Goal: Transaction & Acquisition: Purchase product/service

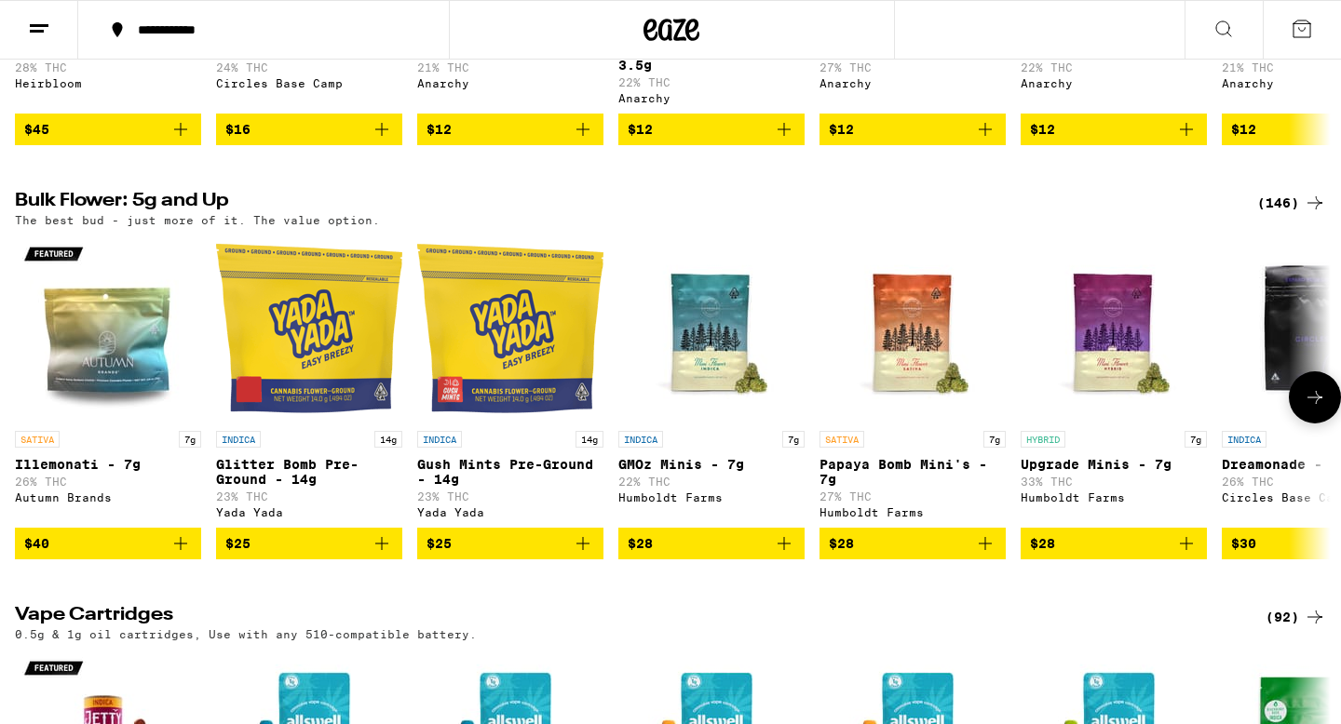
scroll to position [1767, 0]
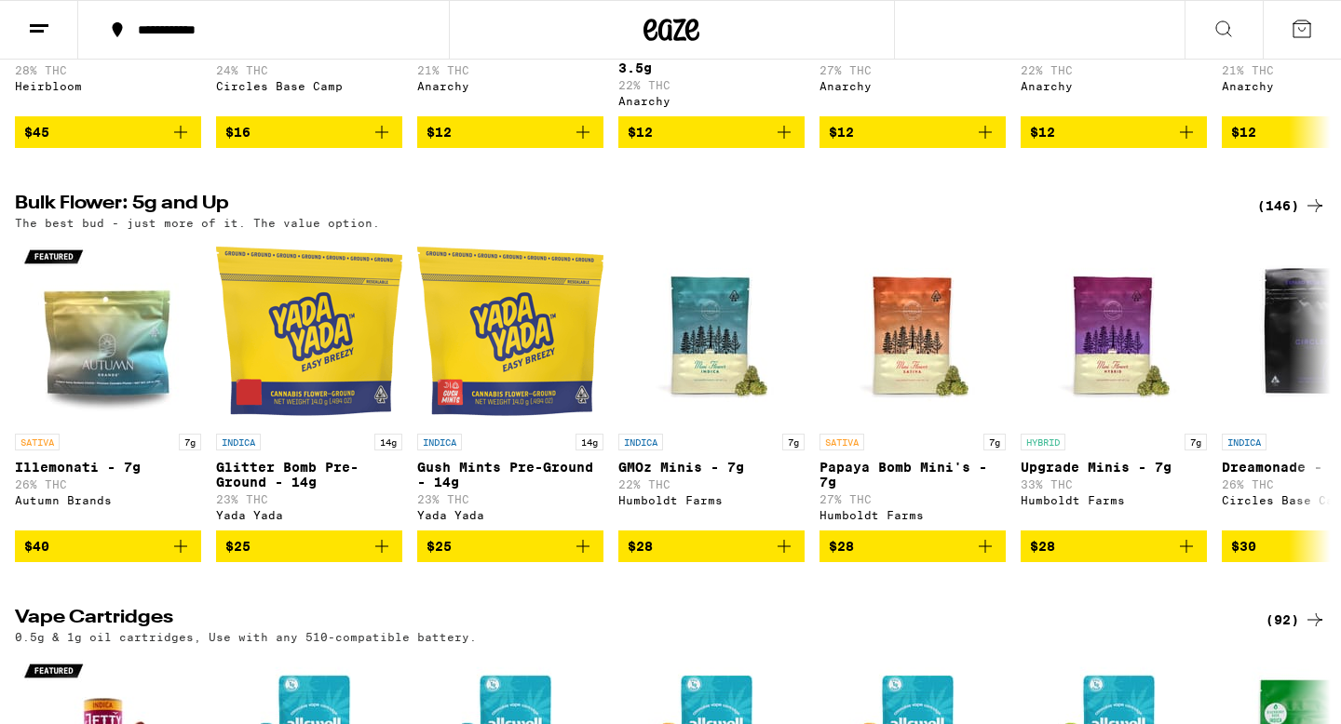
click at [1287, 217] on div "(146)" at bounding box center [1291, 206] width 69 height 22
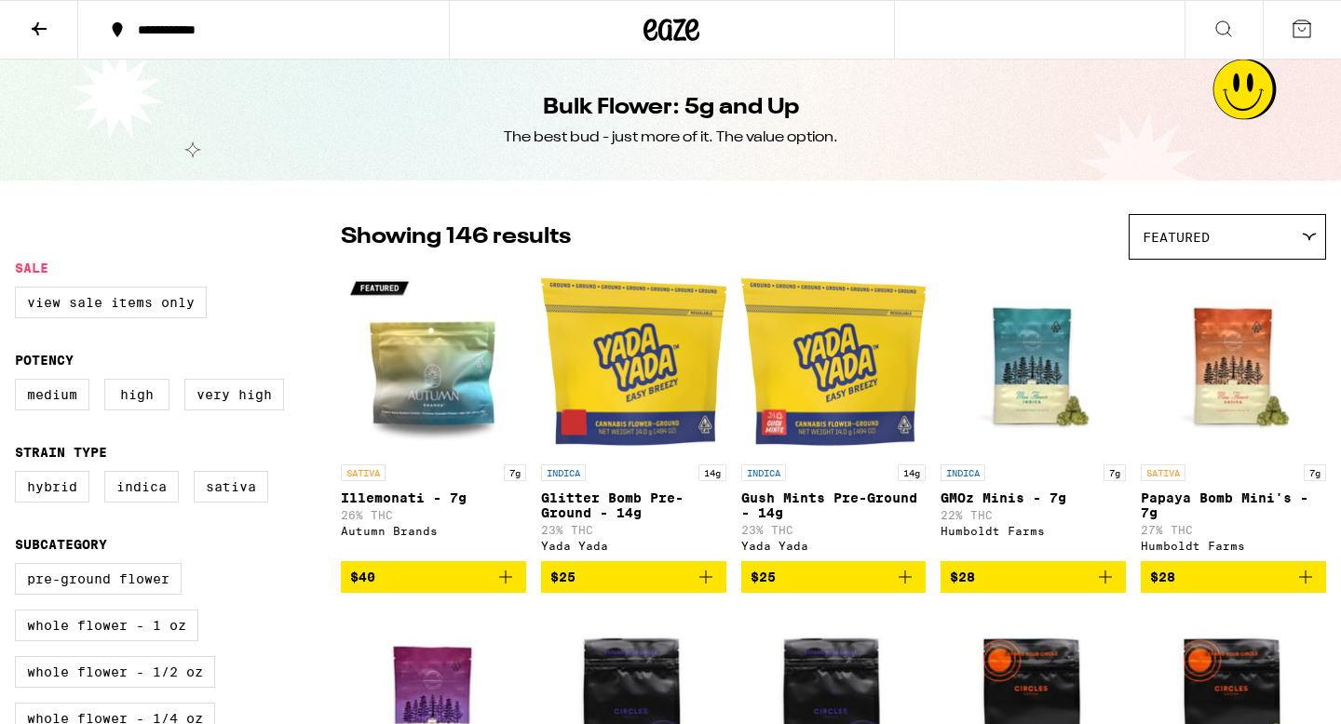
click at [1211, 244] on div "Featured" at bounding box center [1227, 237] width 196 height 44
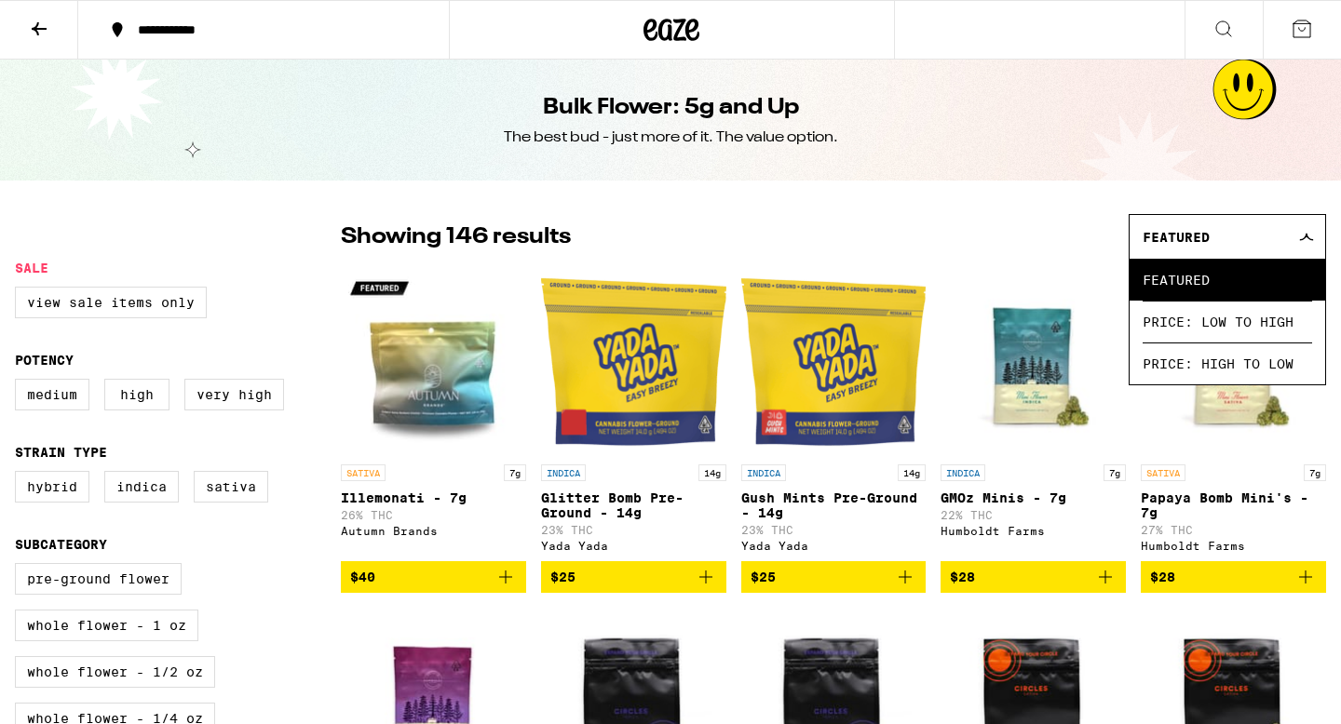
click at [875, 173] on div "Bulk Flower: 5g and Up The best bud - just more of it. The value option." at bounding box center [670, 120] width 715 height 121
click at [864, 162] on div "Bulk Flower: 5g and Up The best bud - just more of it. The value option." at bounding box center [670, 120] width 715 height 121
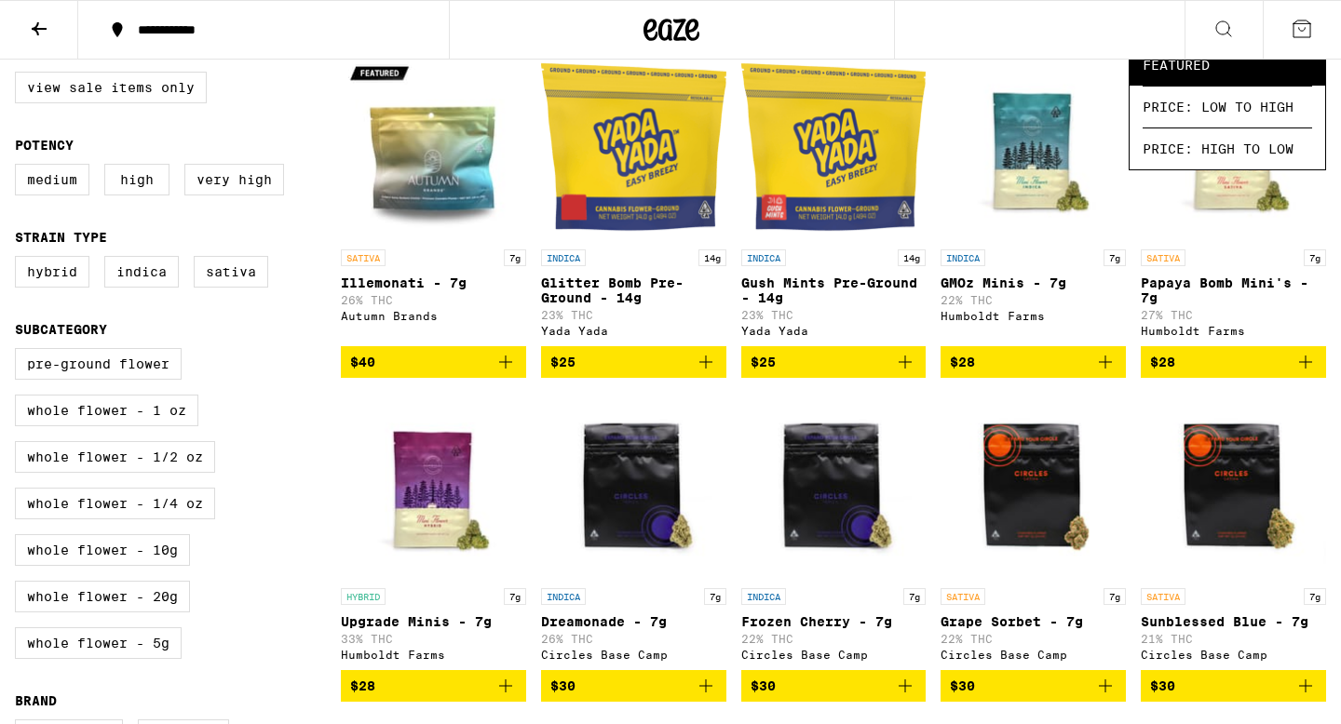
scroll to position [359, 0]
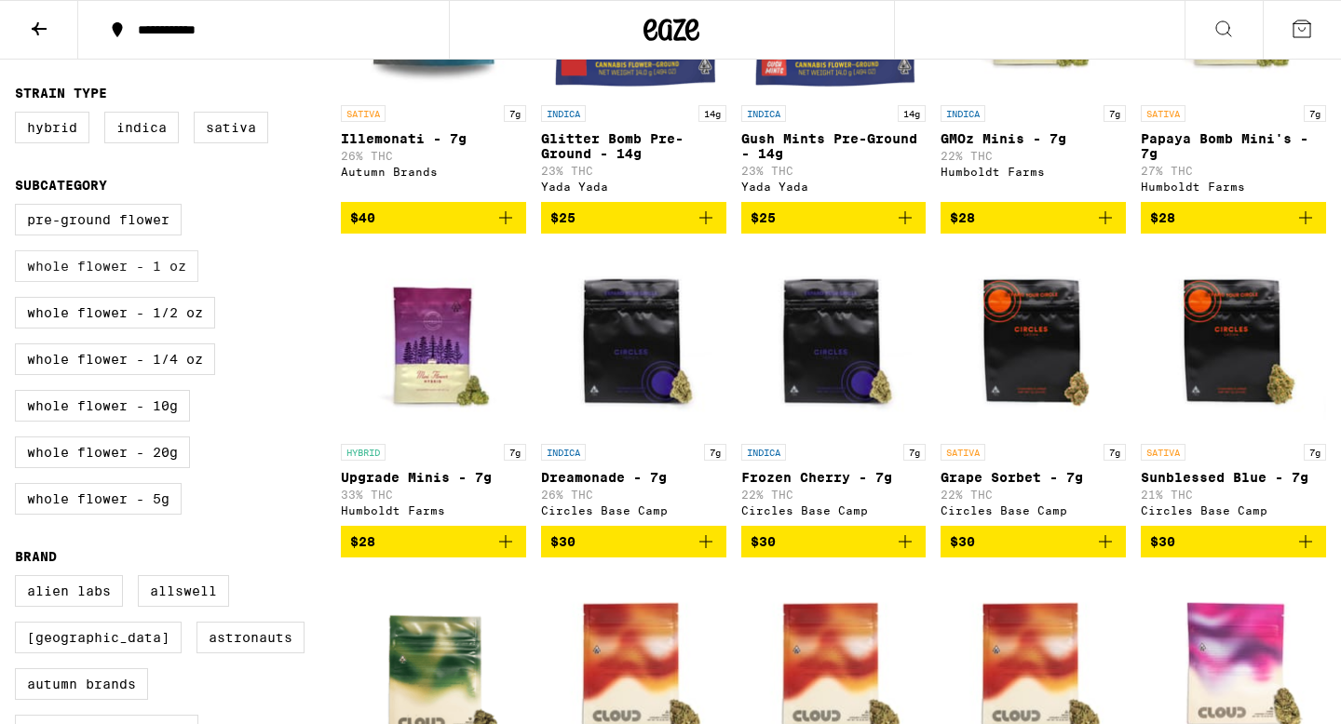
click at [174, 282] on label "Whole Flower - 1 oz" at bounding box center [106, 266] width 183 height 32
click at [20, 208] on input "Whole Flower - 1 oz" at bounding box center [19, 207] width 1 height 1
checkbox input "true"
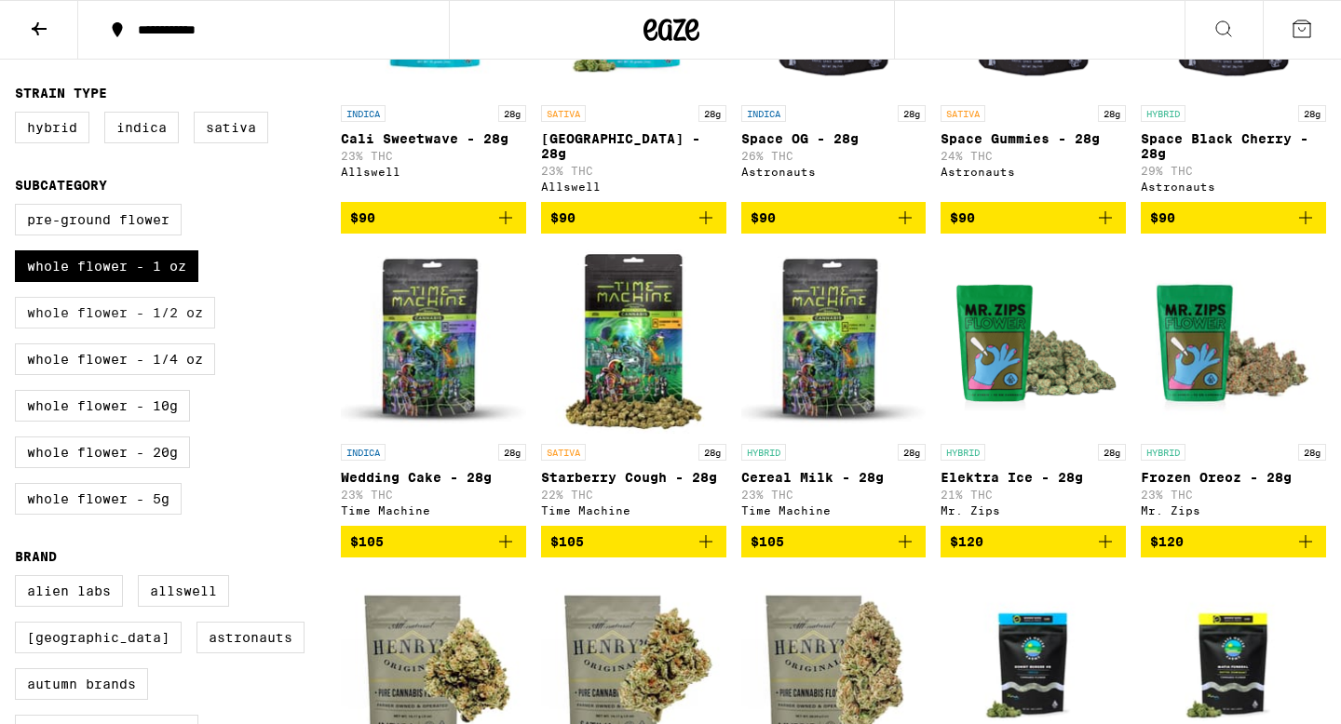
click at [177, 329] on label "Whole Flower - 1/2 oz" at bounding box center [115, 313] width 200 height 32
click at [20, 208] on input "Whole Flower - 1/2 oz" at bounding box center [19, 207] width 1 height 1
checkbox input "true"
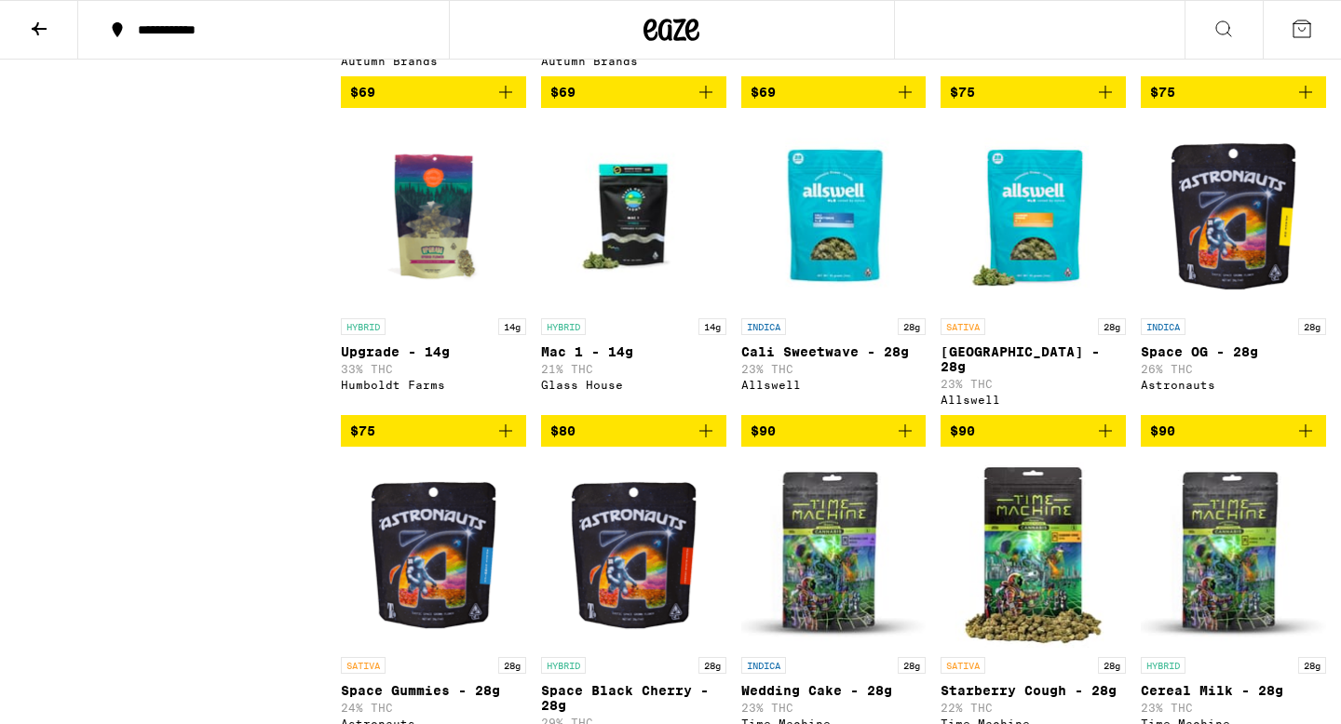
scroll to position [1624, 0]
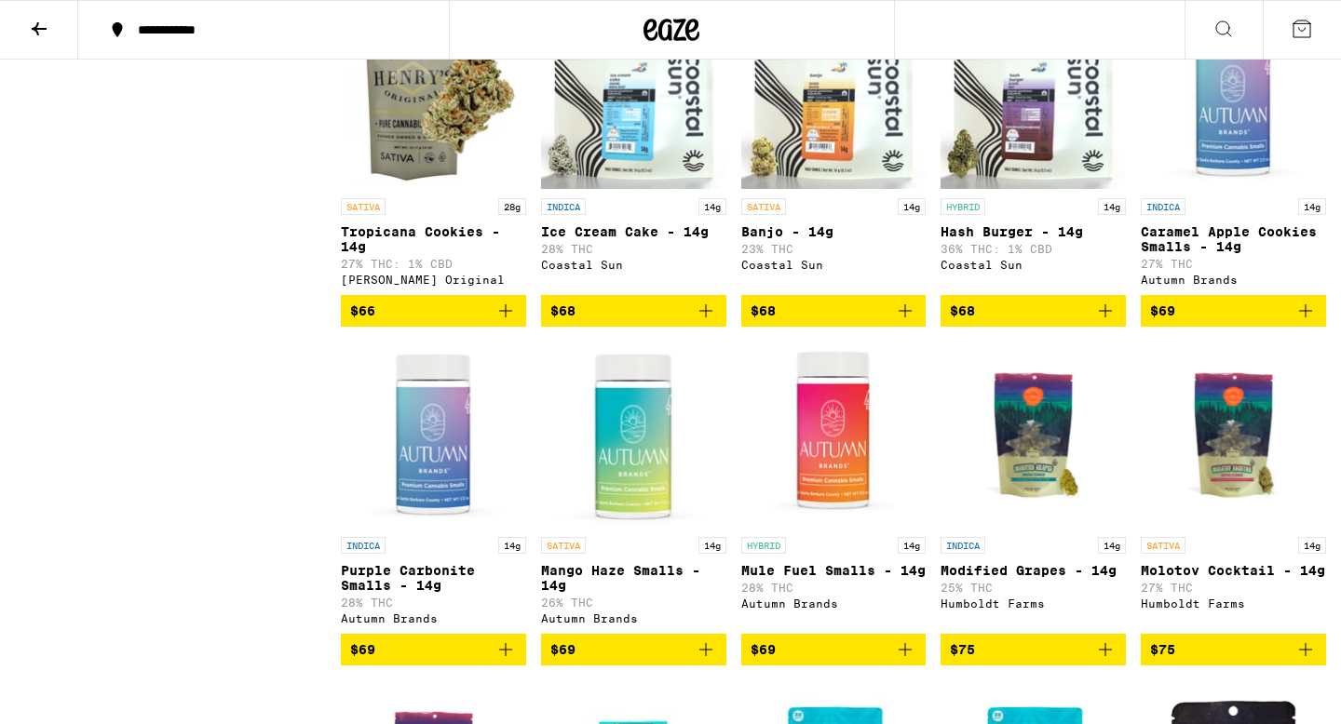
click at [673, 31] on icon at bounding box center [671, 30] width 56 height 34
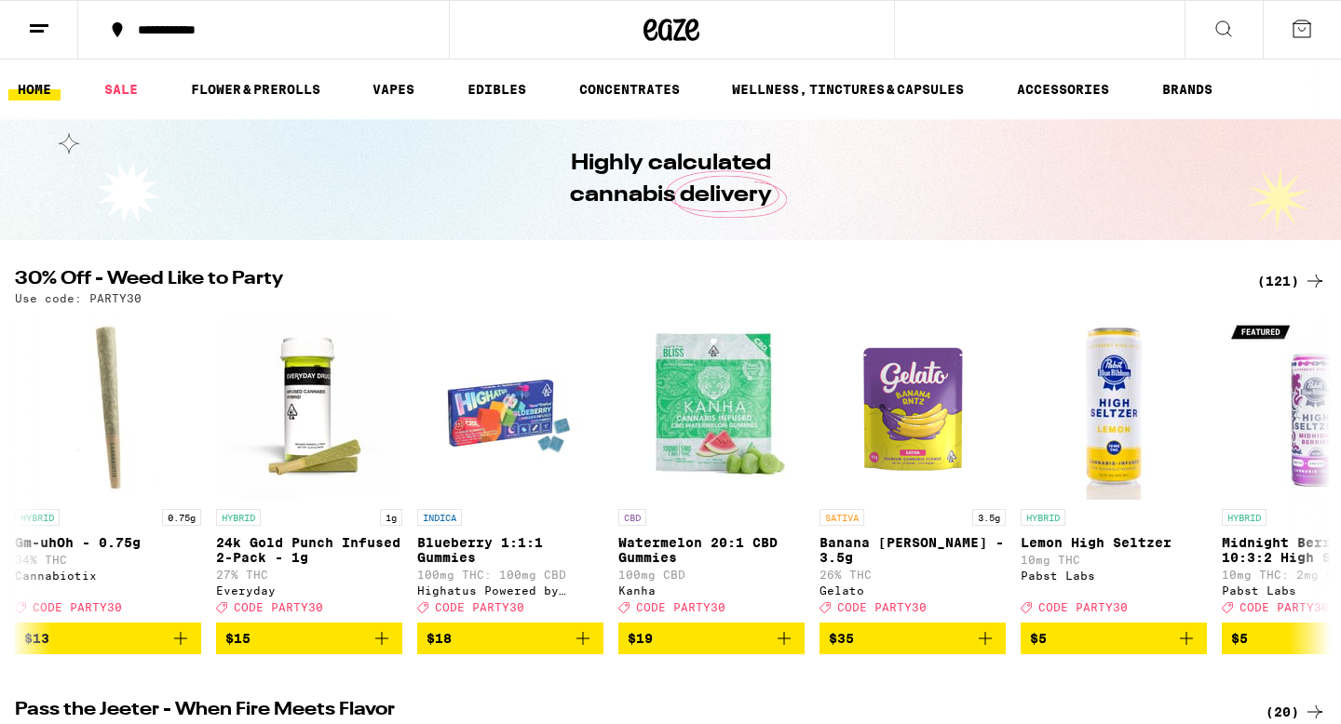
click at [679, 20] on icon at bounding box center [672, 30] width 28 height 22
click at [673, 39] on icon at bounding box center [672, 30] width 28 height 22
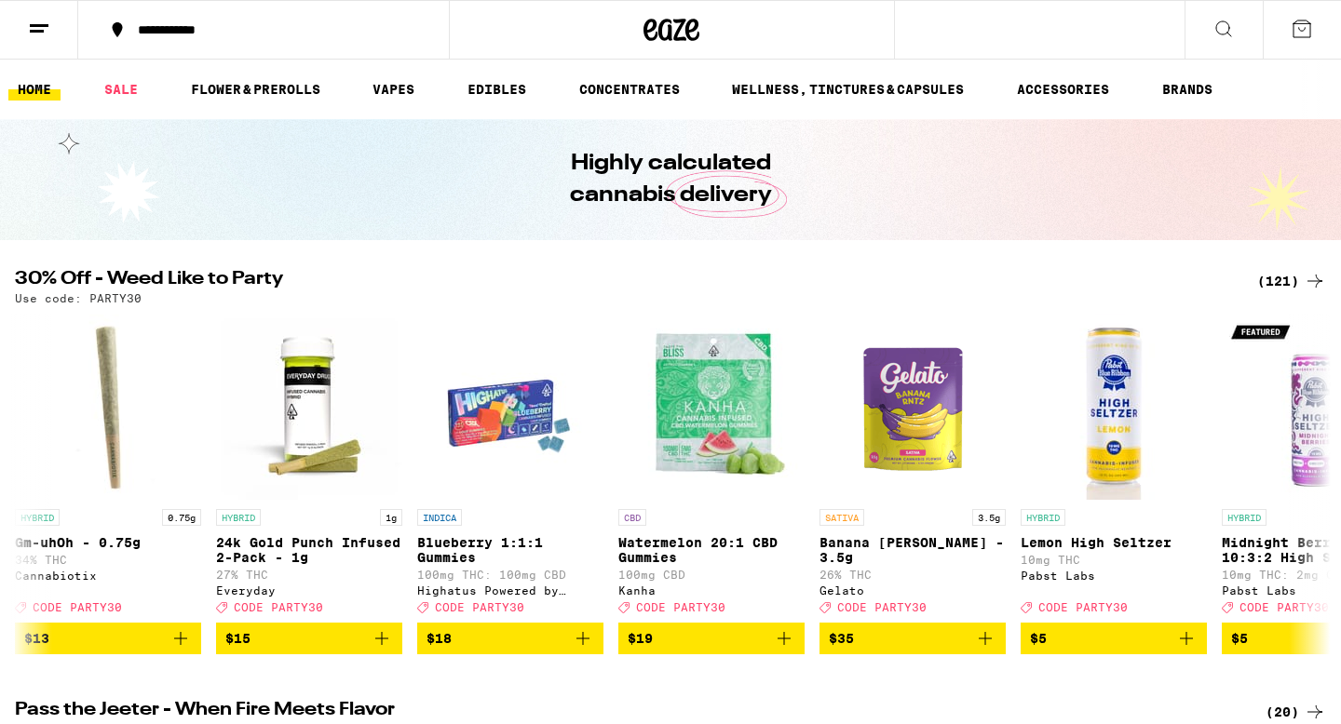
click at [494, 81] on link "EDIBLES" at bounding box center [496, 89] width 77 height 22
click at [494, 30] on div at bounding box center [672, 30] width 446 height 60
click at [661, 34] on icon at bounding box center [671, 30] width 56 height 34
click at [646, 26] on icon at bounding box center [650, 30] width 14 height 22
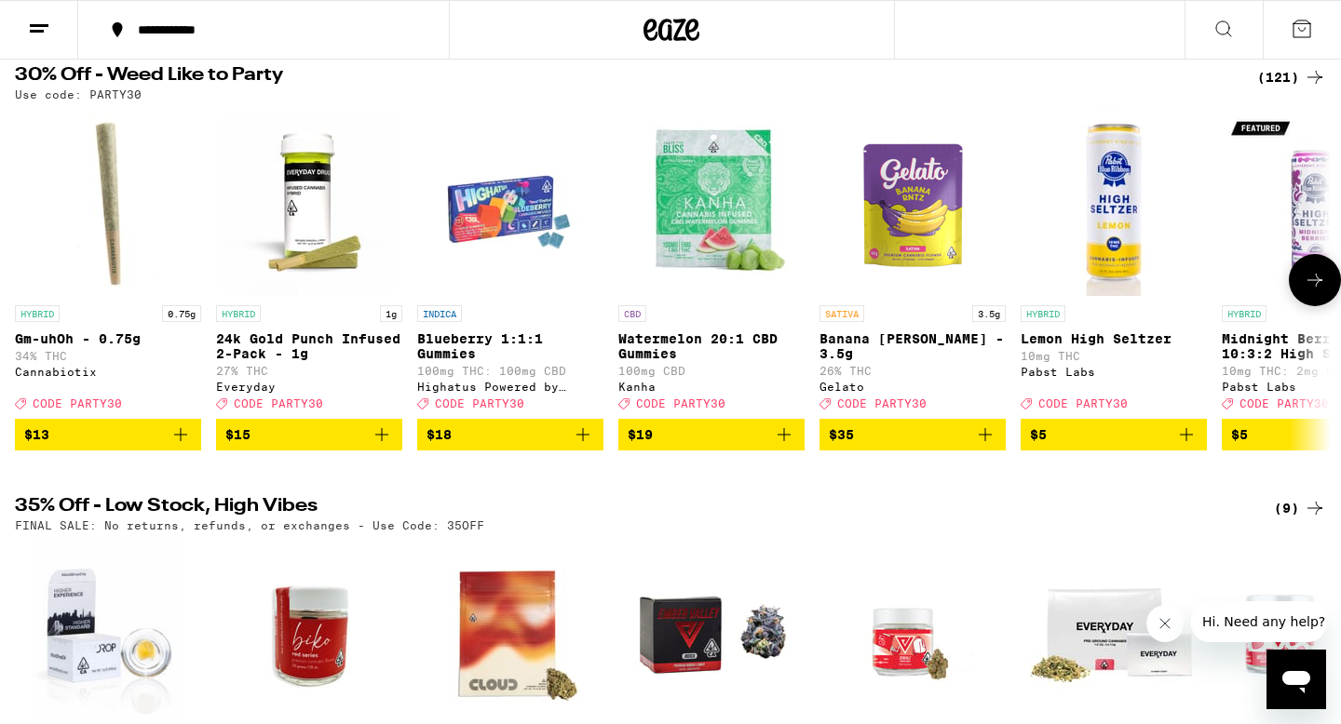
scroll to position [187, 0]
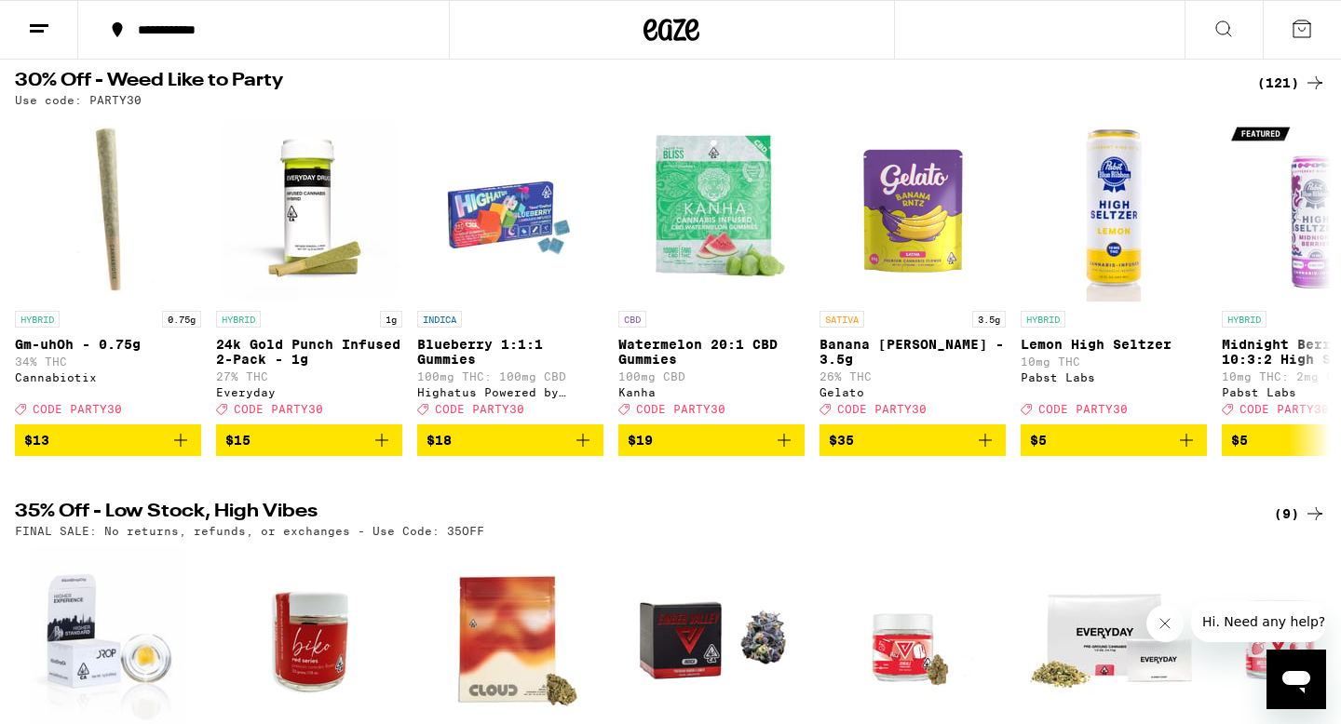
click at [1275, 76] on div "(121)" at bounding box center [1291, 83] width 69 height 22
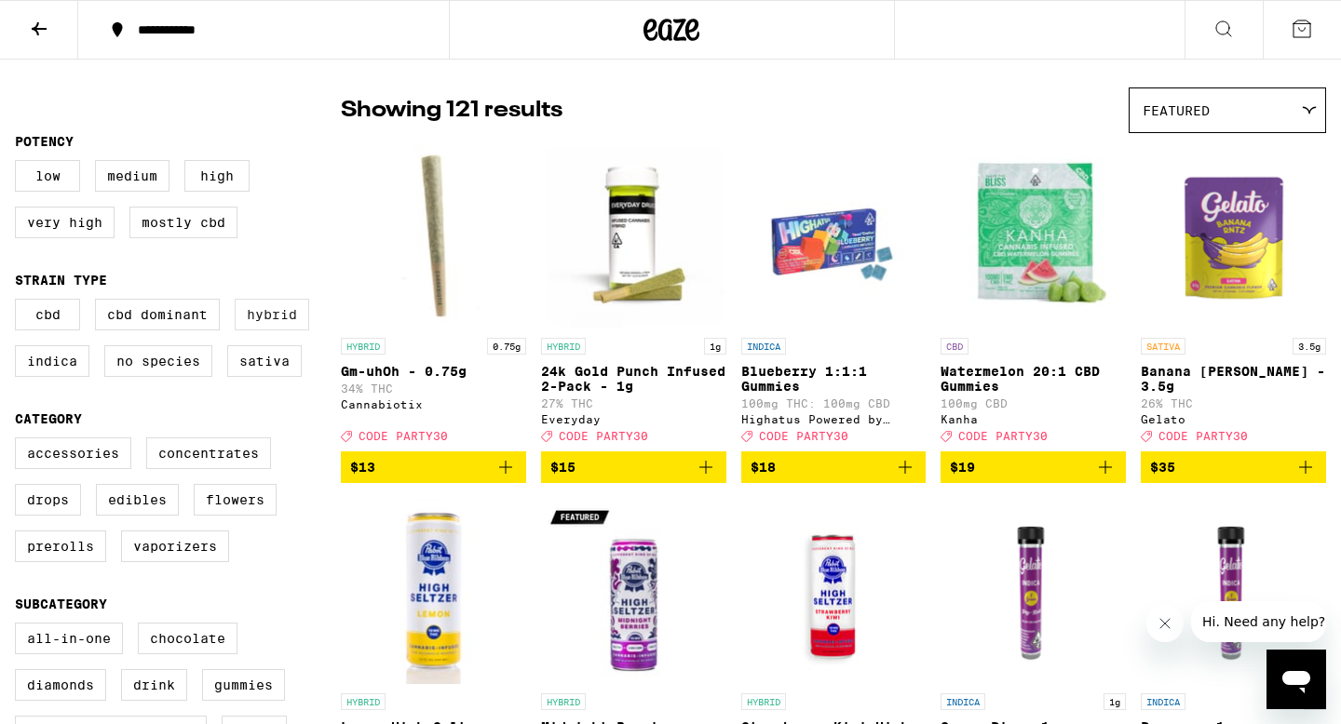
scroll to position [506, 0]
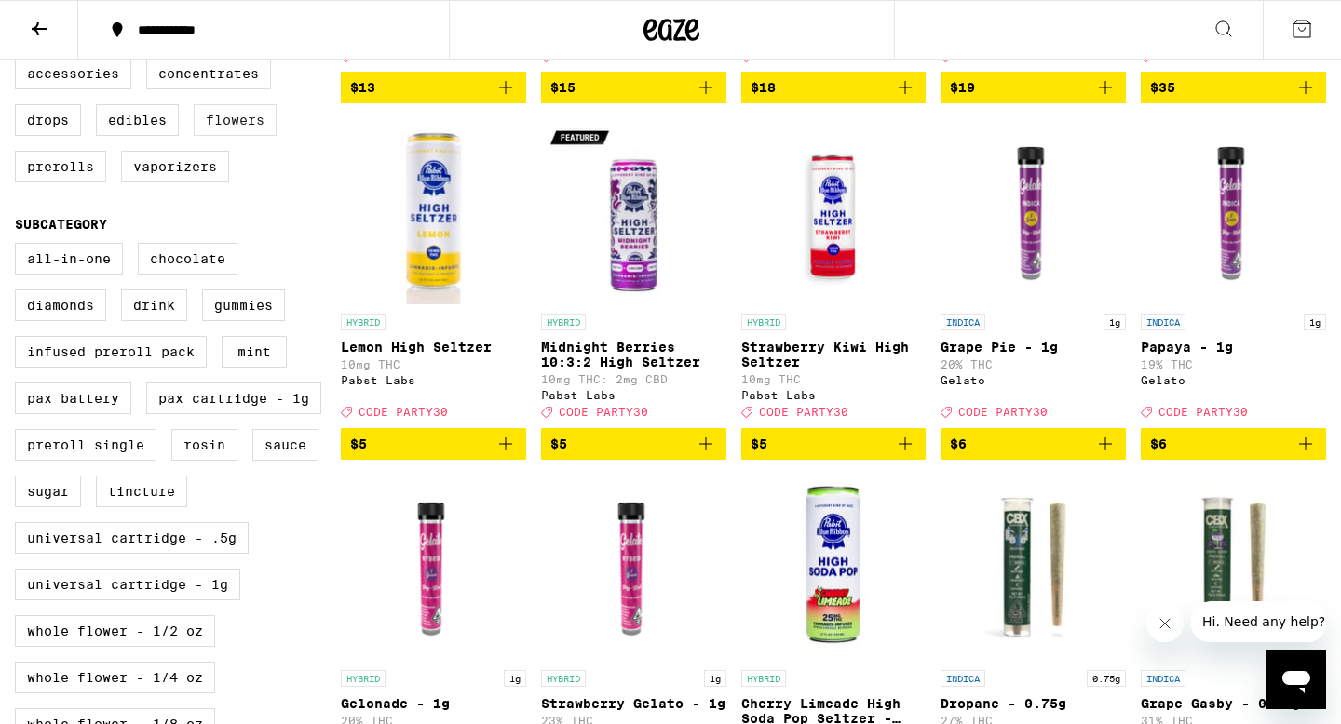
click at [223, 136] on label "Flowers" at bounding box center [235, 120] width 83 height 32
click at [20, 61] on input "Flowers" at bounding box center [19, 61] width 1 height 1
checkbox input "true"
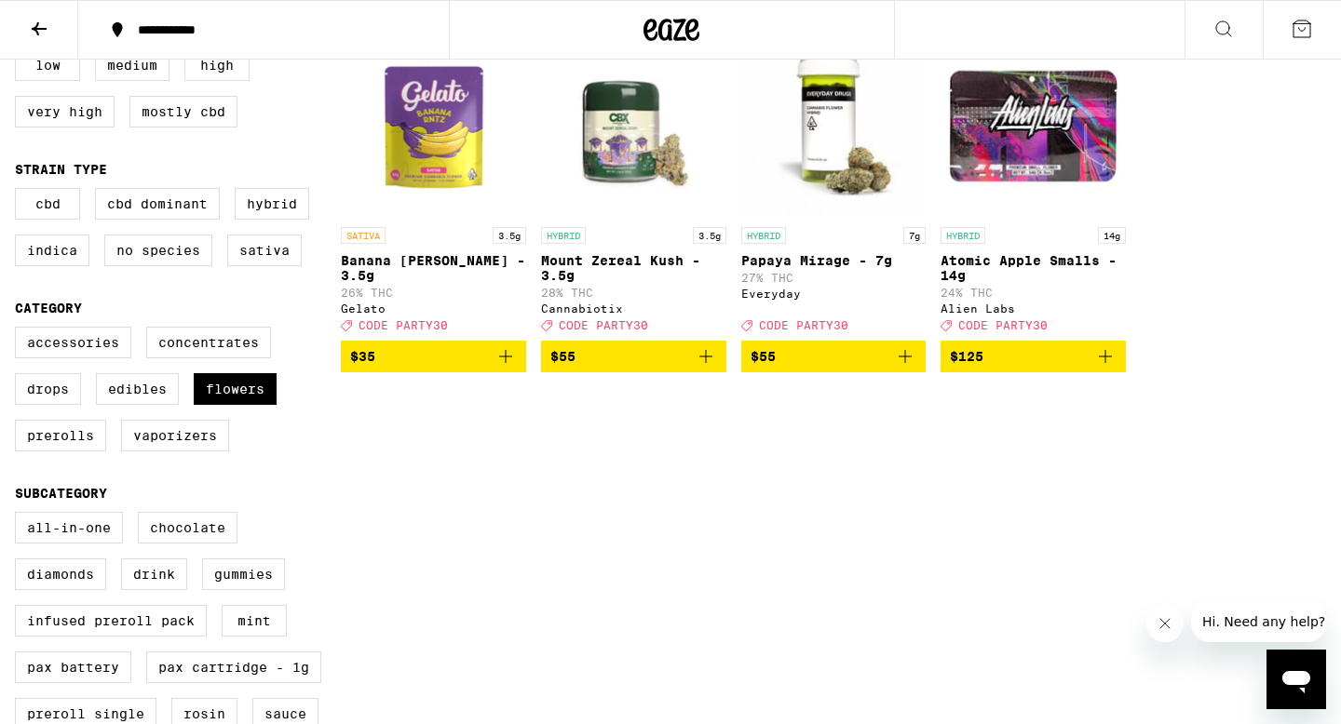
scroll to position [89, 0]
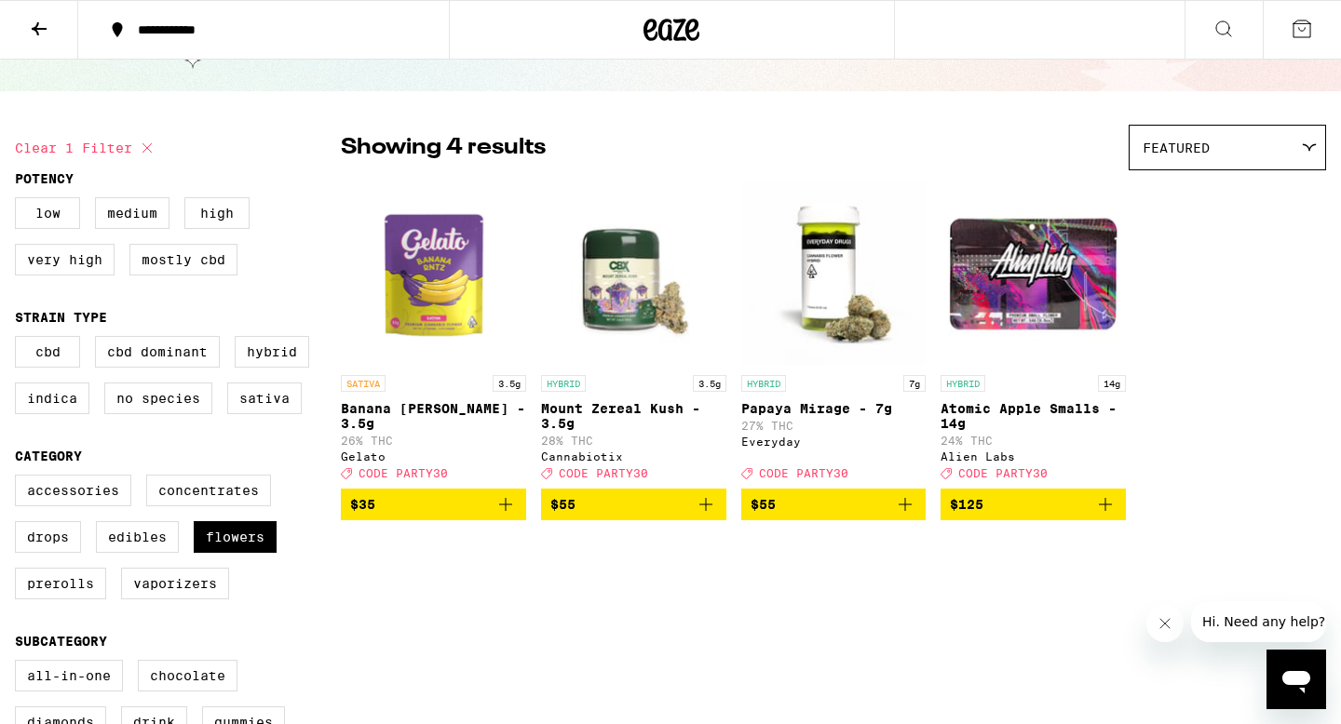
click at [645, 38] on icon at bounding box center [650, 30] width 14 height 22
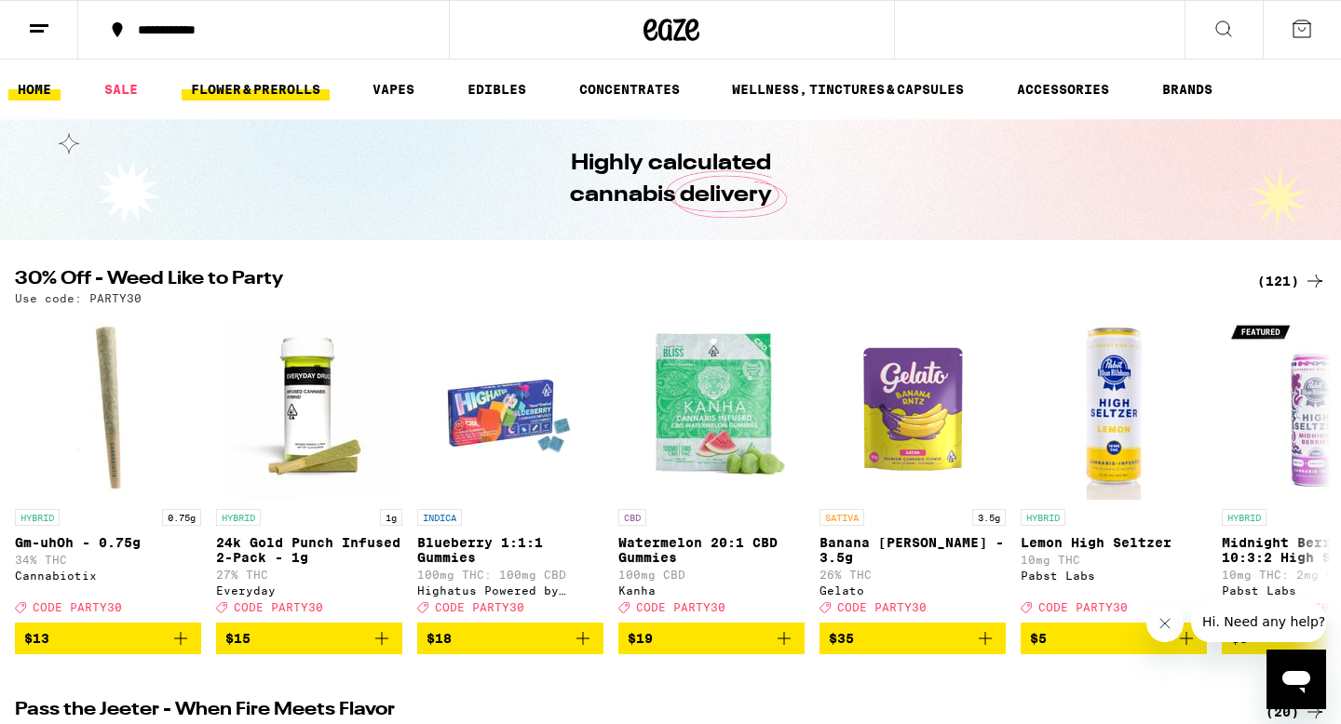
click at [304, 90] on link "FLOWER & PREROLLS" at bounding box center [256, 89] width 148 height 22
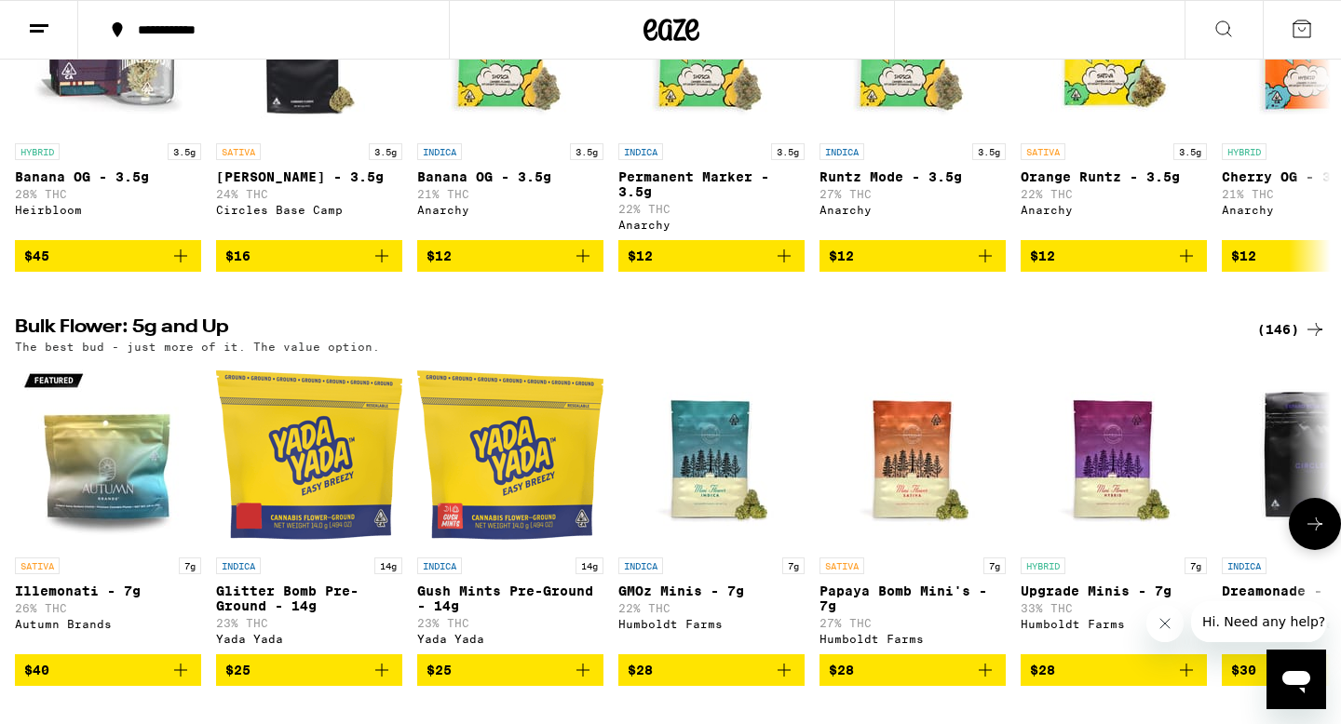
scroll to position [398, 0]
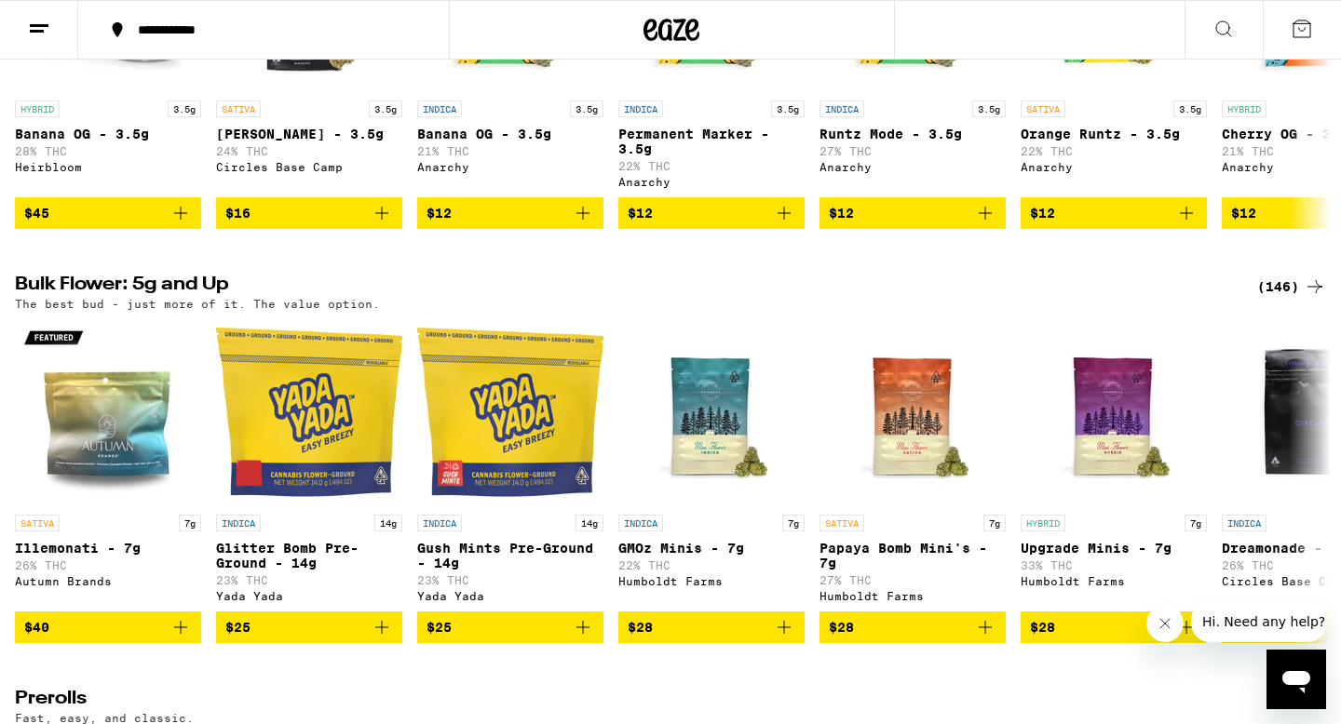
click at [1281, 297] on div "(146)" at bounding box center [1291, 287] width 69 height 22
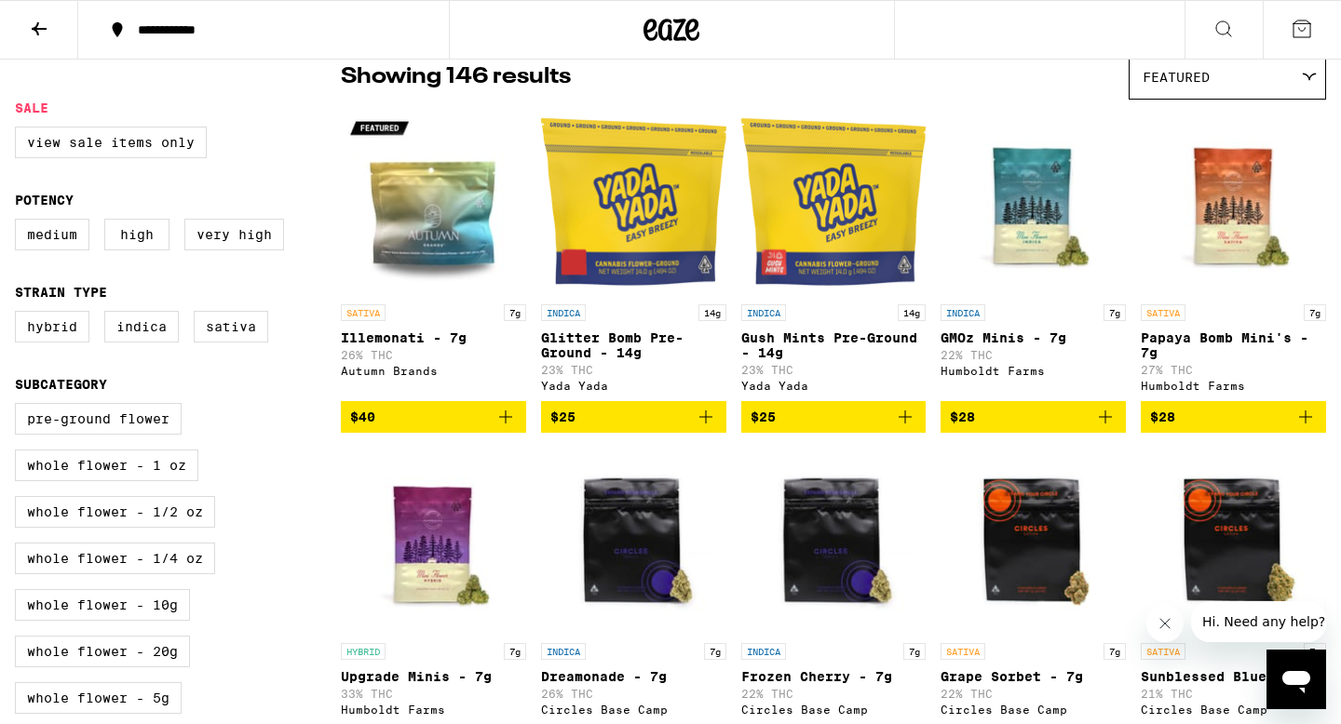
scroll to position [163, 0]
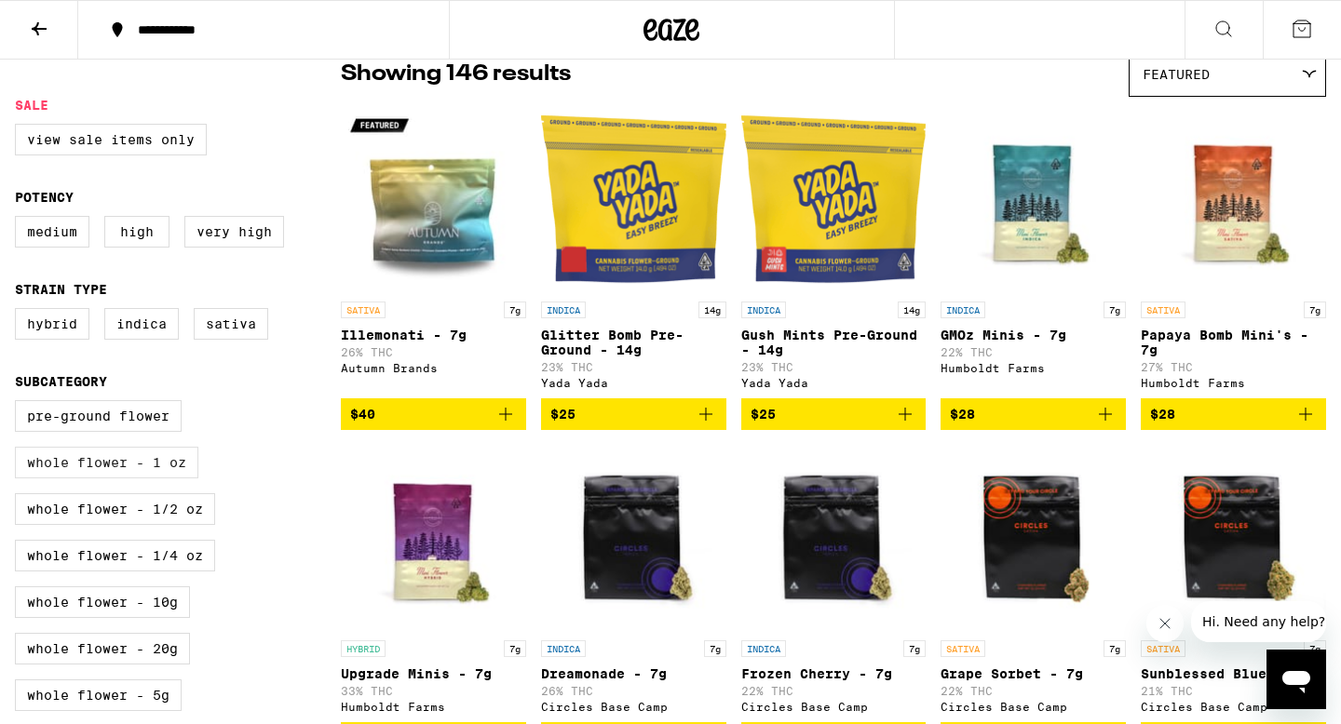
click at [154, 479] on label "Whole Flower - 1 oz" at bounding box center [106, 463] width 183 height 32
click at [20, 404] on input "Whole Flower - 1 oz" at bounding box center [19, 403] width 1 height 1
checkbox input "true"
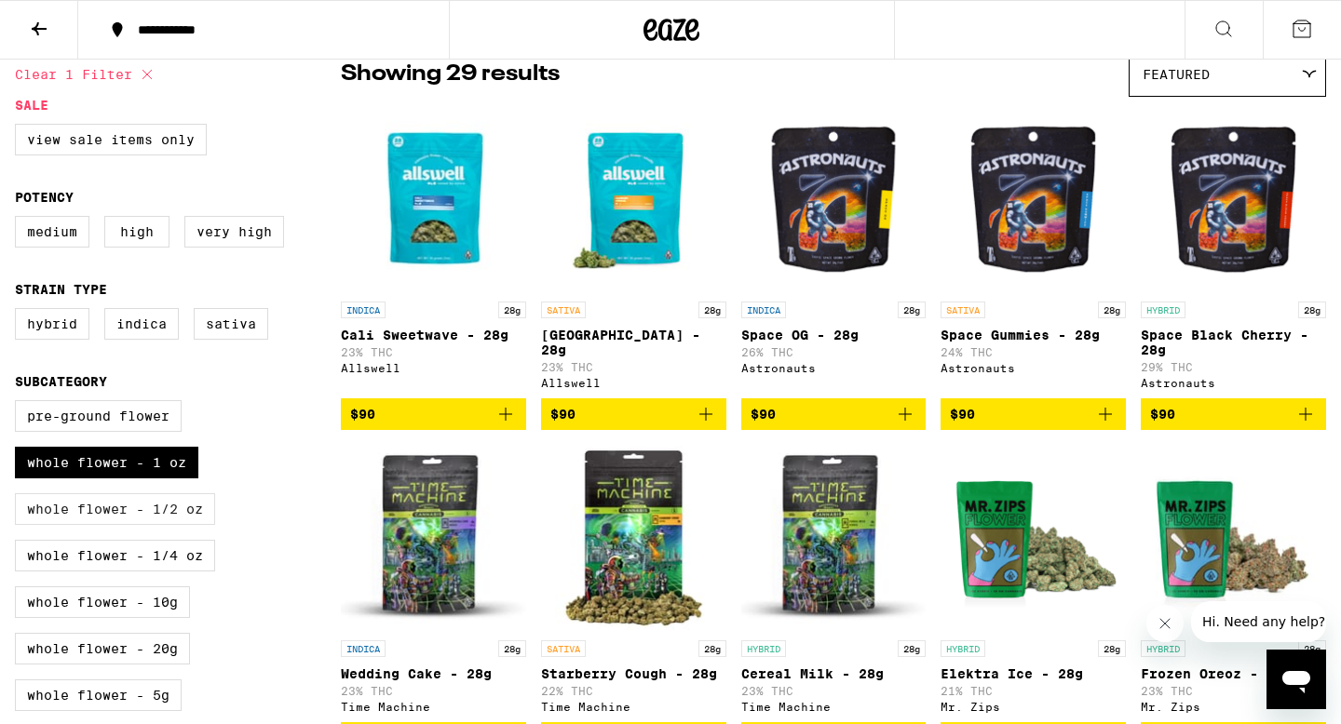
click at [160, 525] on label "Whole Flower - 1/2 oz" at bounding box center [115, 509] width 200 height 32
click at [20, 404] on input "Whole Flower - 1/2 oz" at bounding box center [19, 403] width 1 height 1
checkbox input "true"
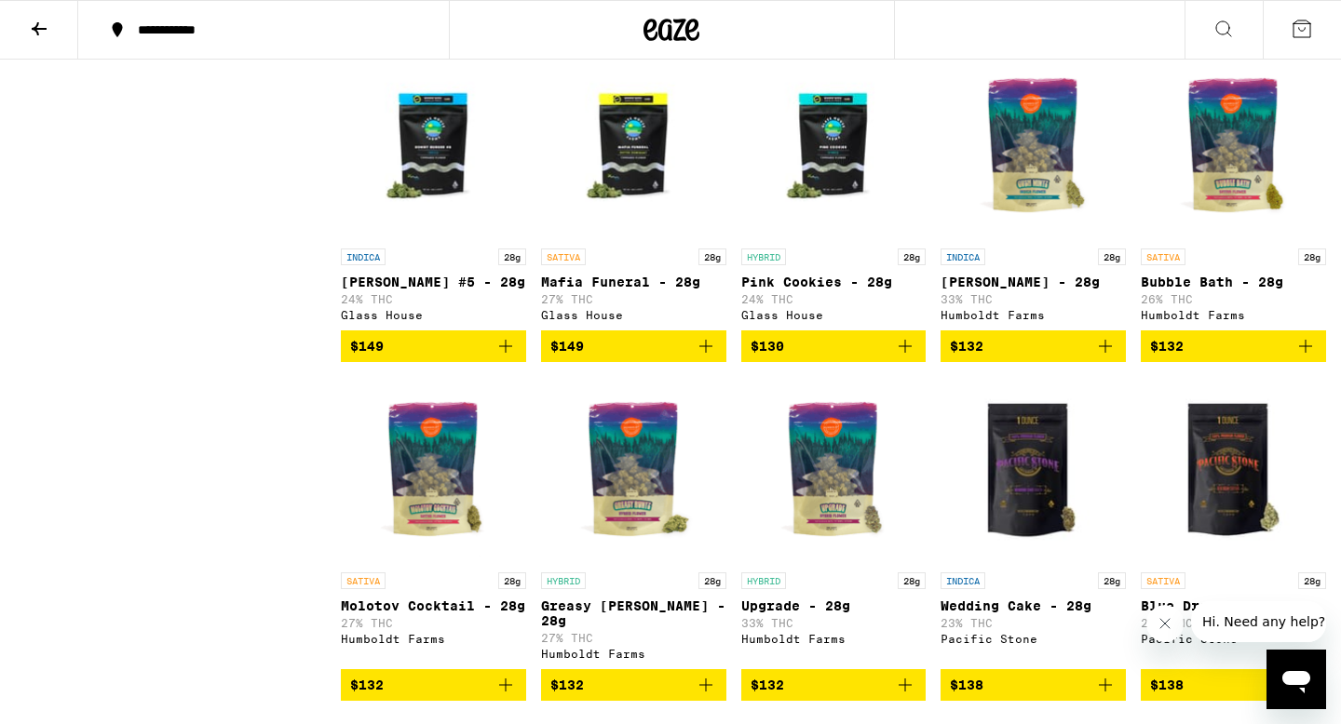
scroll to position [4020, 0]
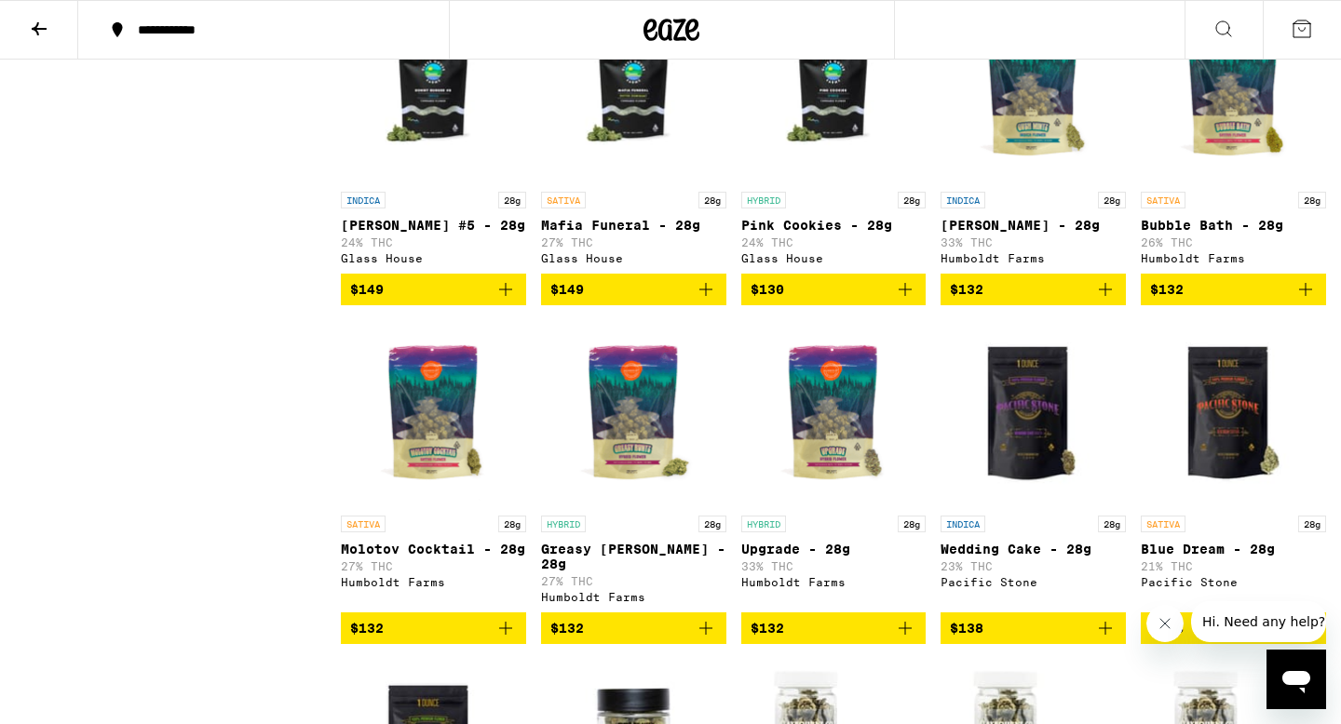
click at [1106, 301] on icon "Add to bag" at bounding box center [1105, 289] width 22 height 22
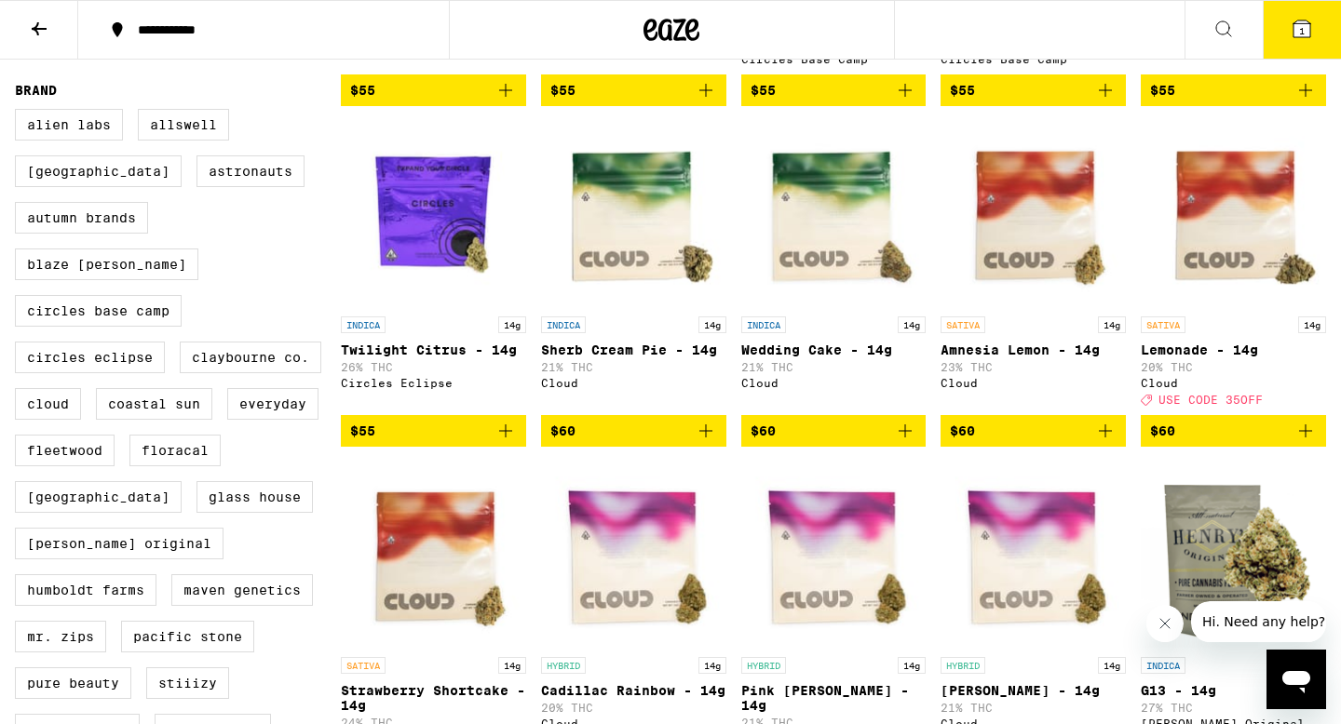
scroll to position [0, 0]
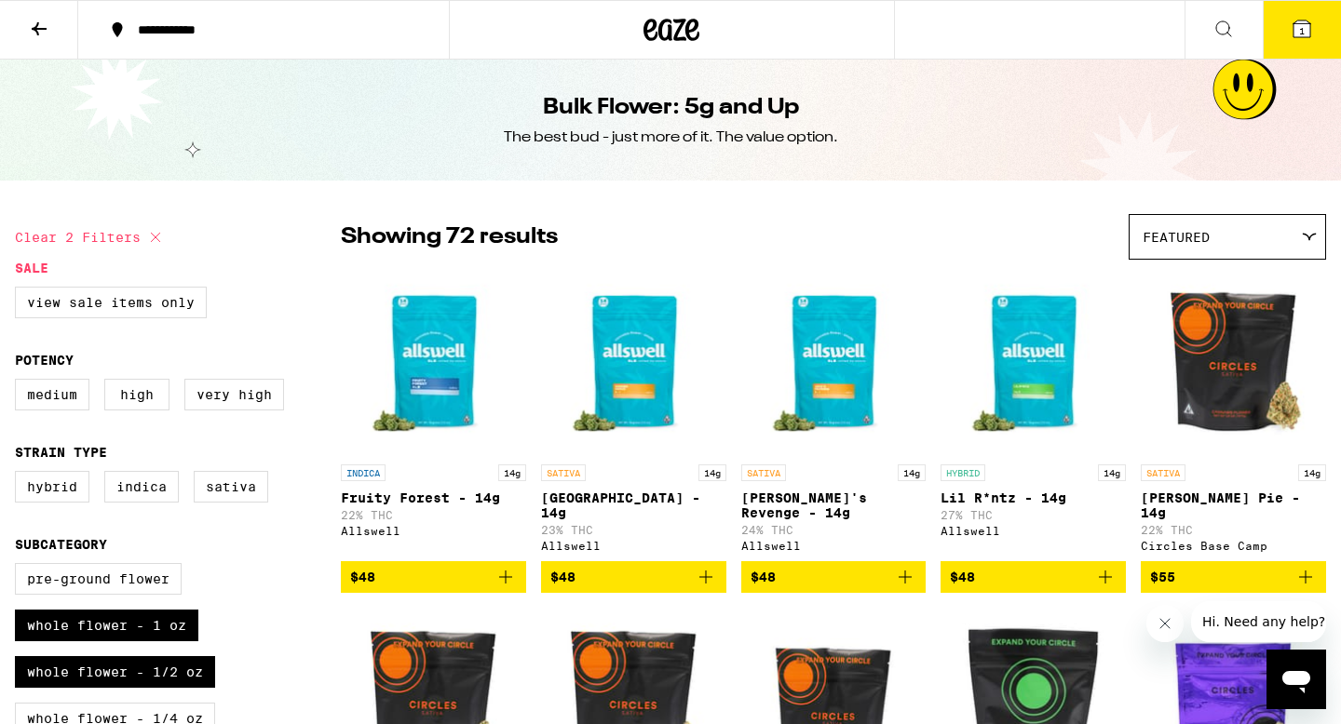
click at [692, 19] on icon at bounding box center [671, 30] width 56 height 34
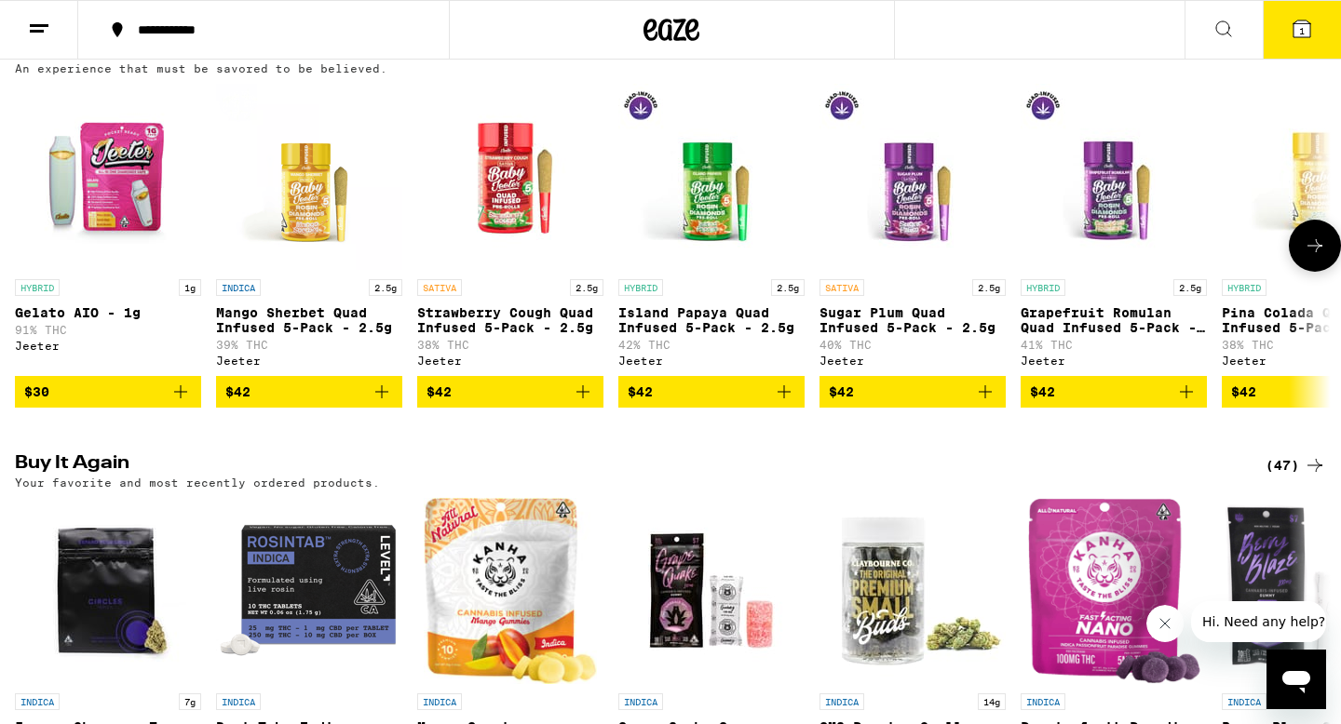
scroll to position [179, 0]
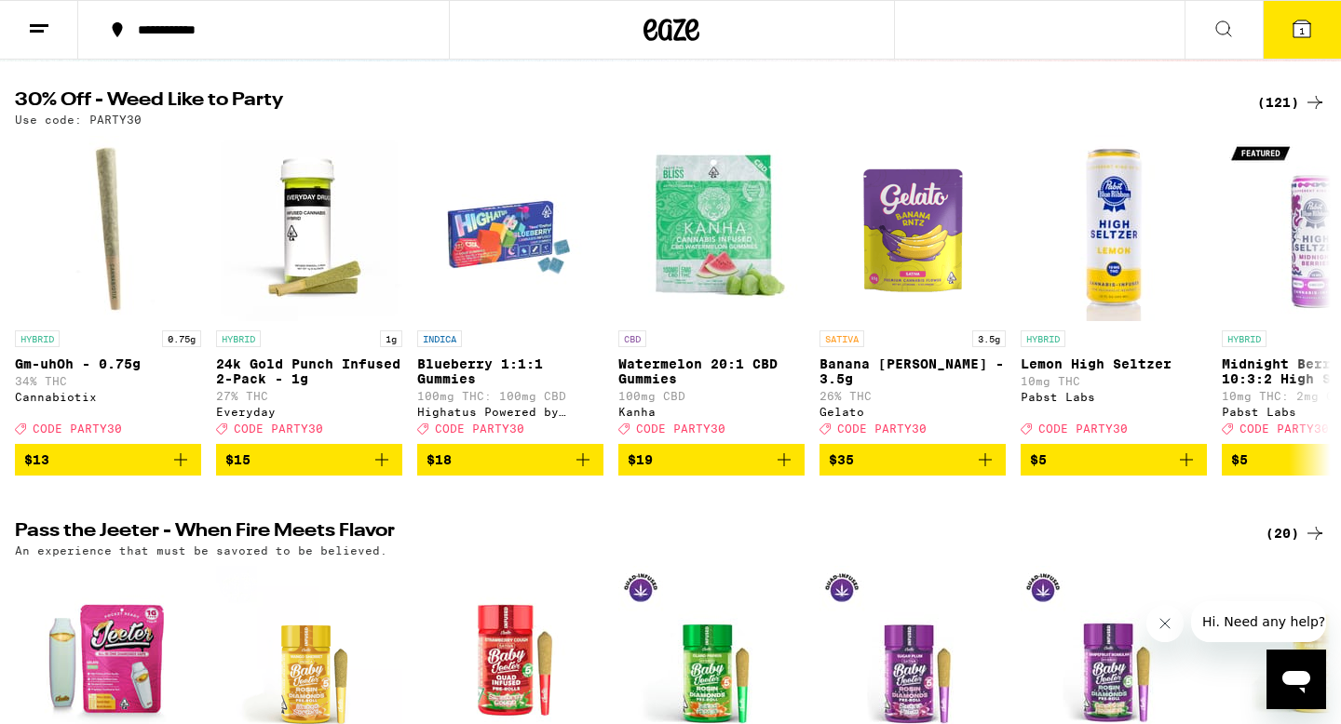
click at [1296, 103] on div "(121)" at bounding box center [1291, 102] width 69 height 22
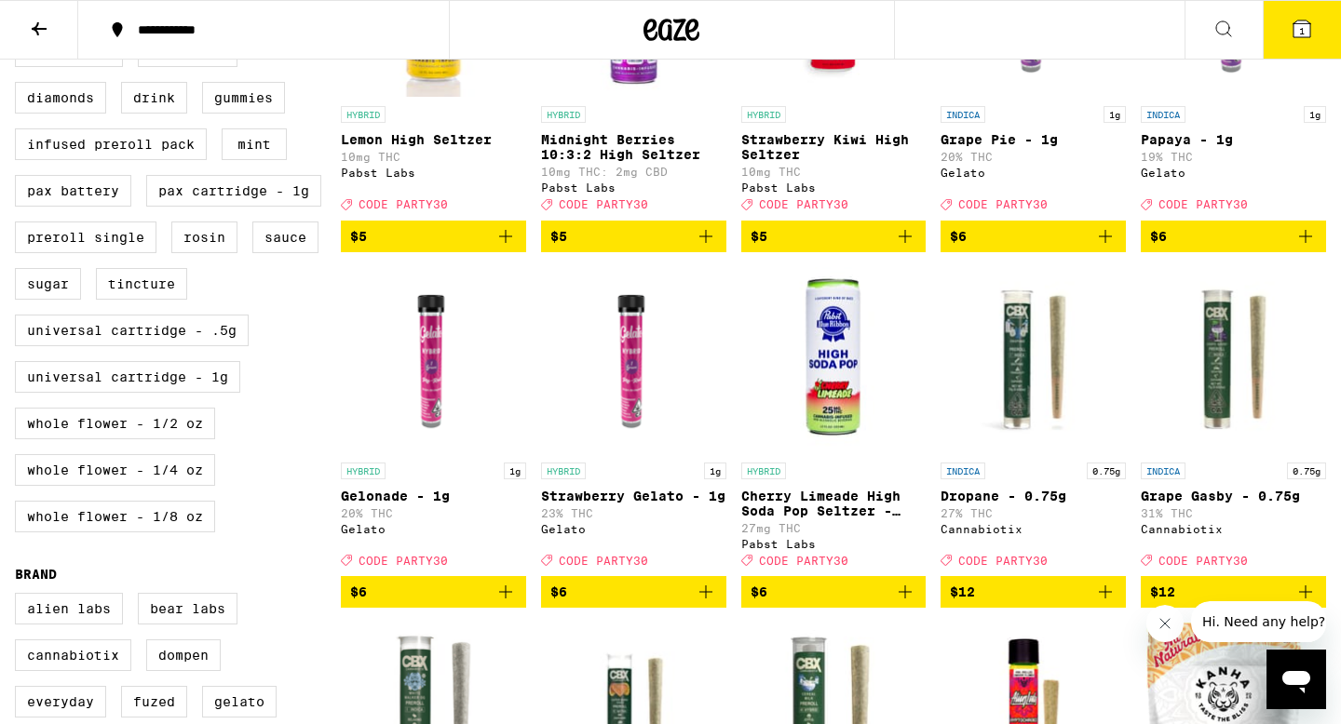
scroll to position [716, 0]
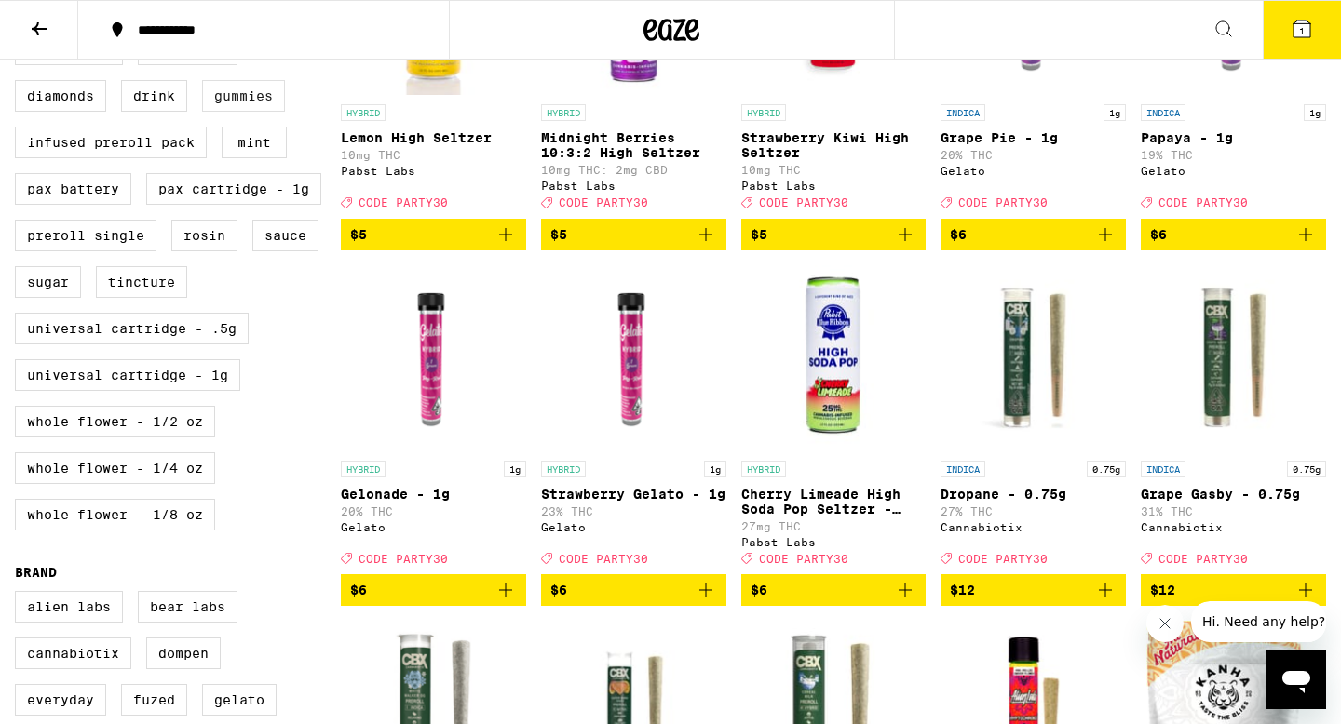
click at [254, 112] on label "Gummies" at bounding box center [243, 96] width 83 height 32
click at [20, 37] on input "Gummies" at bounding box center [19, 36] width 1 height 1
checkbox input "true"
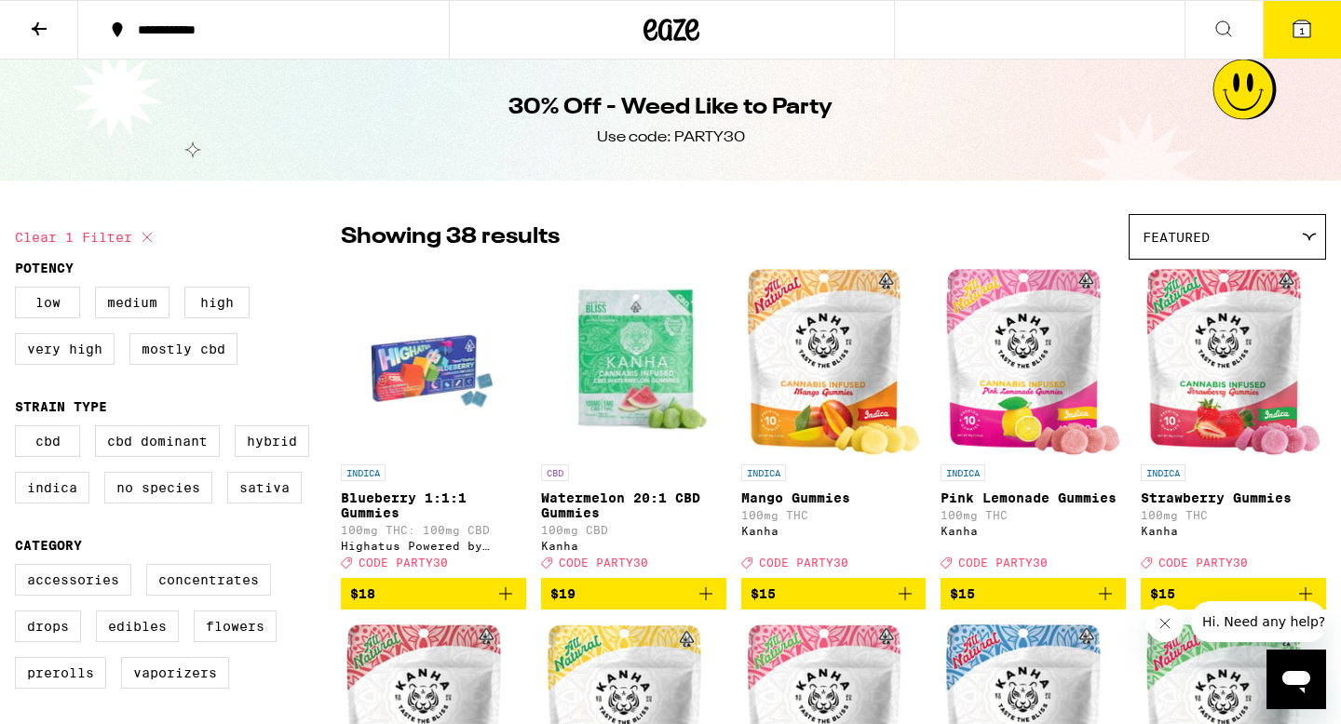
click at [1221, 231] on div "Featured" at bounding box center [1227, 237] width 196 height 44
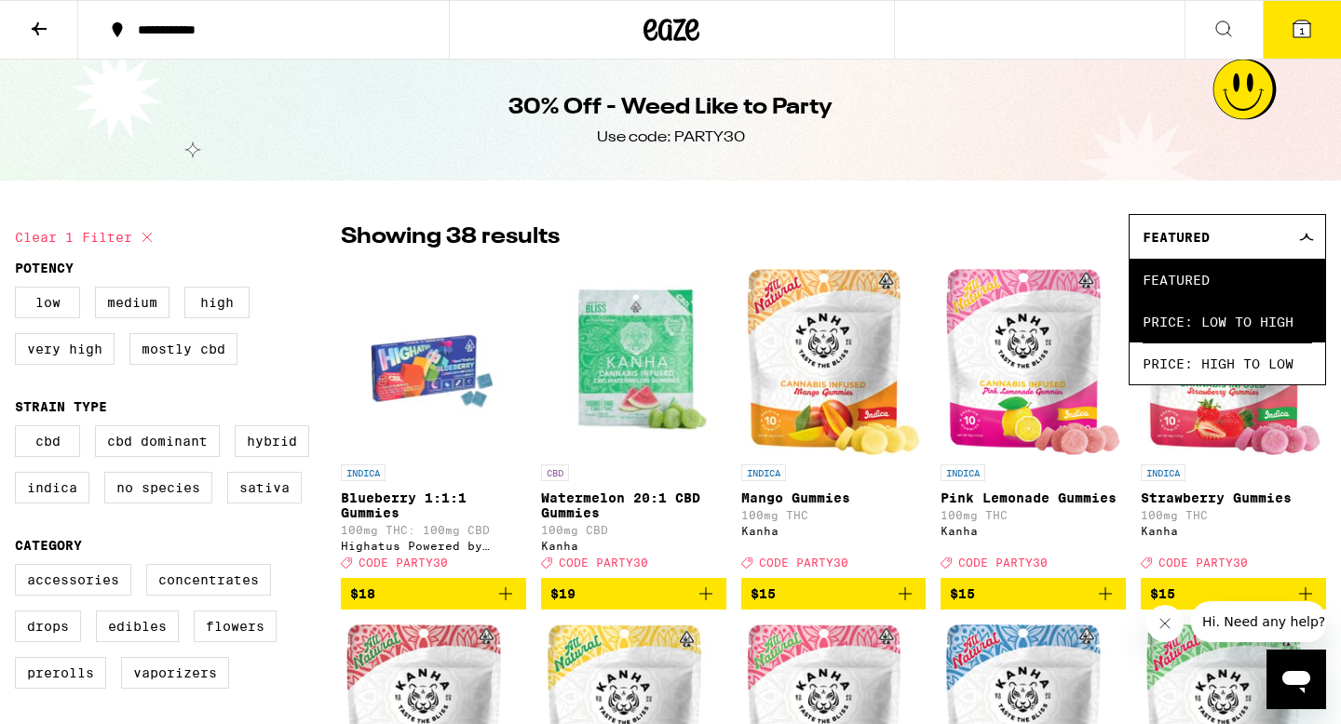
click at [1221, 331] on span "Price: Low to High" at bounding box center [1226, 322] width 169 height 42
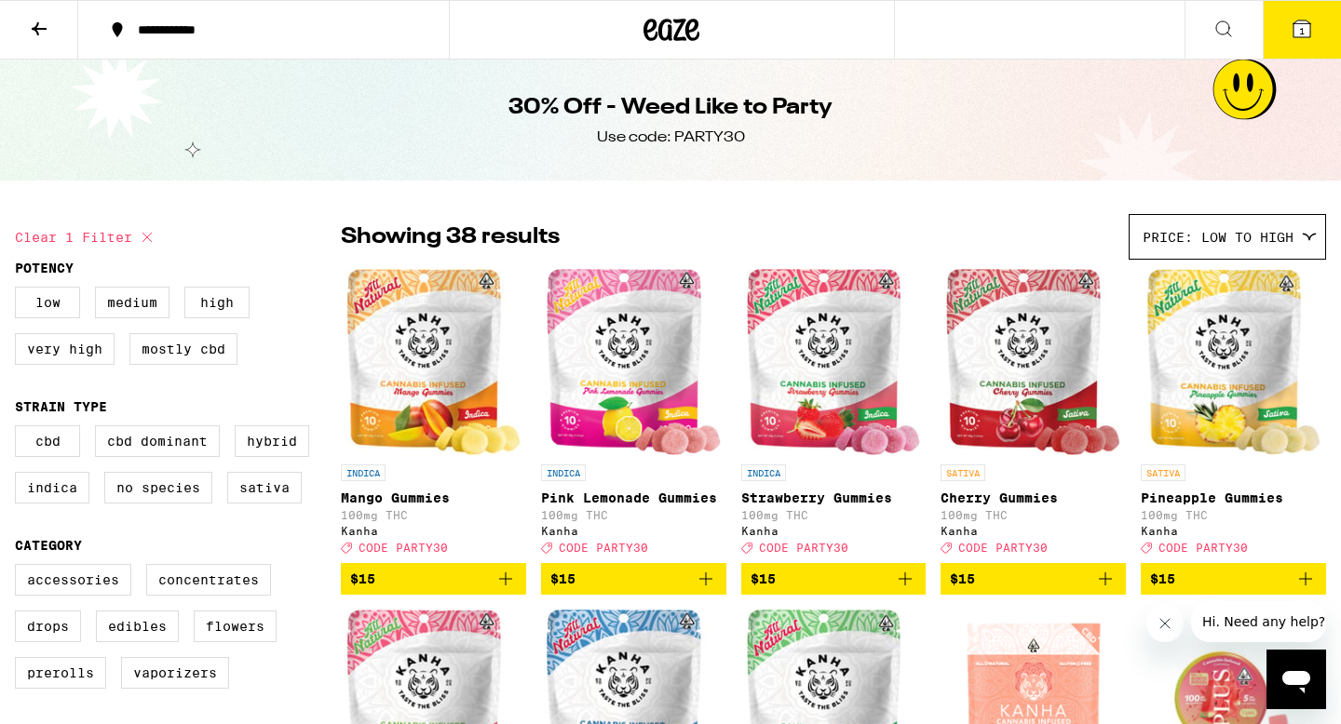
click at [41, 28] on icon at bounding box center [39, 28] width 15 height 13
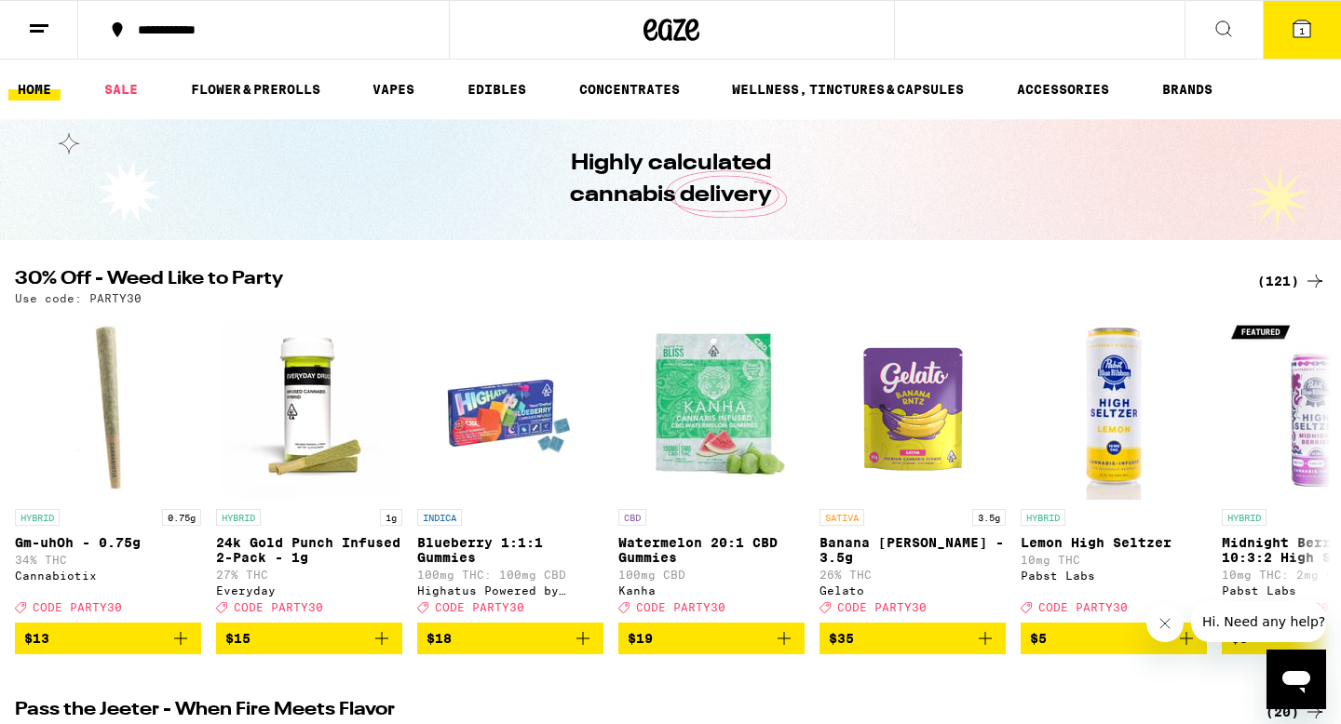
click at [1289, 292] on div "Use code: PARTY30" at bounding box center [670, 298] width 1311 height 12
click at [1289, 285] on div "(121)" at bounding box center [1291, 281] width 69 height 22
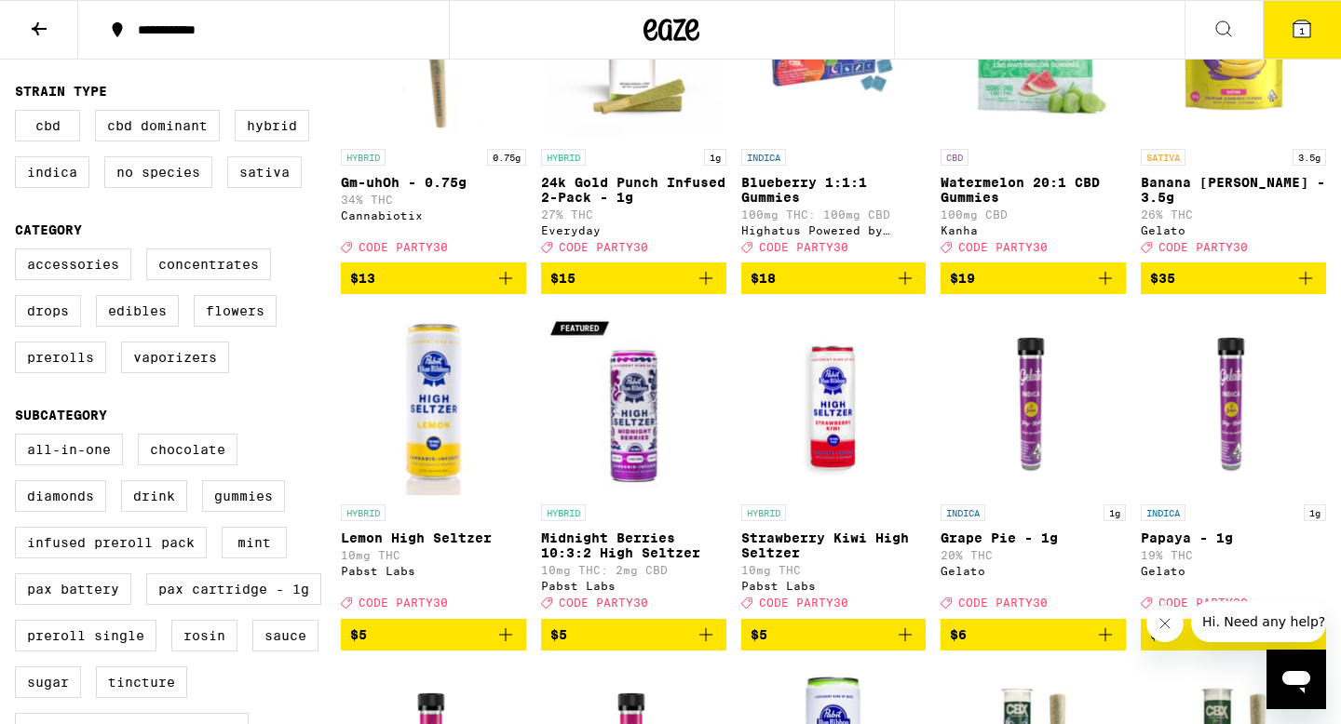
scroll to position [315, 0]
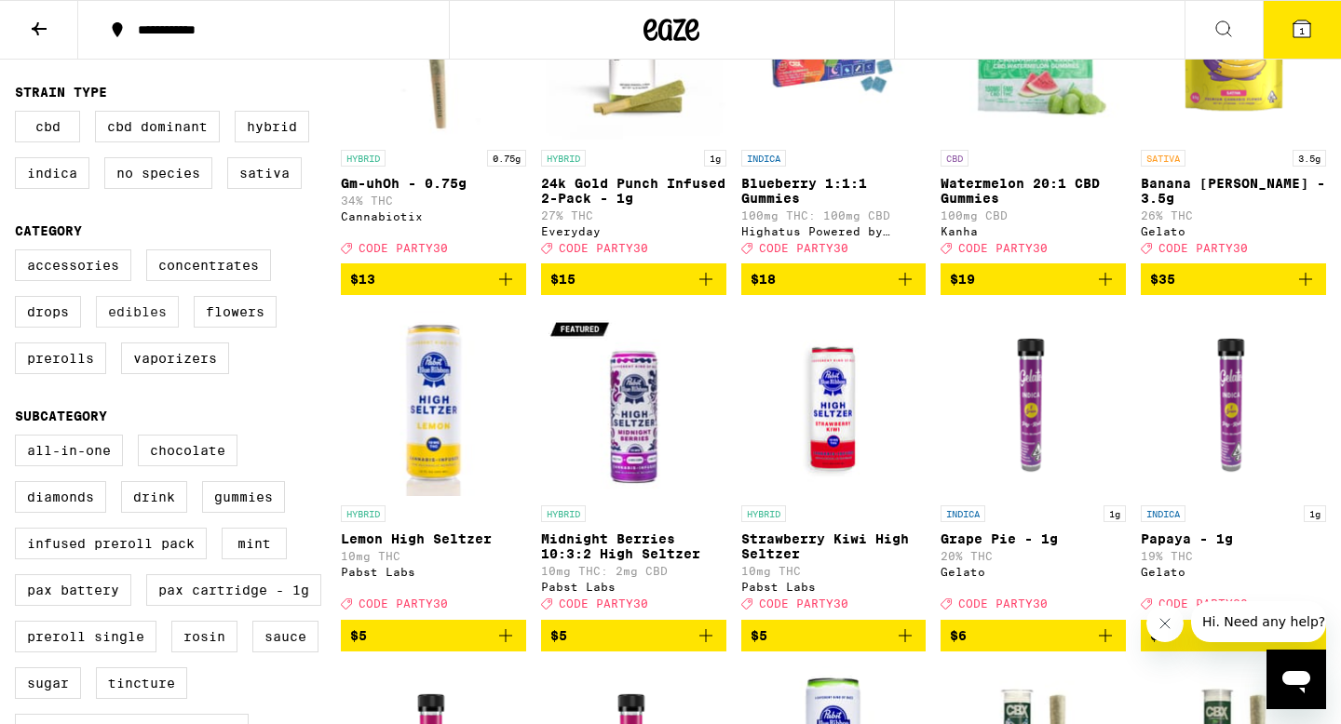
click at [147, 328] on label "Edibles" at bounding box center [137, 312] width 83 height 32
click at [20, 253] on input "Edibles" at bounding box center [19, 252] width 1 height 1
checkbox input "true"
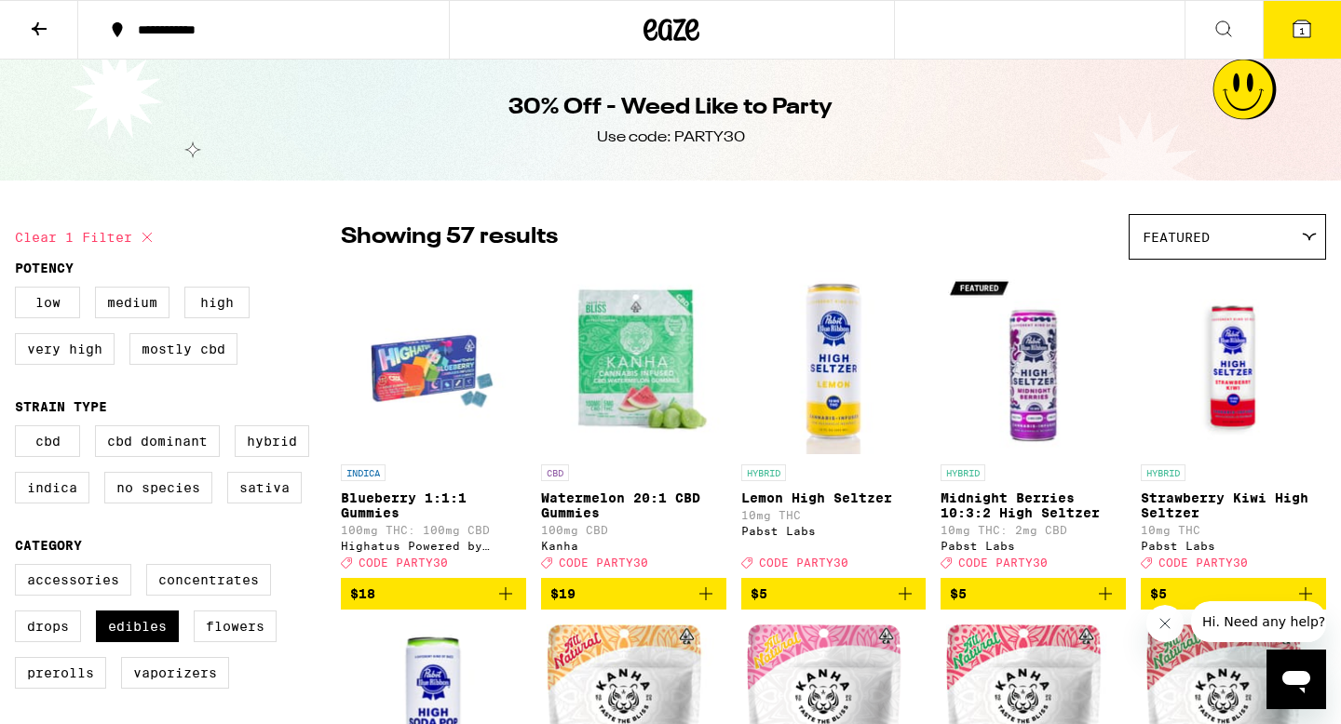
click at [1201, 216] on div "Featured" at bounding box center [1227, 237] width 196 height 44
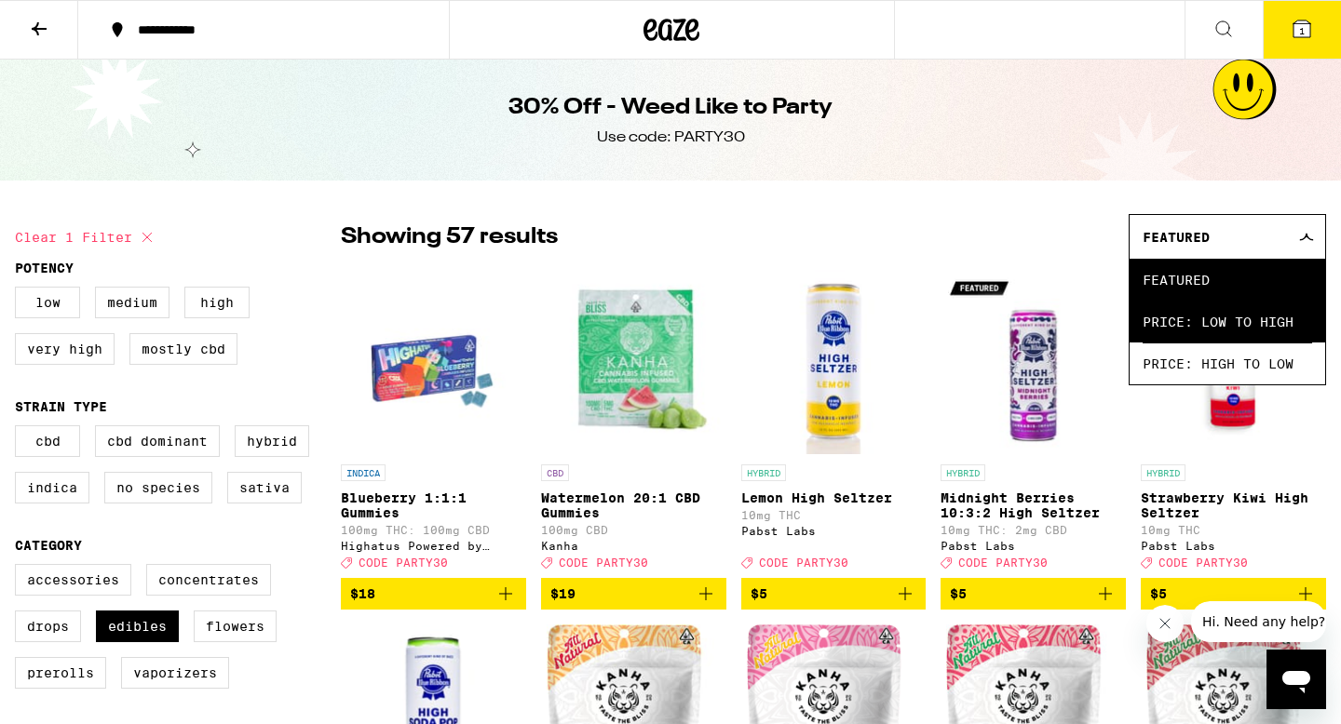
click at [1213, 322] on span "Price: Low to High" at bounding box center [1226, 322] width 169 height 42
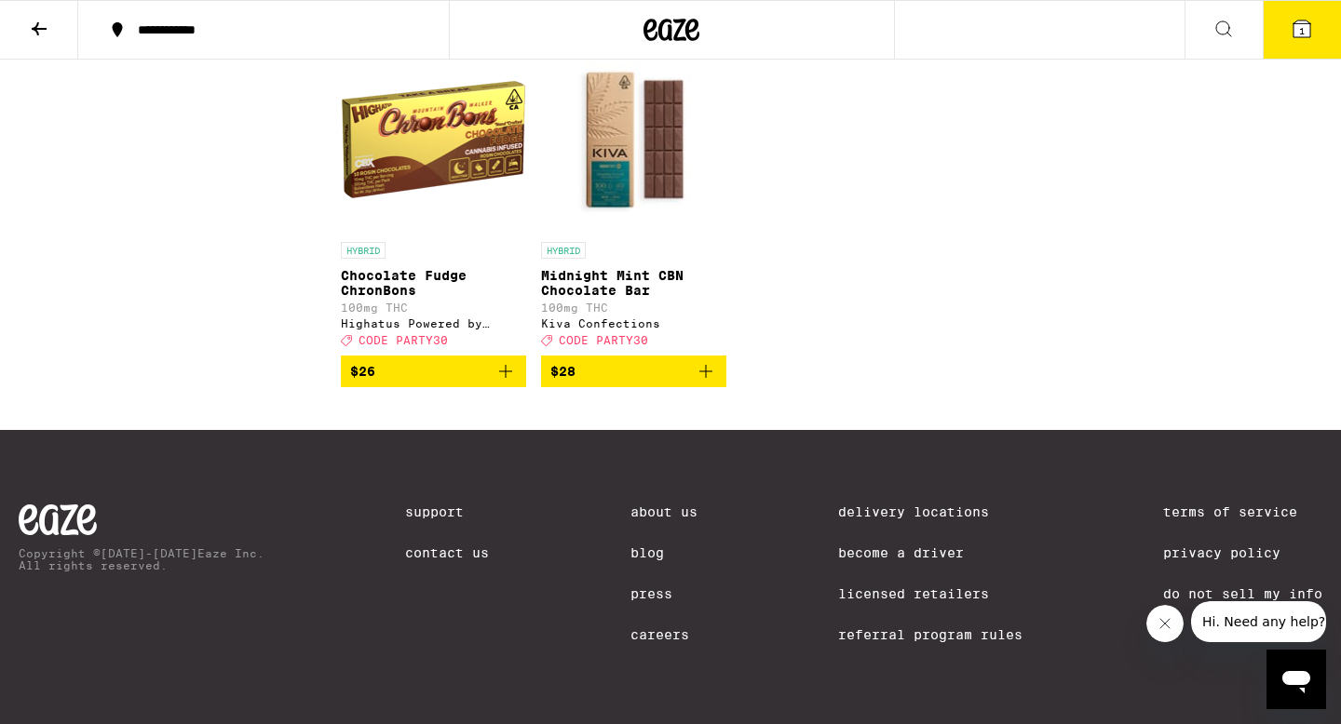
scroll to position [4265, 0]
click at [718, 371] on button "$28" at bounding box center [633, 372] width 185 height 32
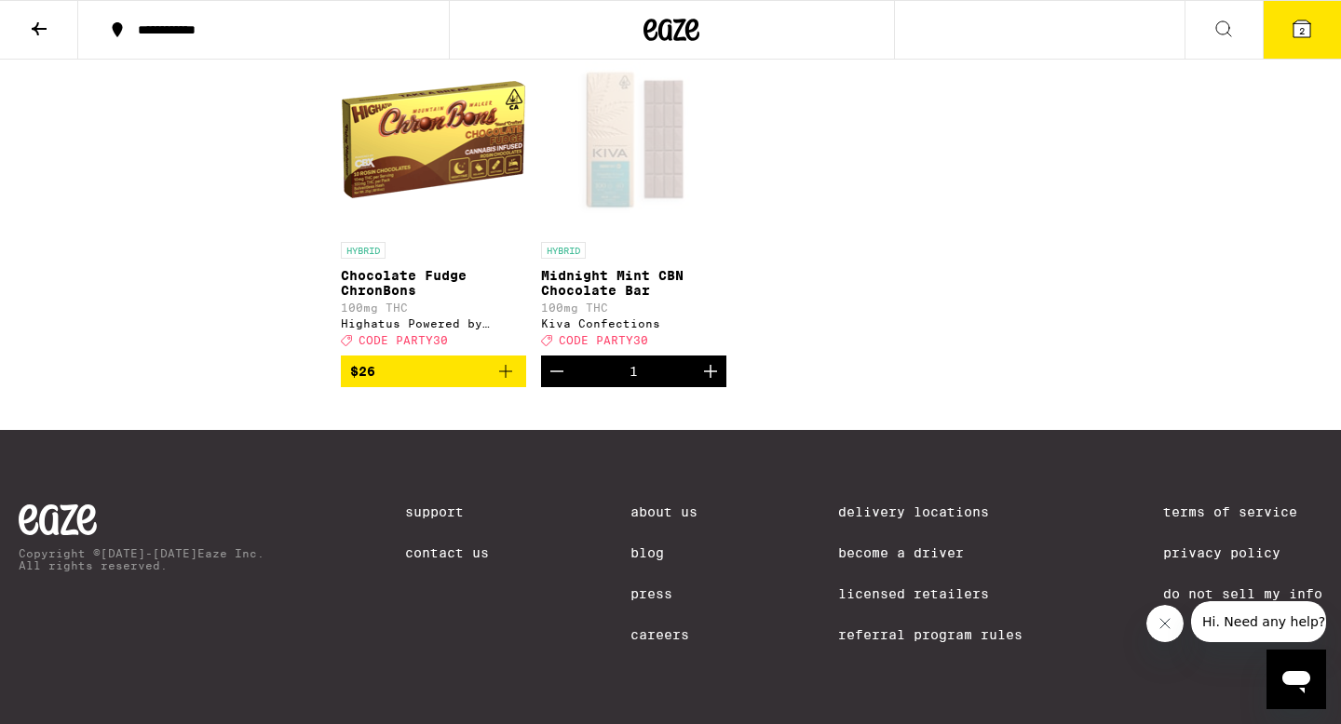
click at [1286, 40] on button "2" at bounding box center [1301, 30] width 78 height 58
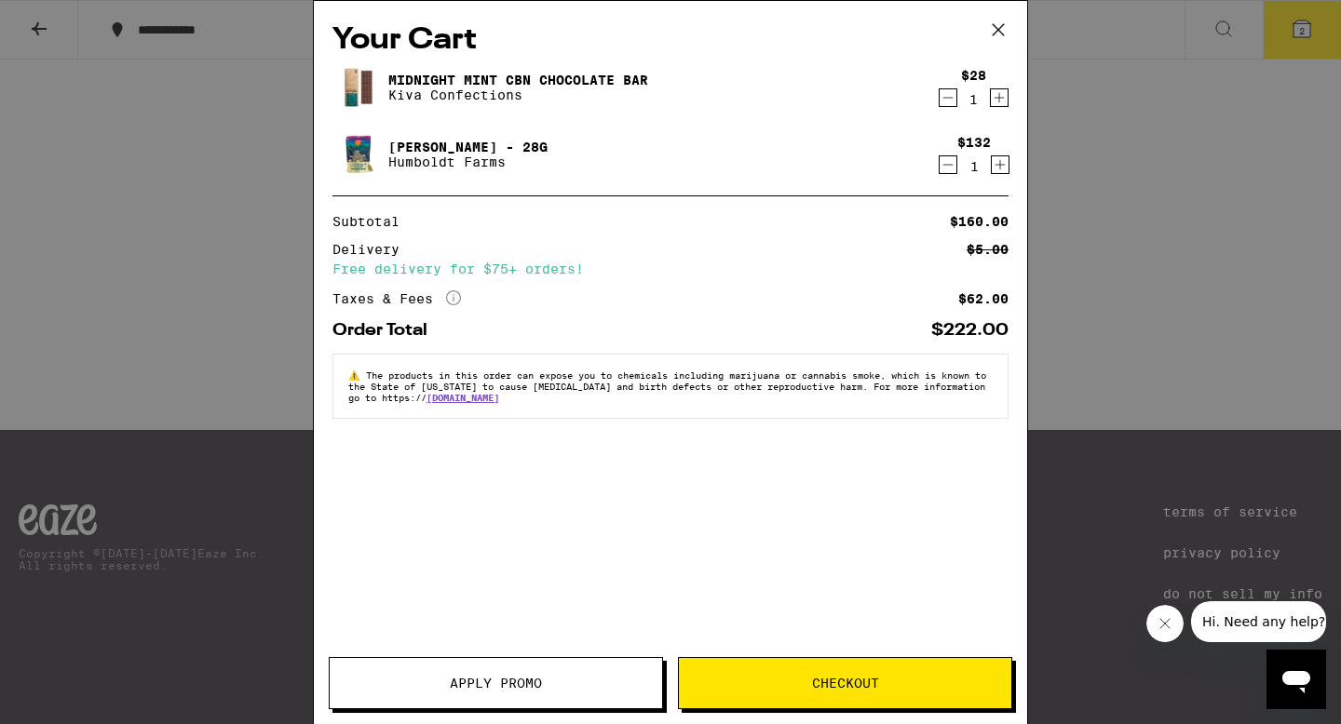
click at [1005, 24] on icon at bounding box center [998, 30] width 28 height 28
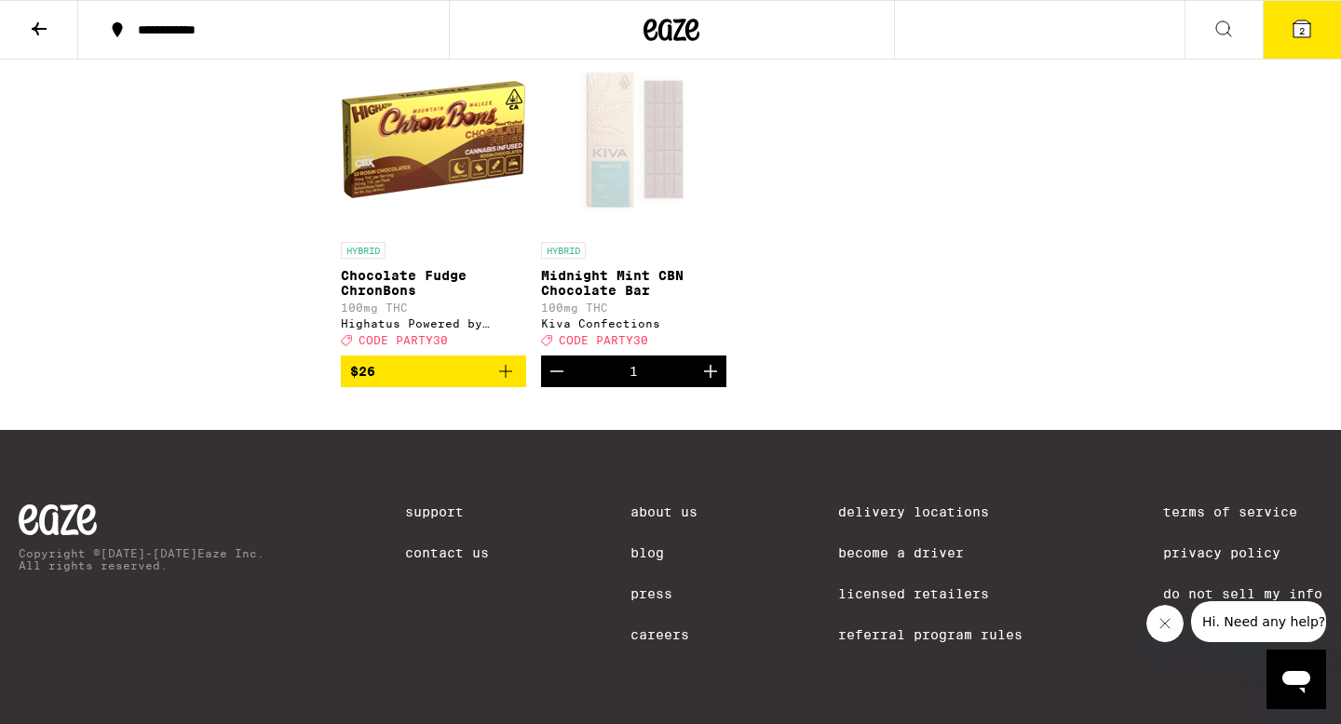
click at [1295, 32] on icon at bounding box center [1301, 28] width 17 height 17
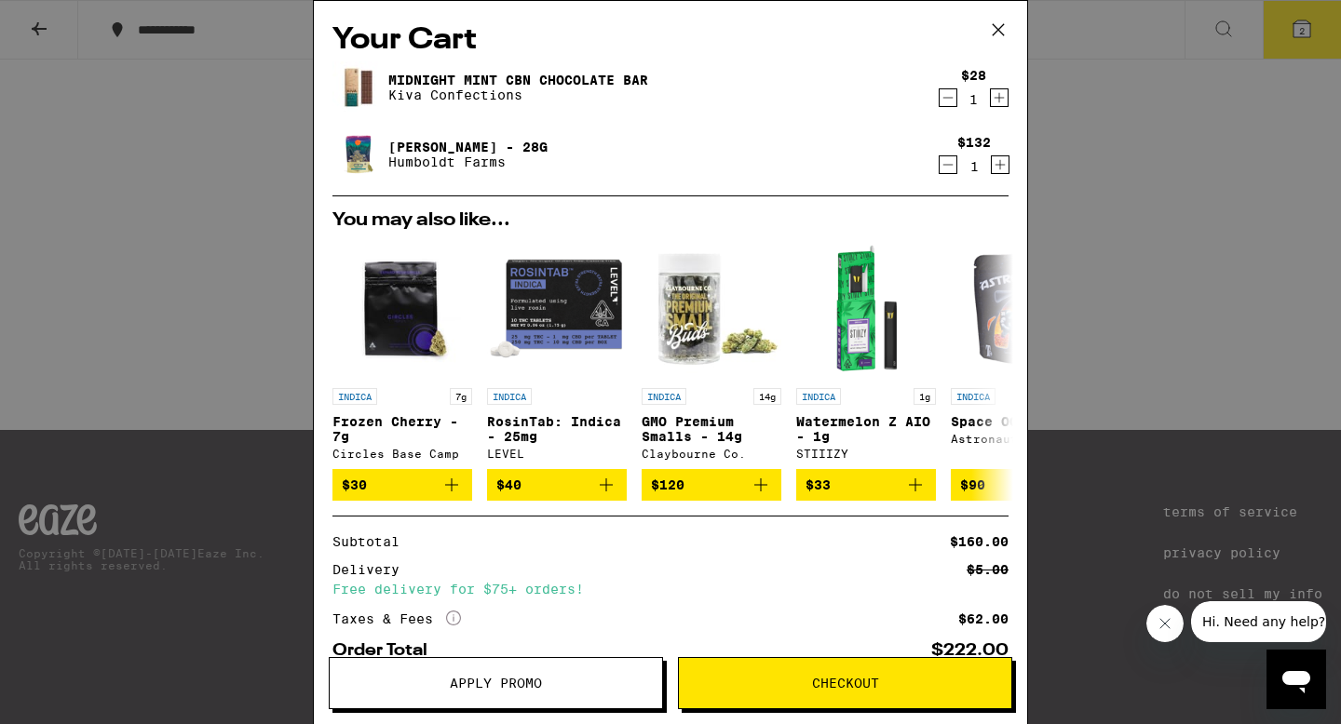
click at [543, 692] on button "Apply Promo" at bounding box center [496, 683] width 334 height 52
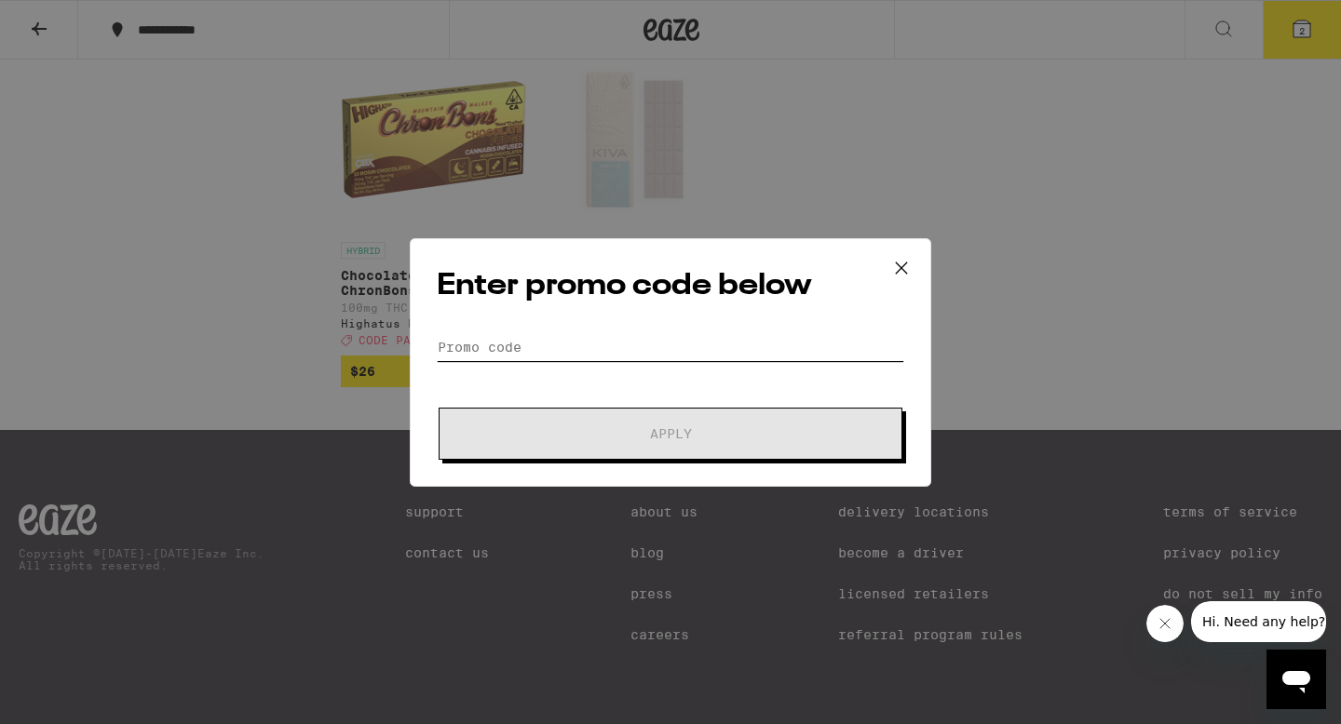
click at [573, 354] on input "Promo Code" at bounding box center [670, 347] width 467 height 28
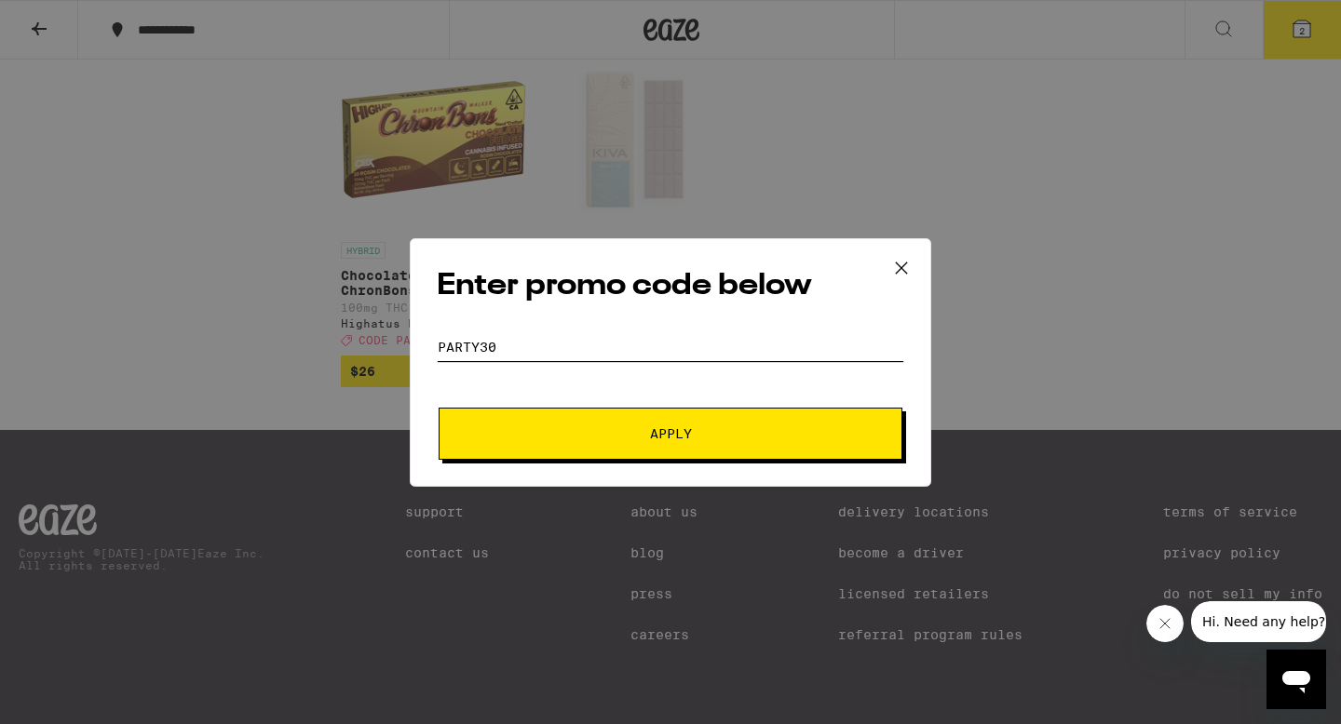
type input "party30"
click at [618, 413] on button "Apply" at bounding box center [671, 434] width 464 height 52
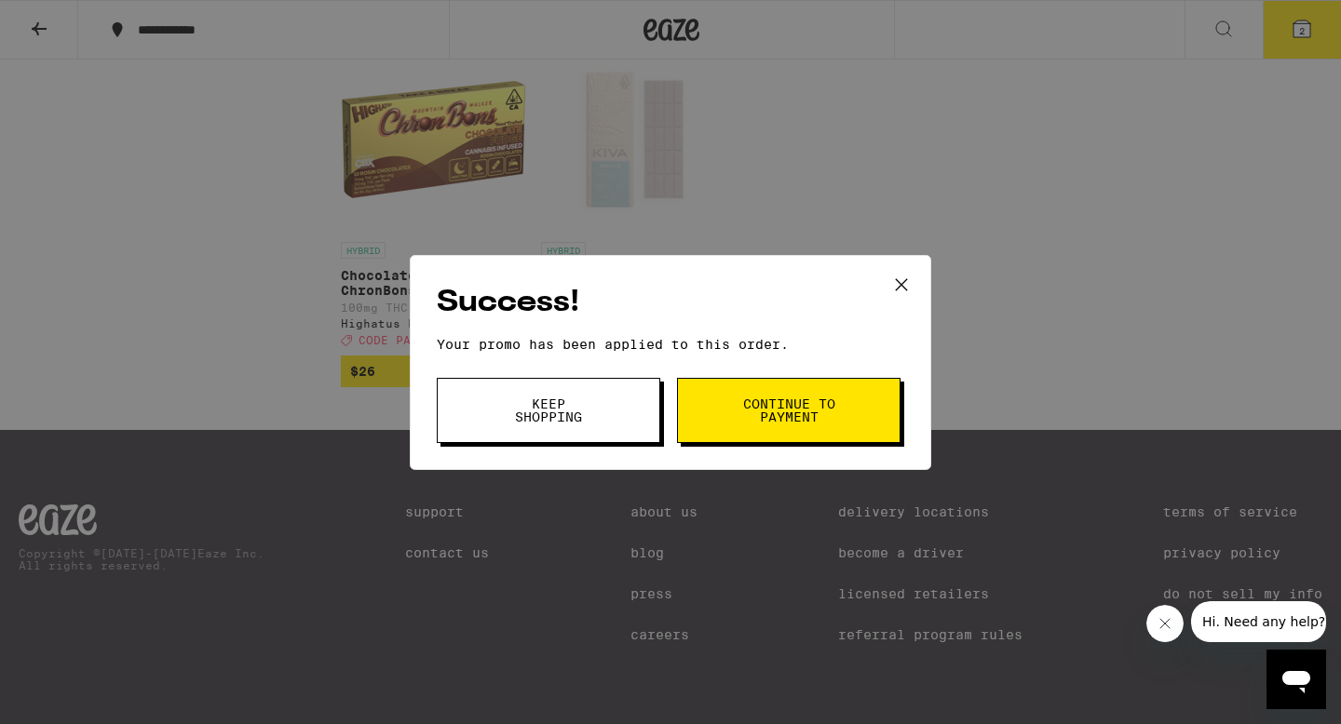
click at [781, 412] on span "Continue to payment" at bounding box center [788, 411] width 95 height 26
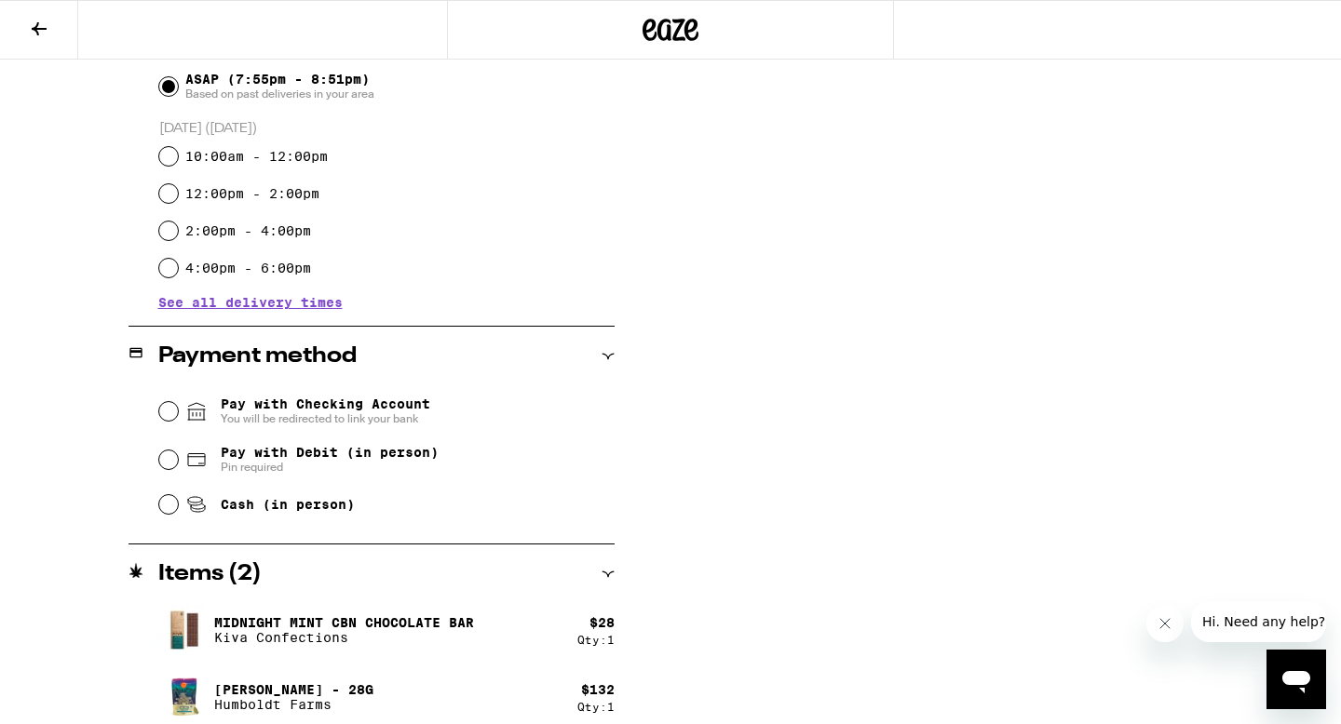
scroll to position [551, 0]
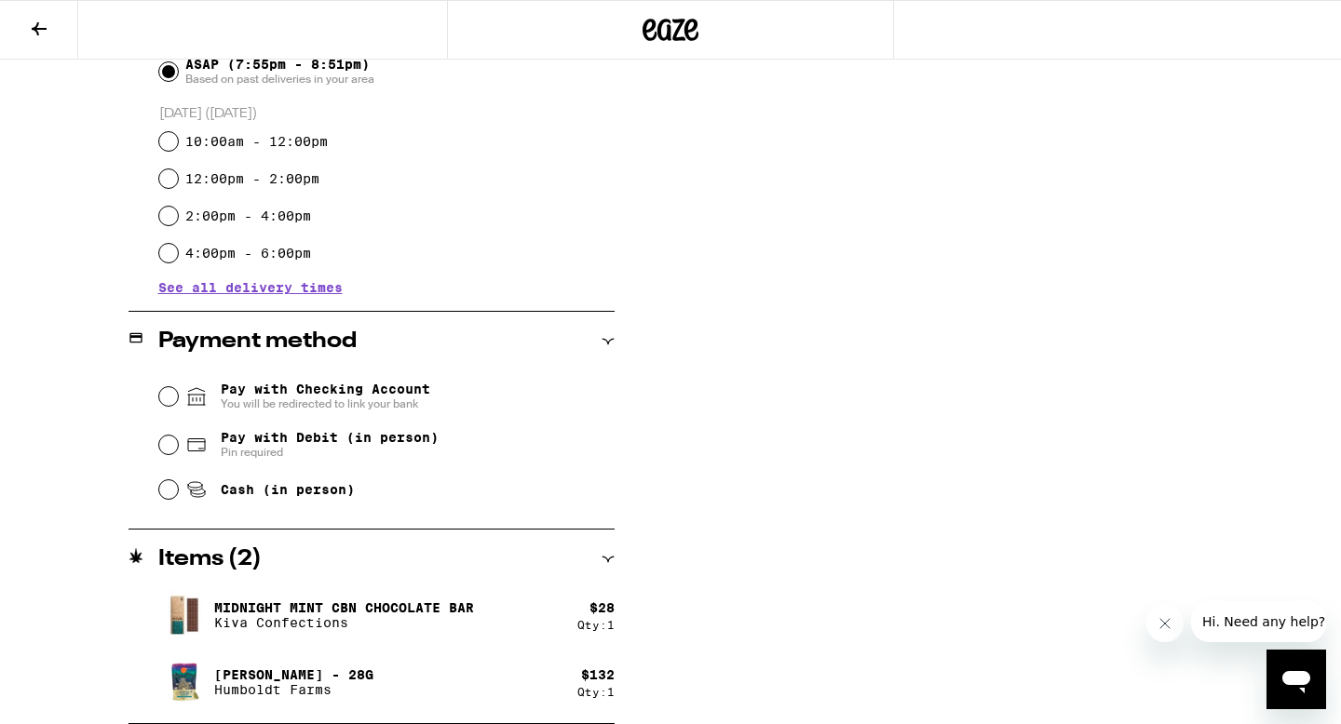
click at [270, 454] on span "Pin required" at bounding box center [330, 452] width 218 height 15
click at [178, 454] on input "Pay with Debit (in person) Pin required" at bounding box center [168, 445] width 19 height 19
radio input "true"
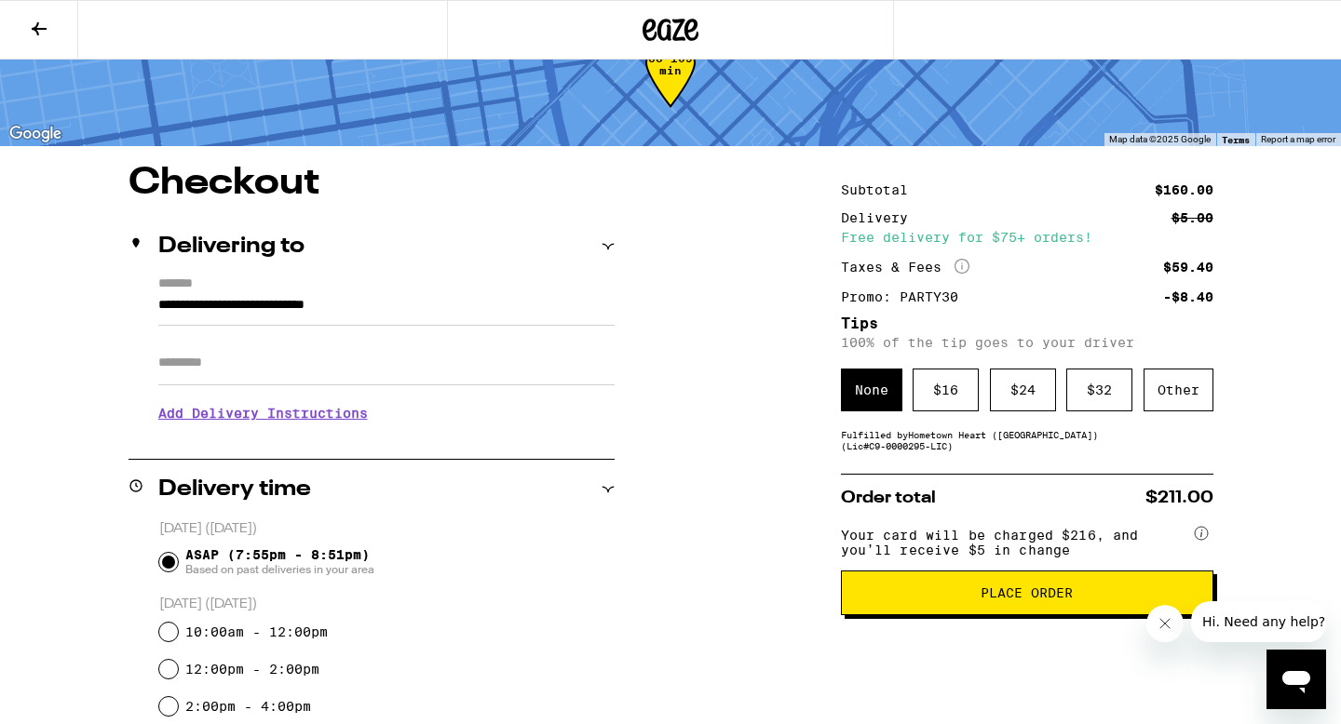
scroll to position [0, 0]
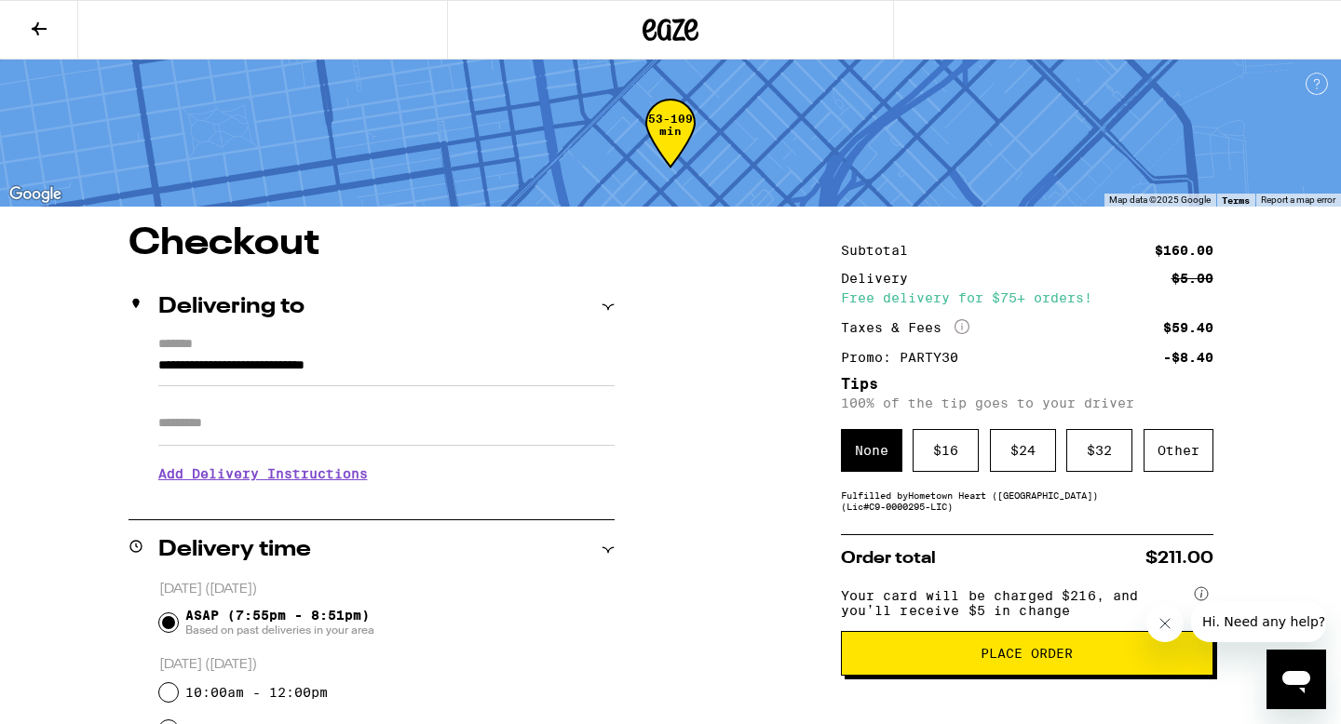
click at [43, 47] on button at bounding box center [39, 30] width 78 height 59
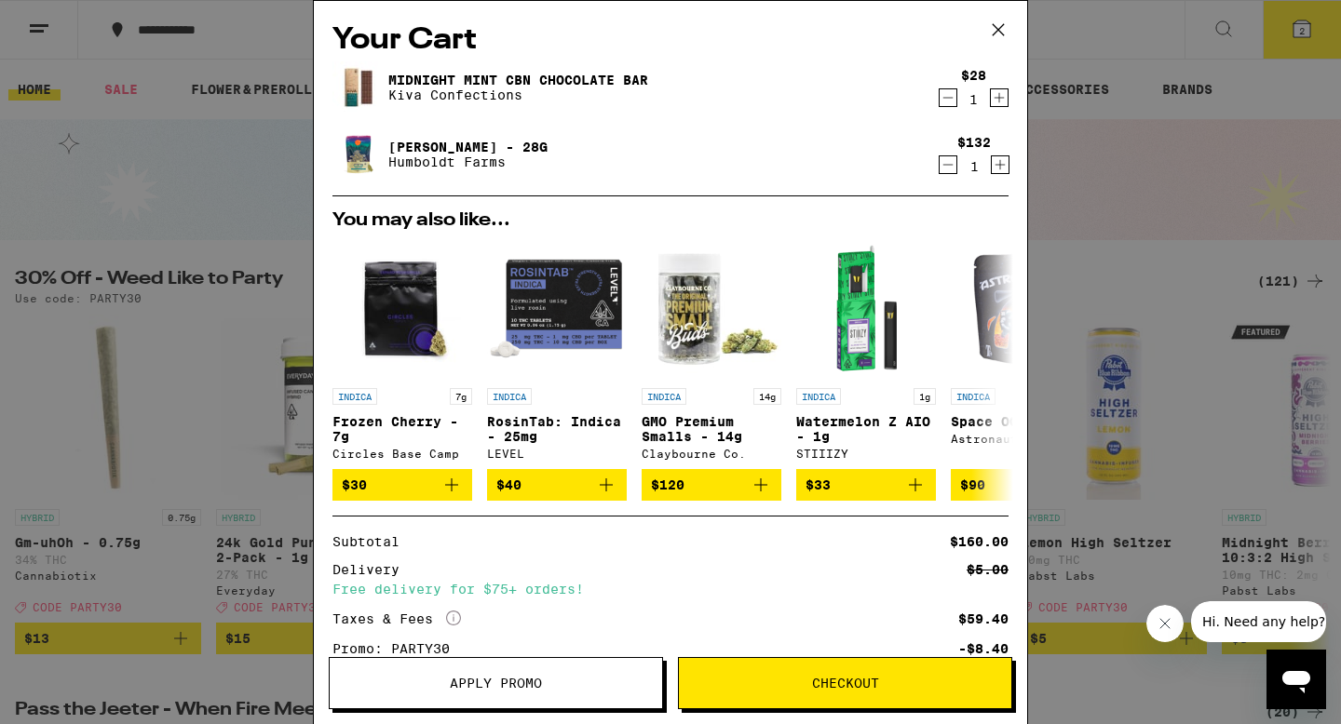
click at [946, 98] on icon "Decrement" at bounding box center [948, 98] width 10 height 0
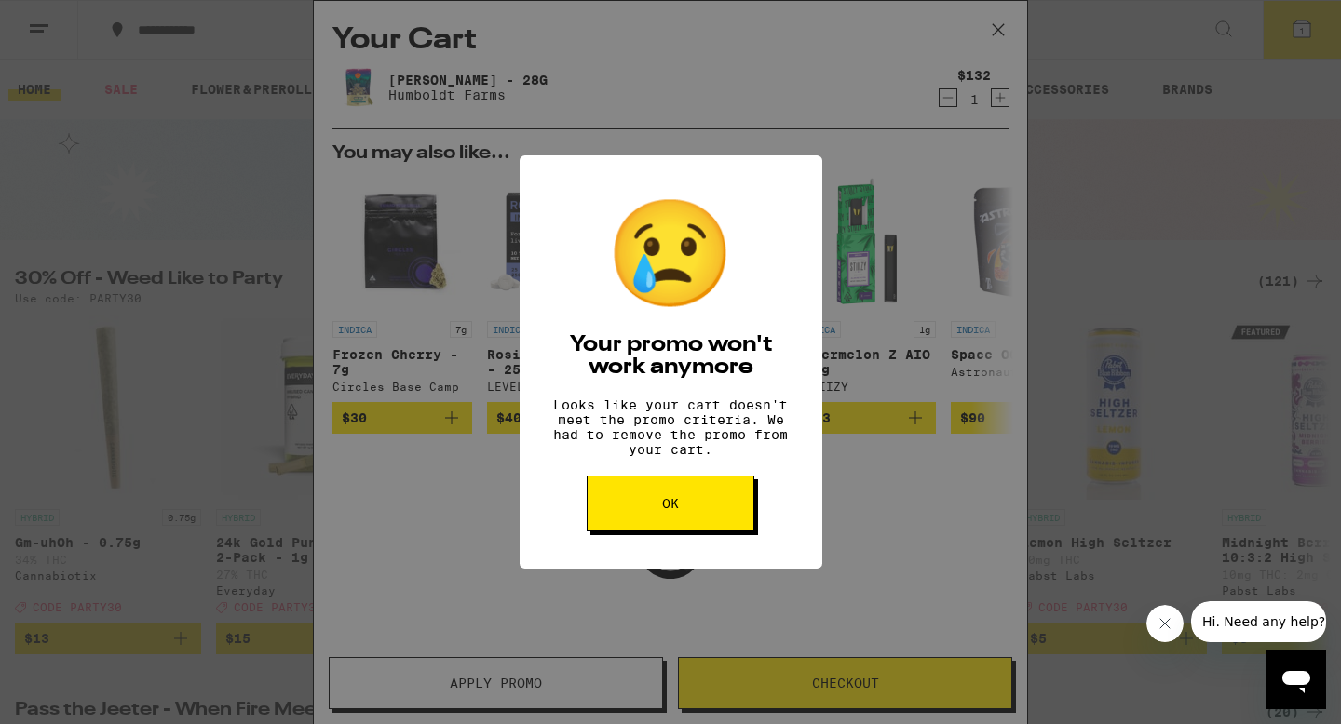
click at [683, 522] on button "OK" at bounding box center [671, 504] width 168 height 56
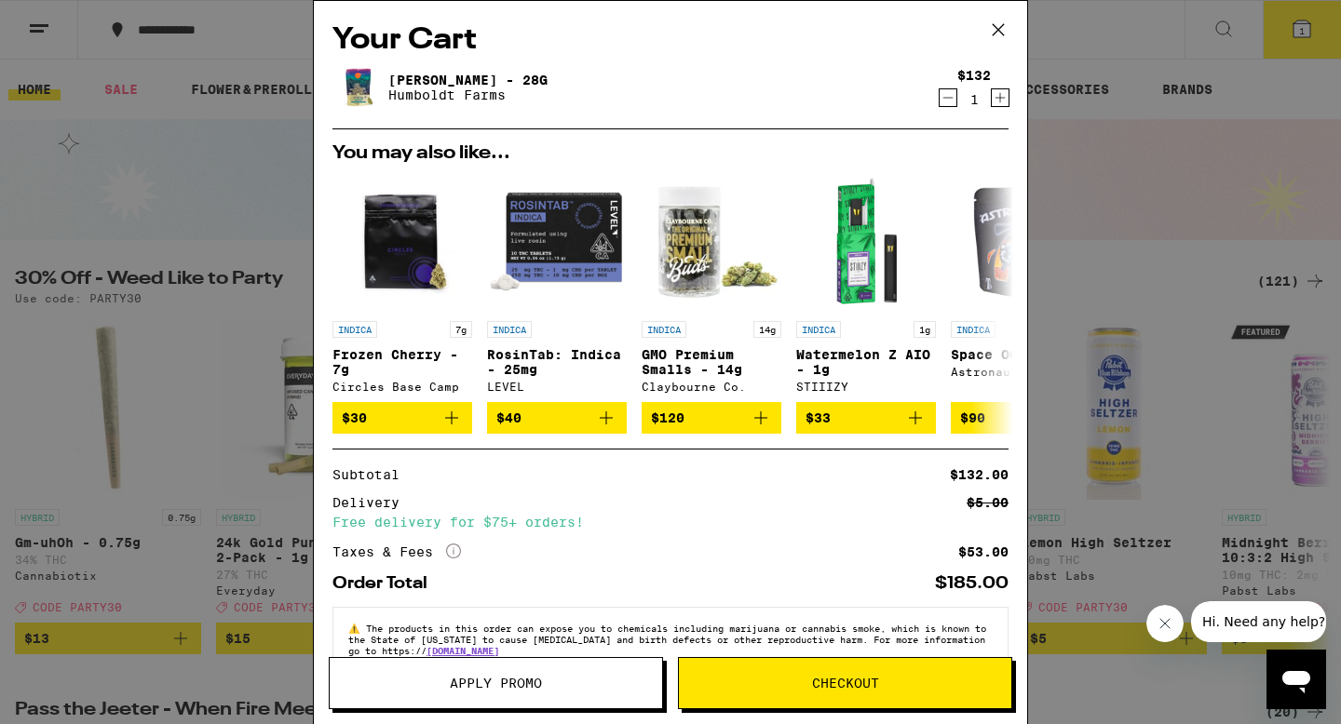
click at [1002, 30] on icon at bounding box center [998, 30] width 28 height 28
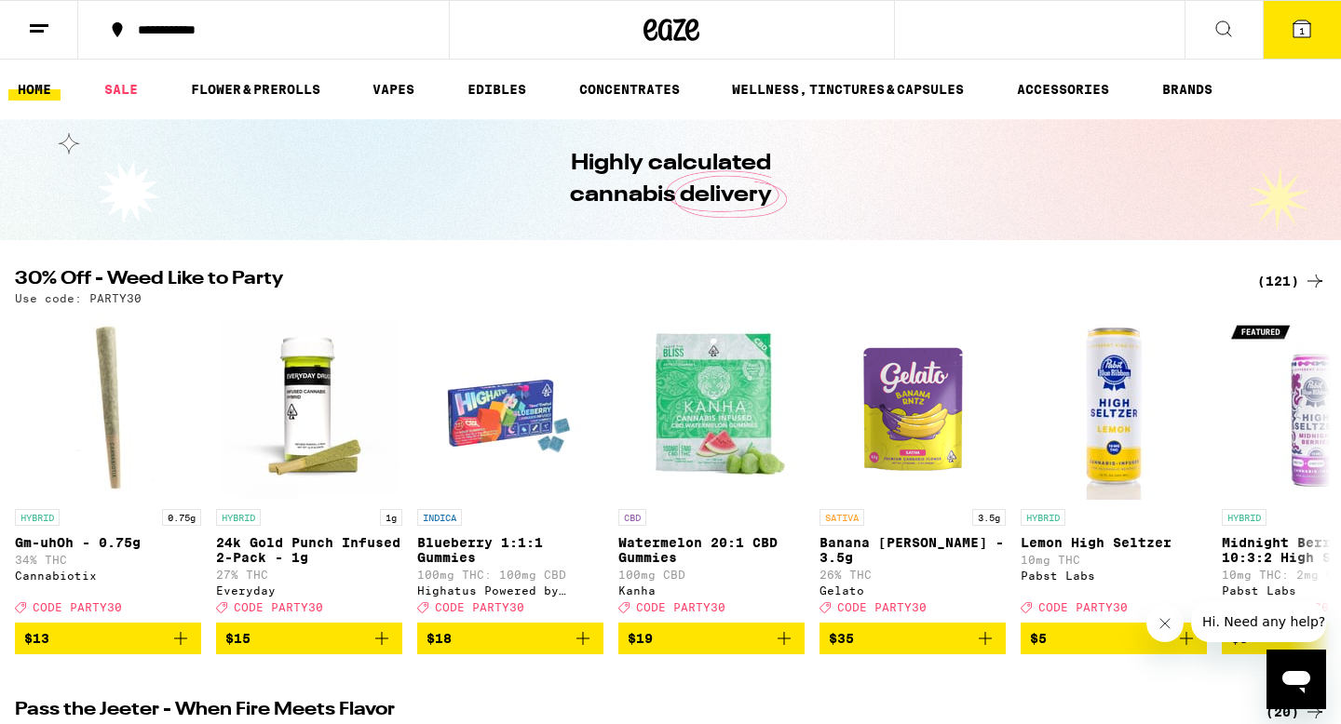
click at [1275, 276] on div "(121)" at bounding box center [1291, 281] width 69 height 22
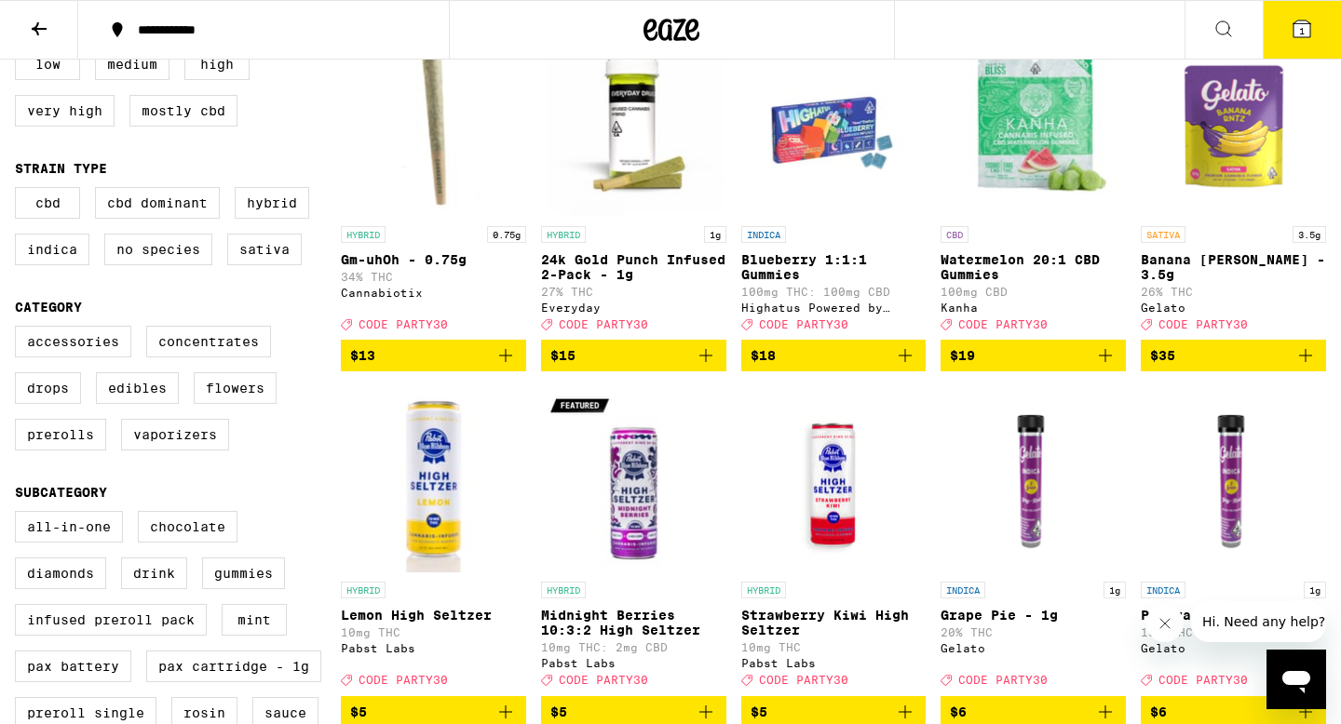
scroll to position [247, 0]
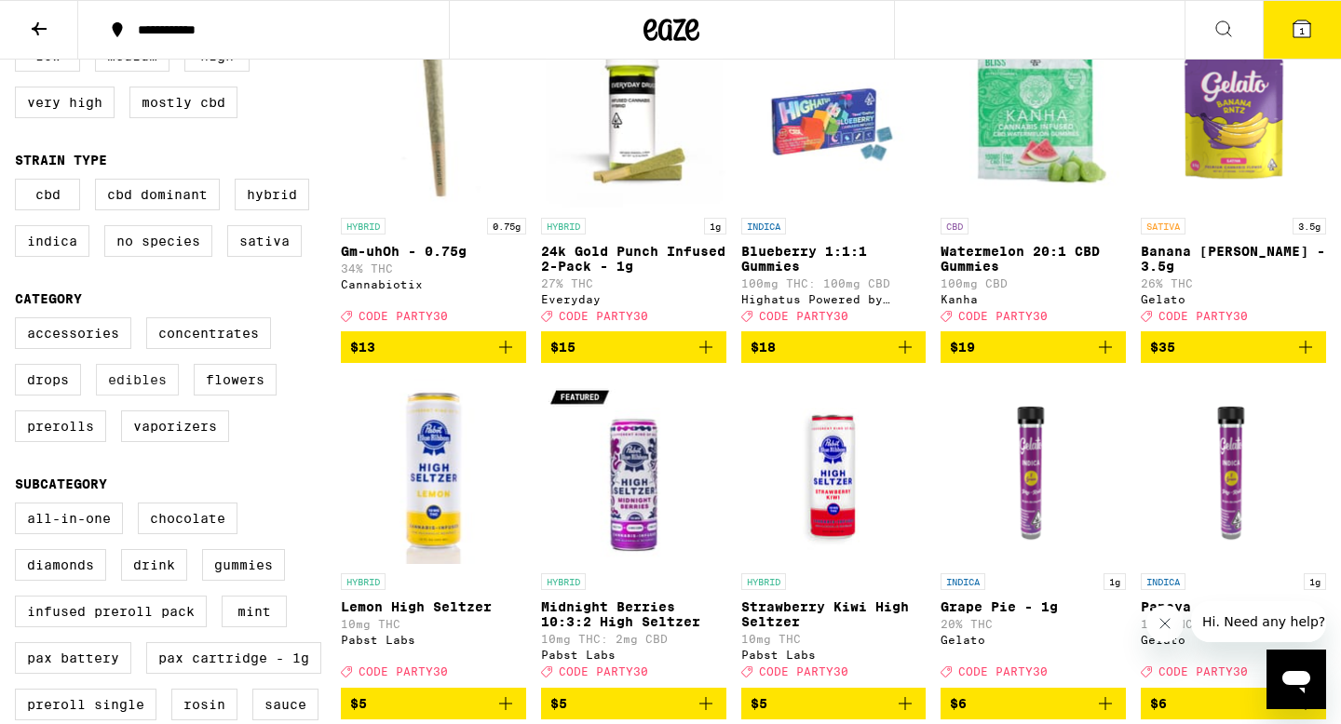
click at [137, 396] on label "Edibles" at bounding box center [137, 380] width 83 height 32
click at [20, 321] on input "Edibles" at bounding box center [19, 320] width 1 height 1
checkbox input "true"
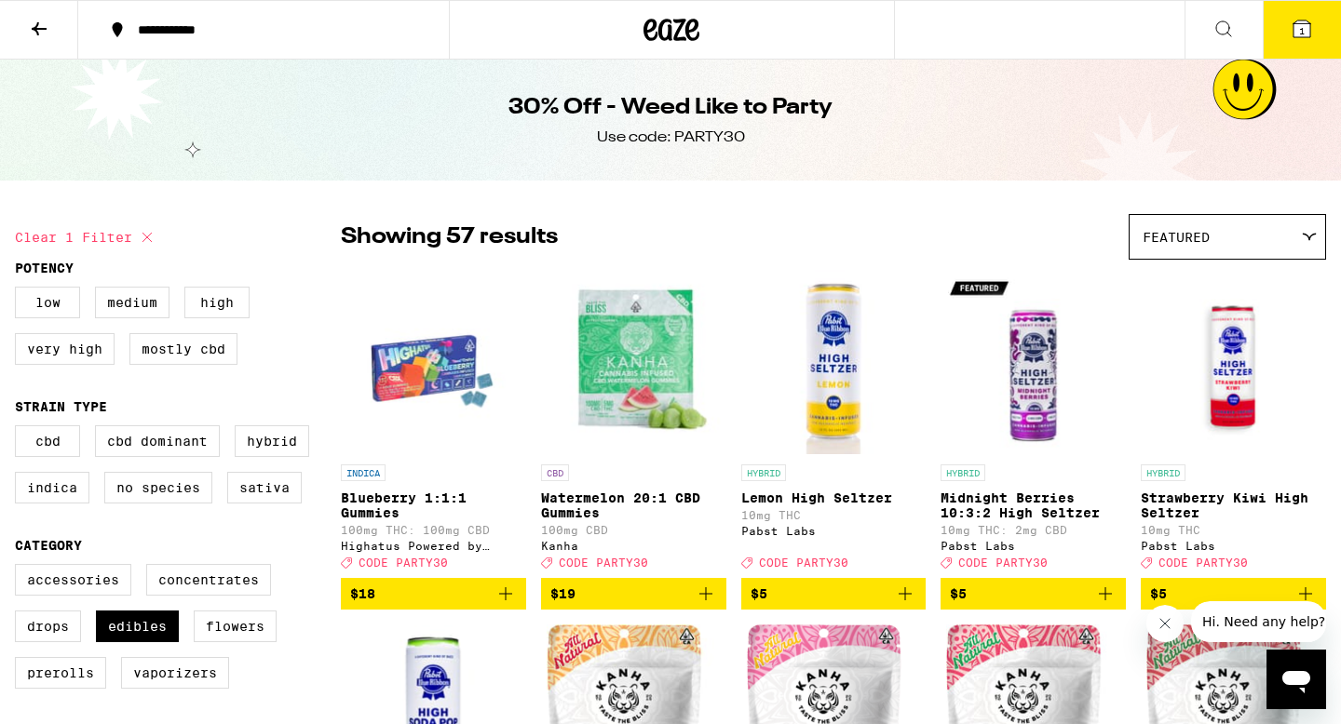
click at [1251, 220] on div "Featured" at bounding box center [1227, 237] width 196 height 44
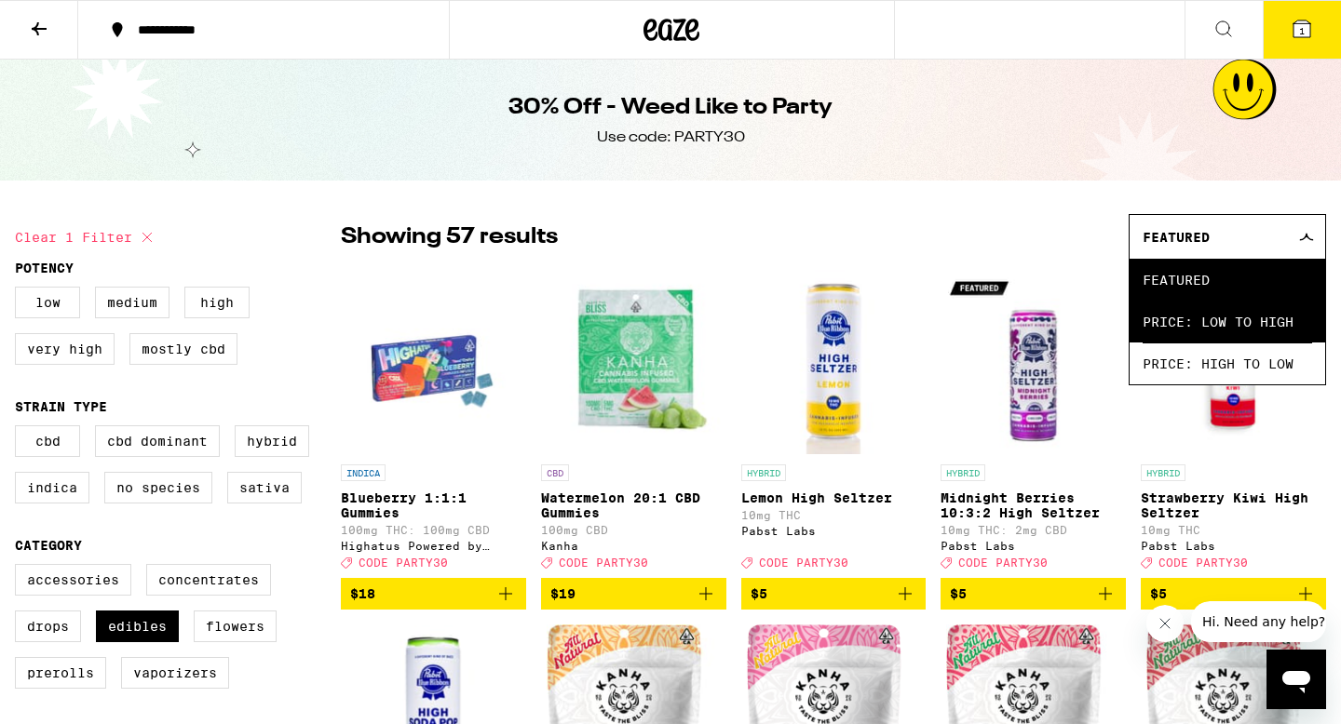
click at [1221, 321] on span "Price: Low to High" at bounding box center [1226, 322] width 169 height 42
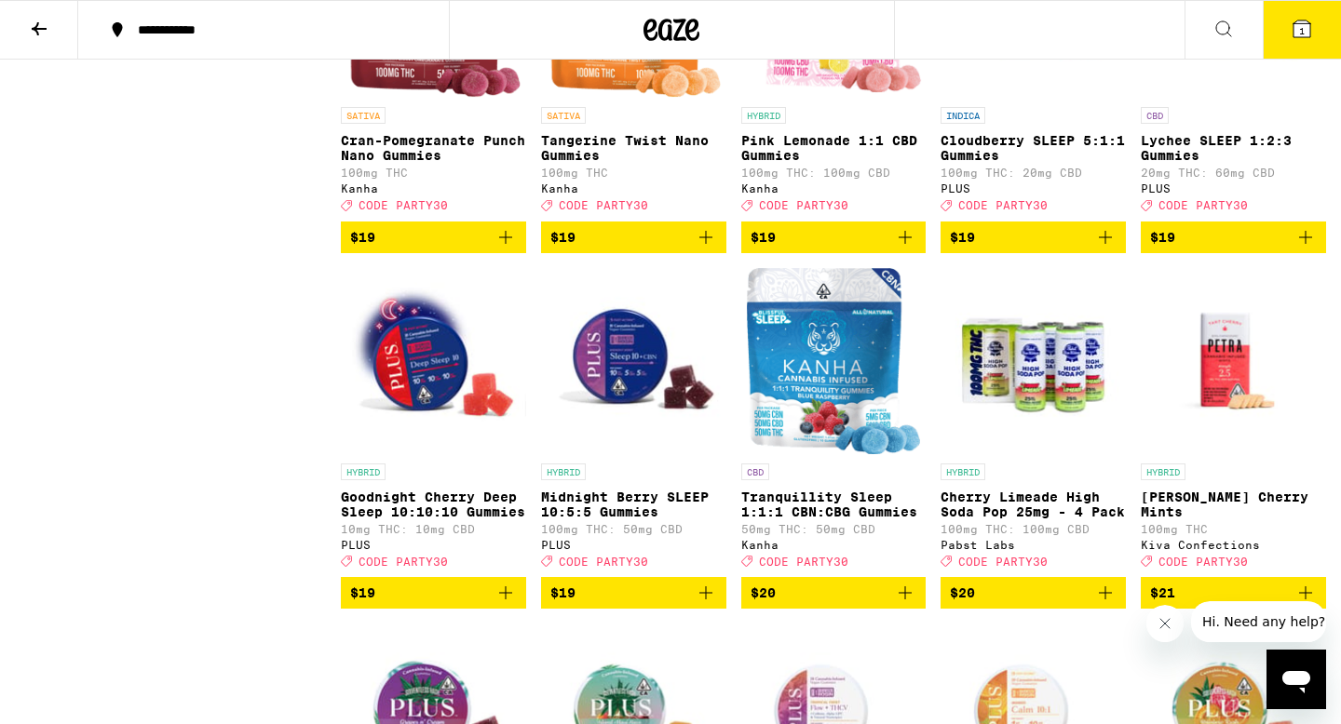
scroll to position [2408, 0]
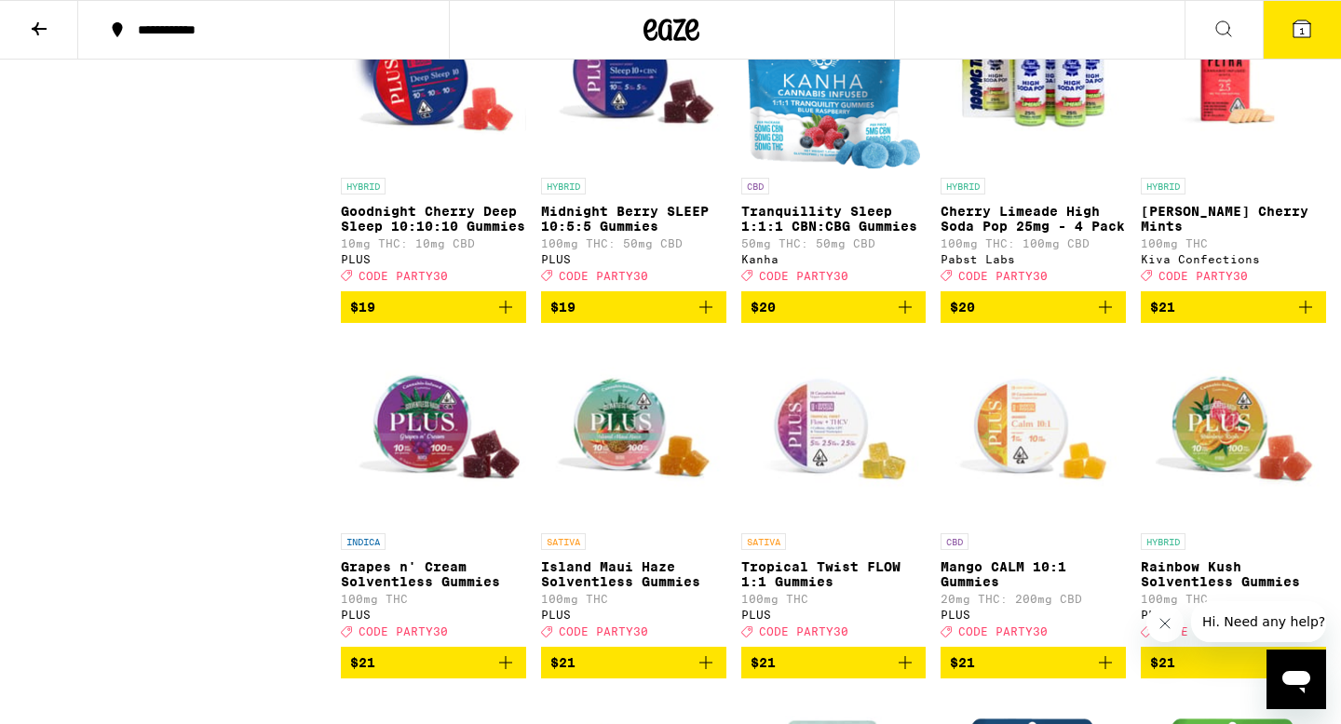
click at [1307, 318] on icon "Add to bag" at bounding box center [1305, 307] width 22 height 22
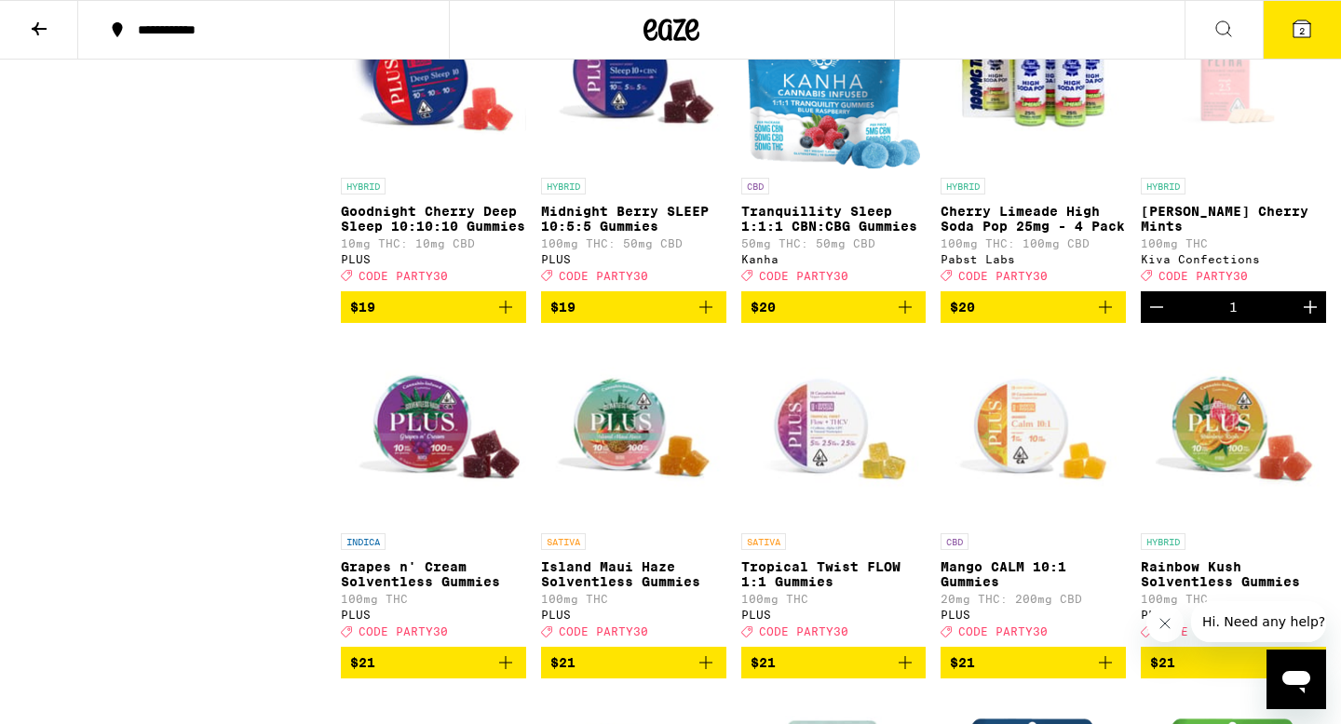
click at [1291, 39] on icon at bounding box center [1301, 29] width 22 height 22
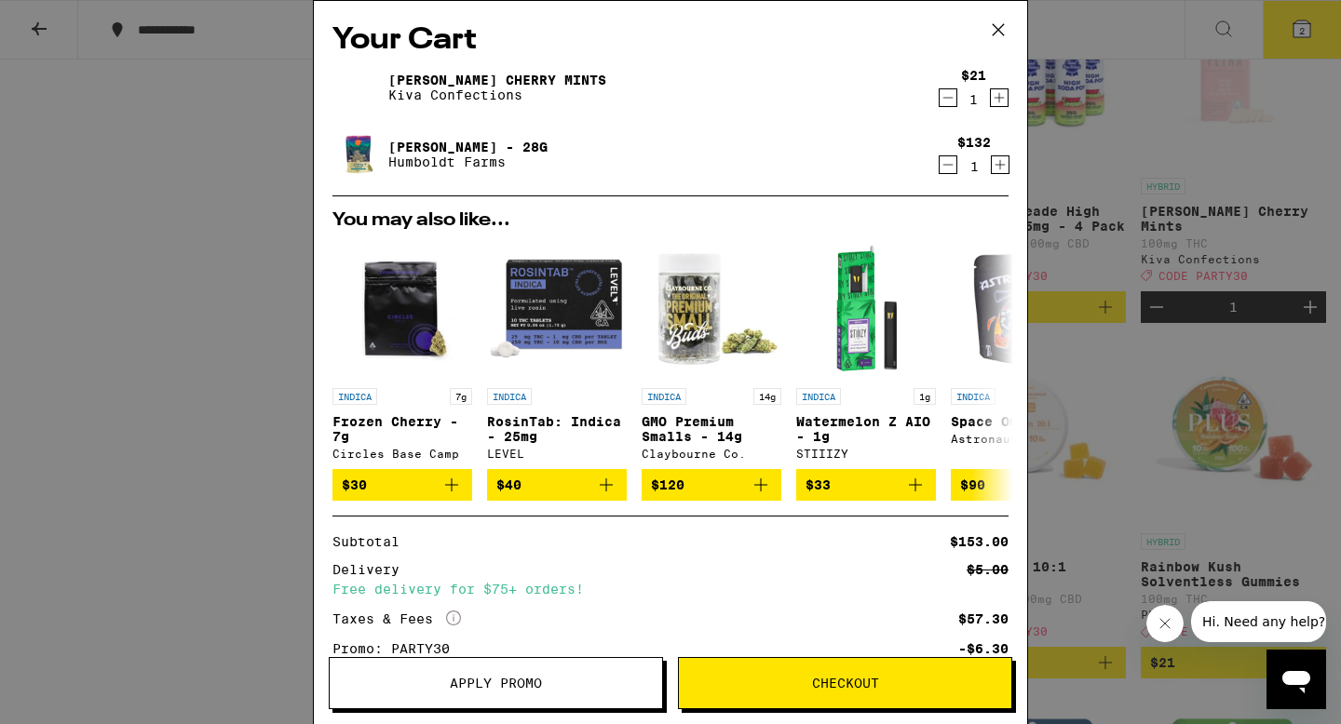
click at [447, 680] on span "Apply Promo" at bounding box center [496, 683] width 332 height 13
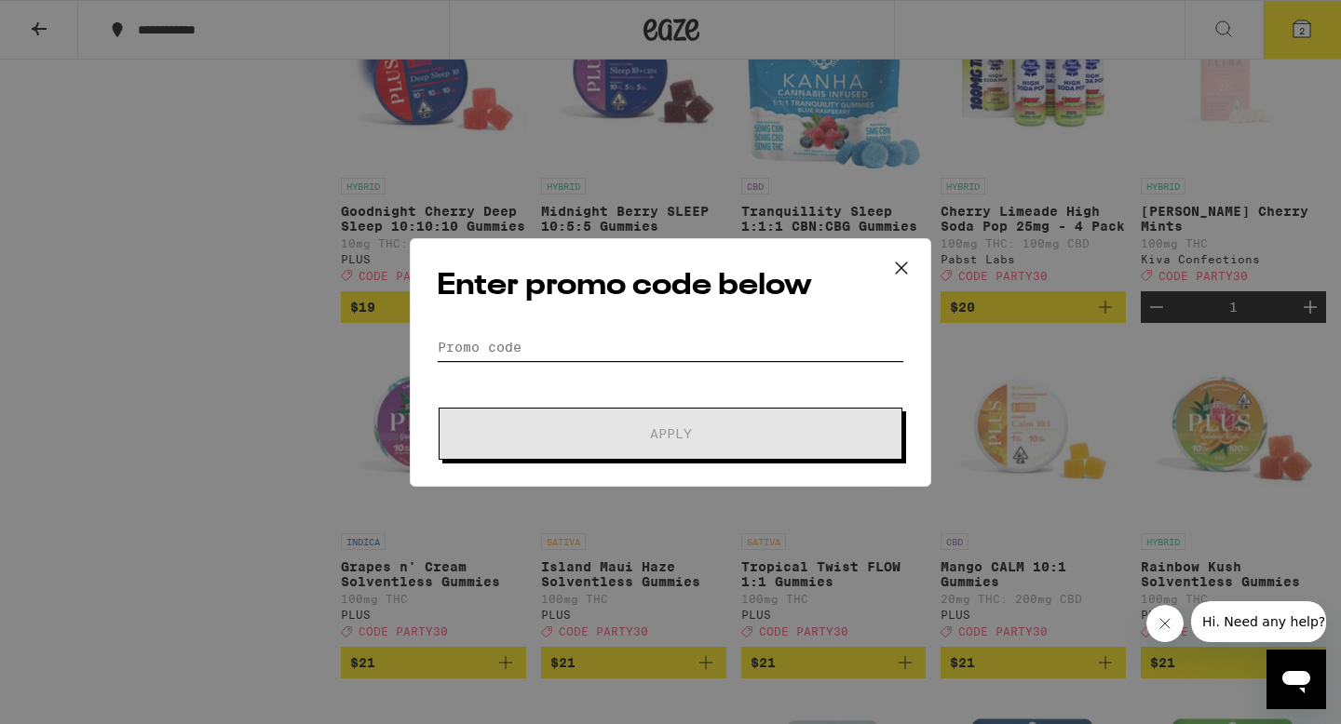
click at [512, 343] on input "Promo Code" at bounding box center [670, 347] width 467 height 28
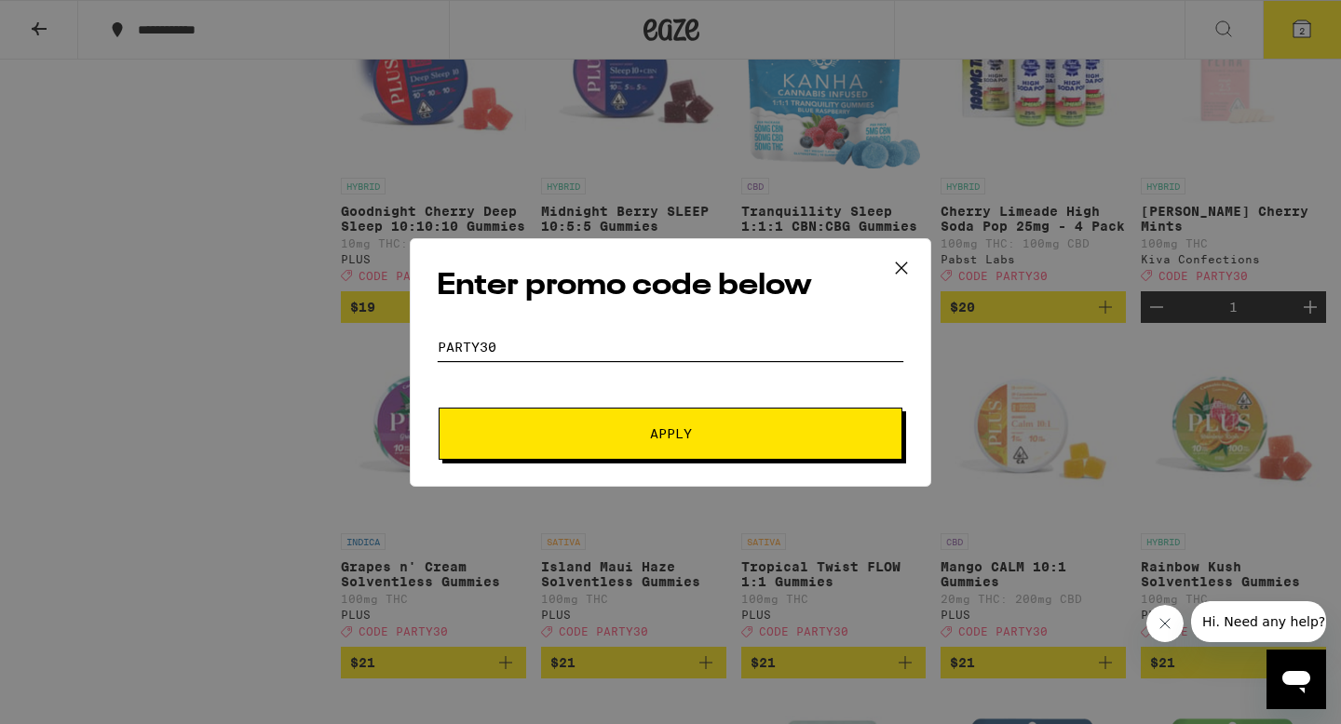
type input "party30"
click at [549, 425] on button "Apply" at bounding box center [671, 434] width 464 height 52
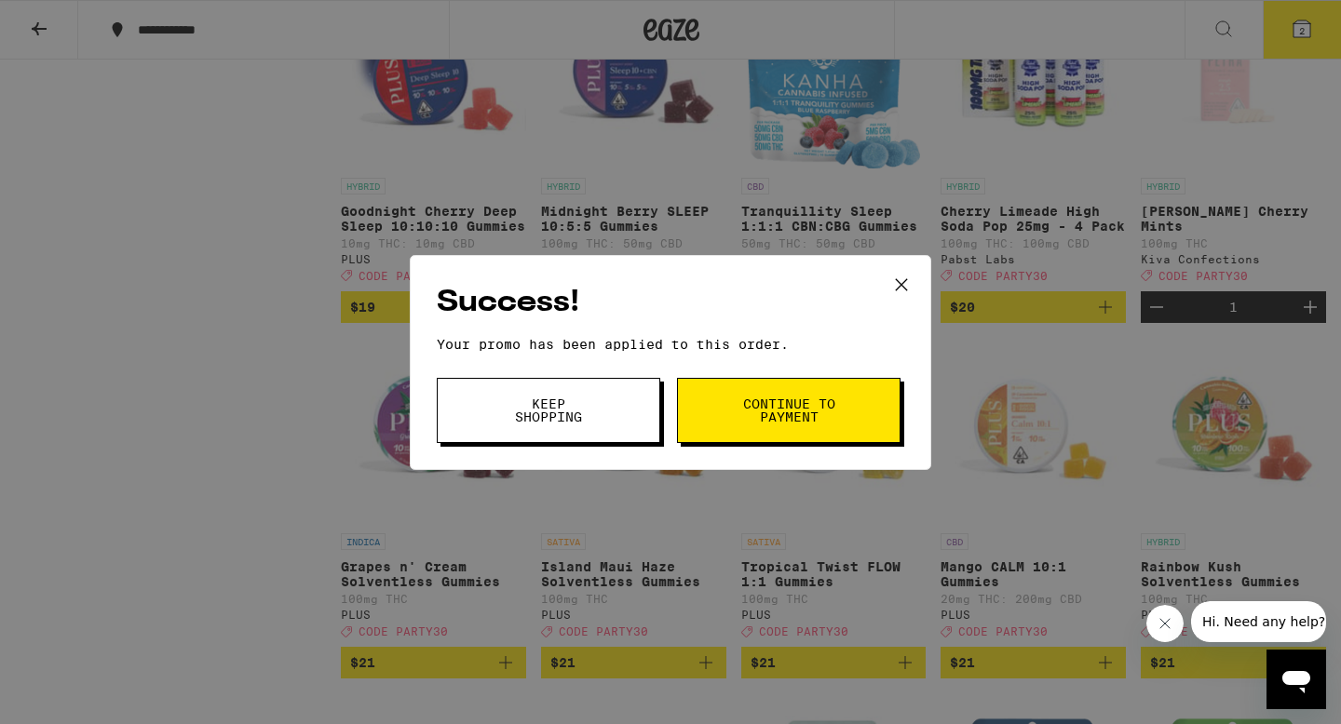
click at [781, 432] on button "Continue to payment" at bounding box center [788, 410] width 223 height 65
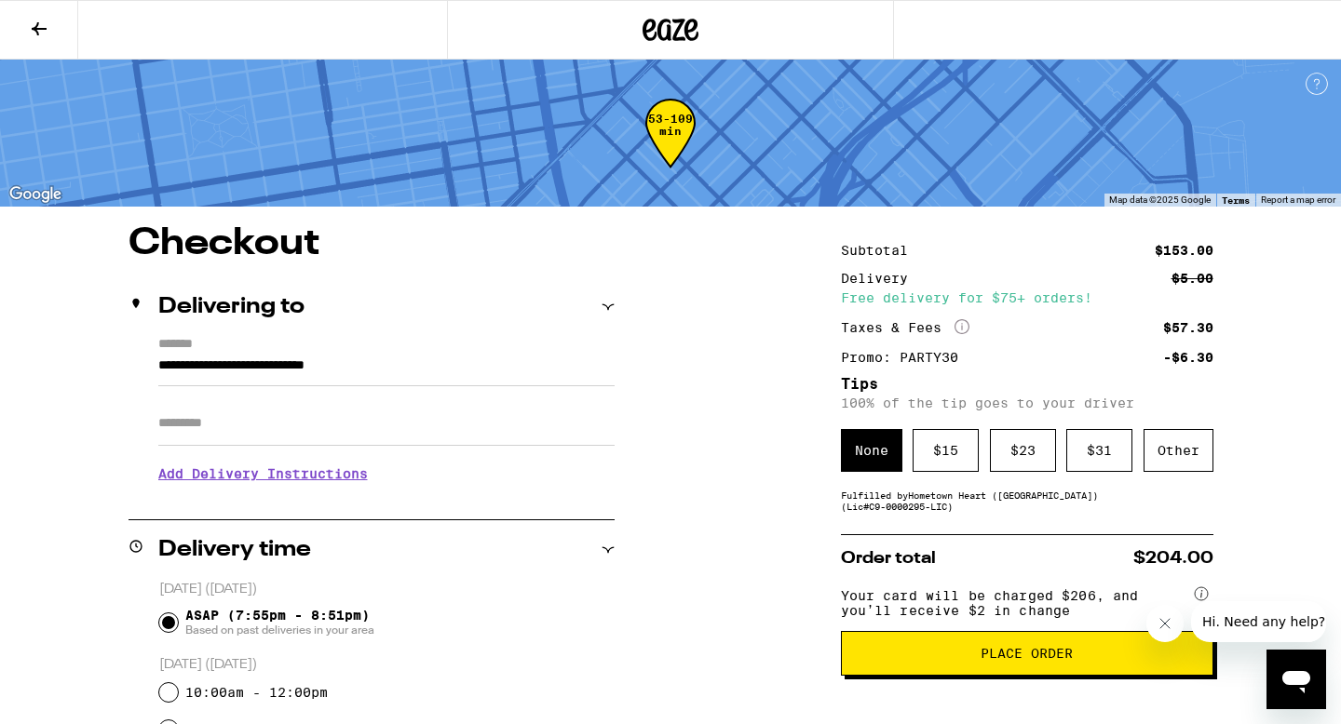
click at [318, 481] on h3 "Add Delivery Instructions" at bounding box center [386, 473] width 456 height 43
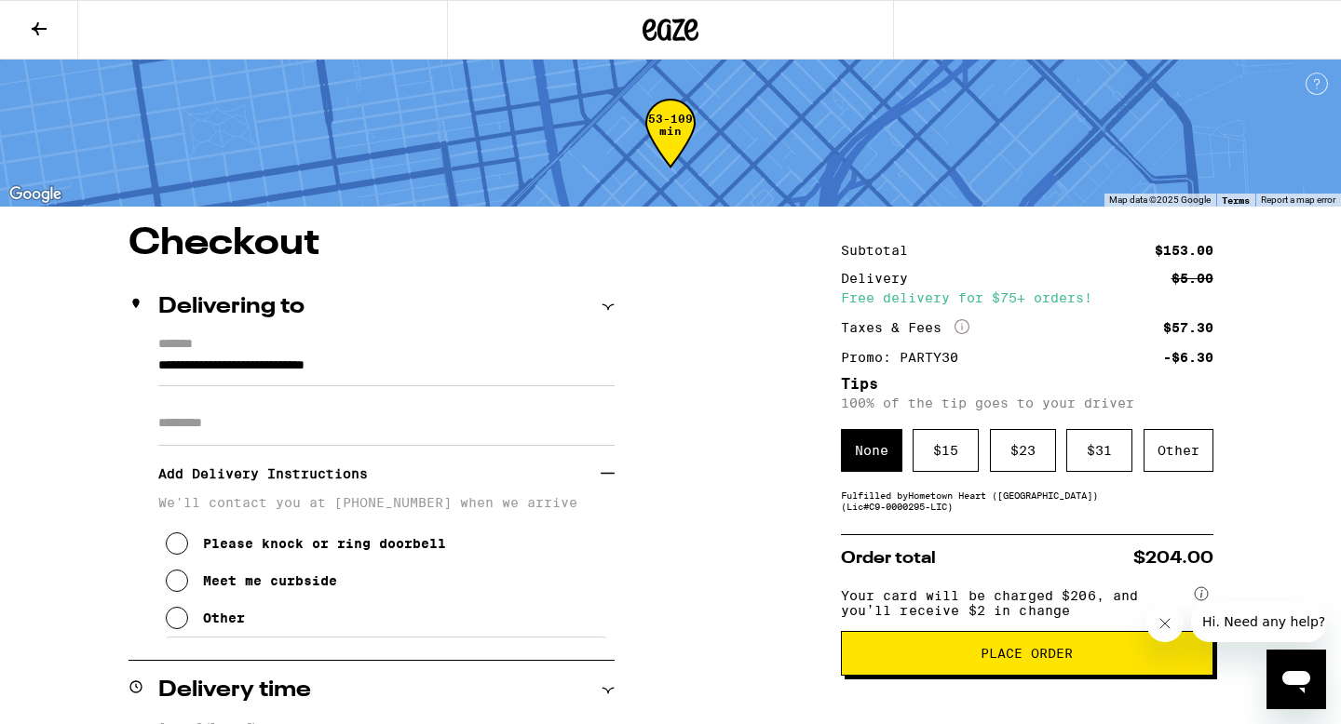
click at [284, 587] on div "Meet me curbside" at bounding box center [270, 581] width 134 height 15
click at [304, 549] on div "Please knock or ring doorbell" at bounding box center [324, 543] width 243 height 15
click at [917, 660] on span "Place Order" at bounding box center [1027, 653] width 341 height 13
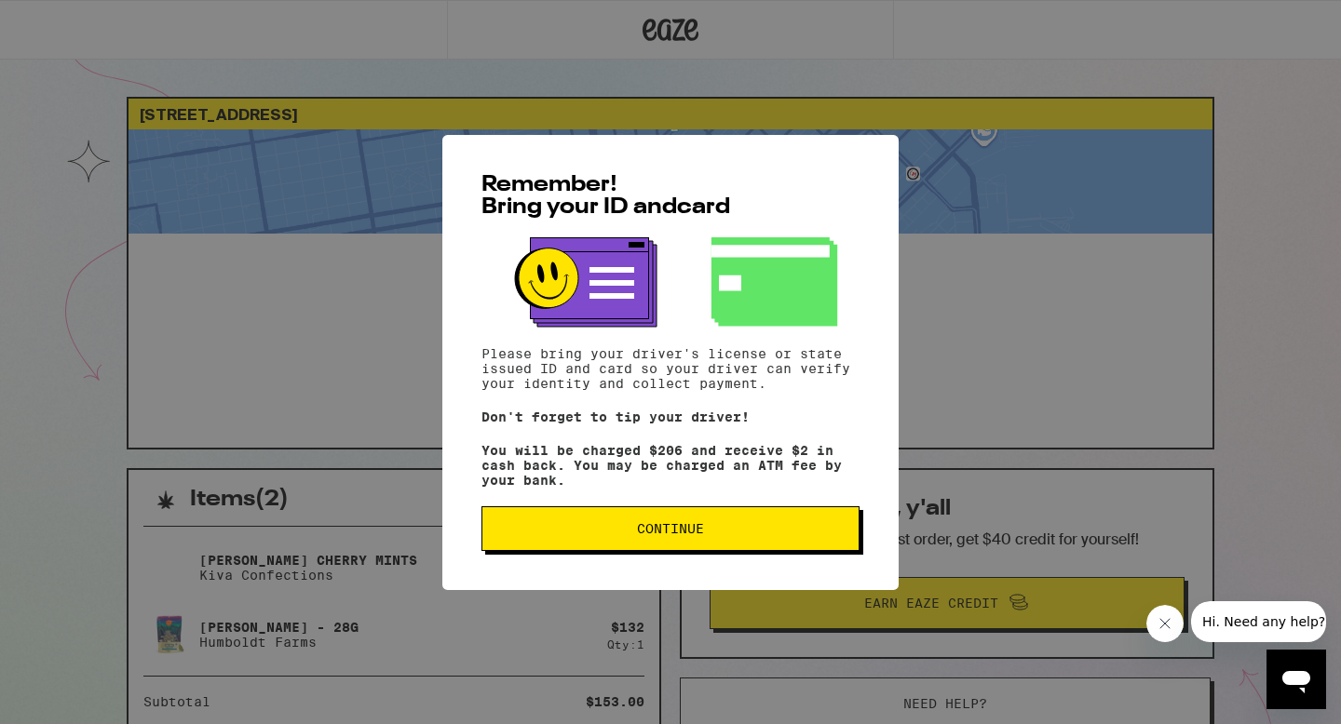
click at [789, 532] on span "Continue" at bounding box center [670, 528] width 346 height 13
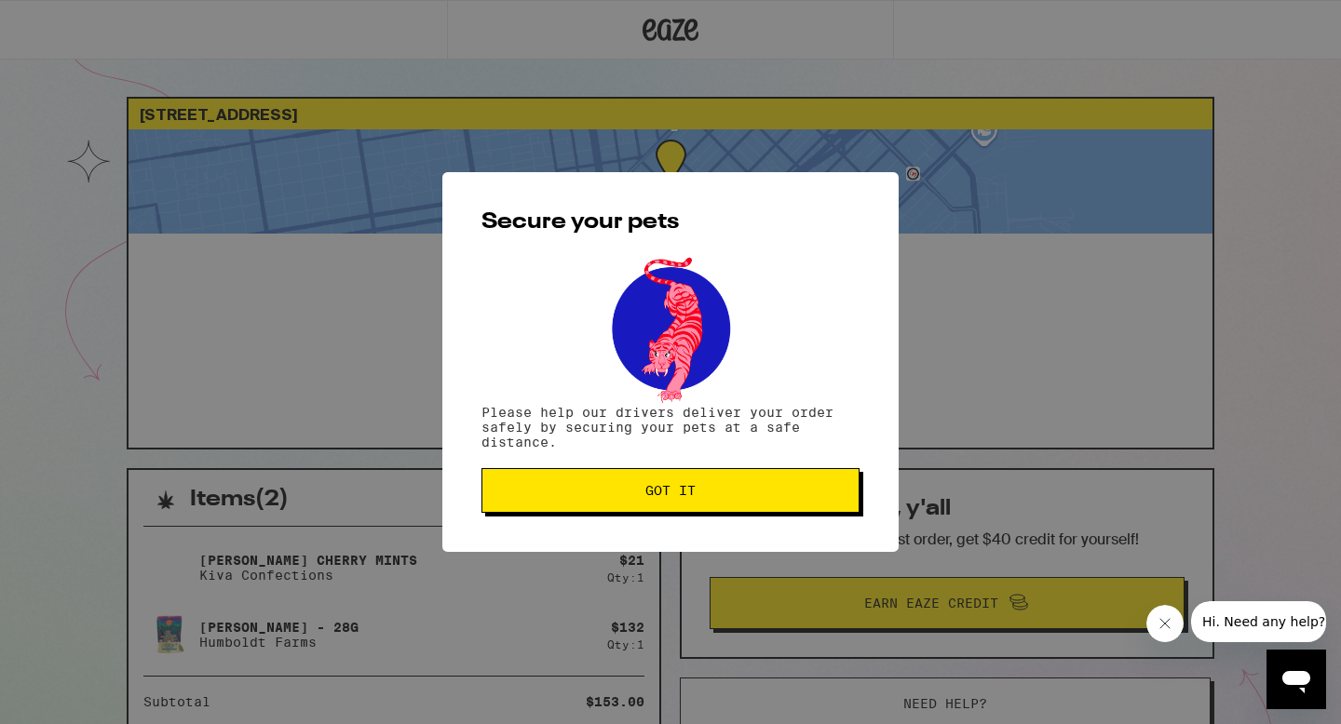
click at [760, 480] on button "Got it" at bounding box center [670, 490] width 378 height 45
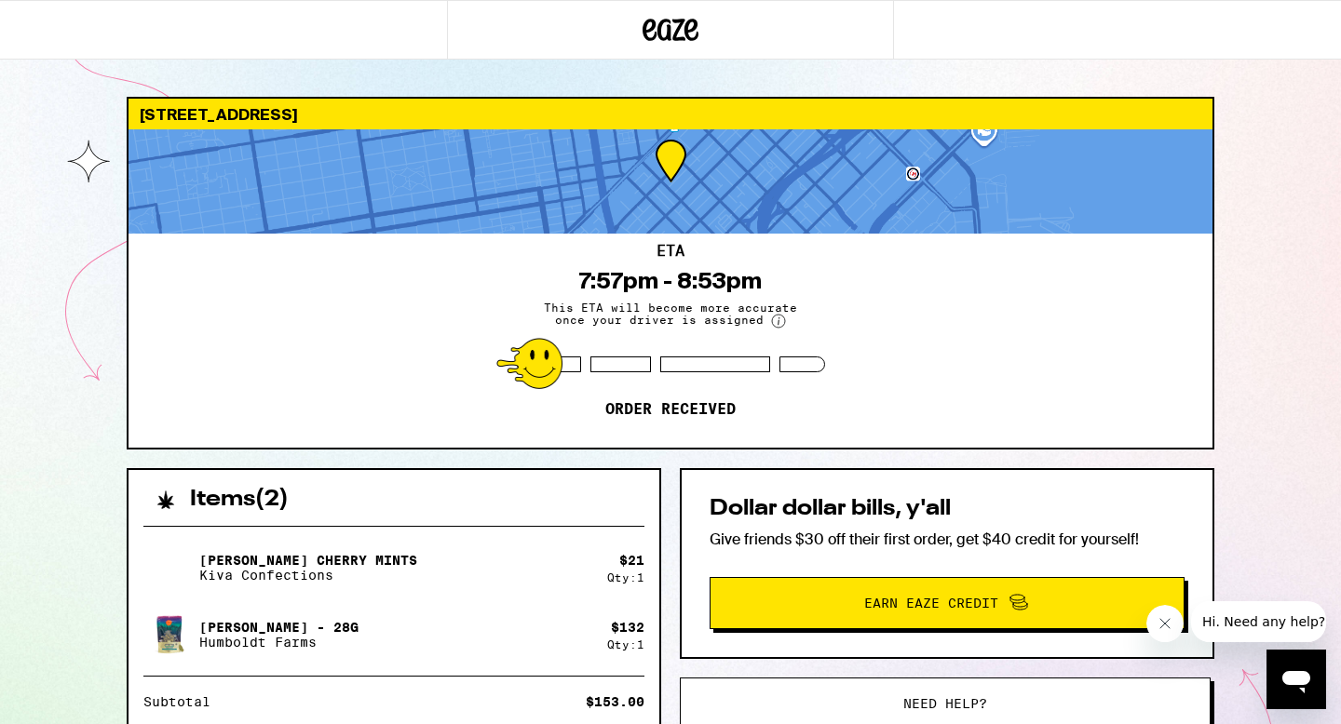
click at [1250, 130] on div "786 Minna St San Francisco 94103 ETA 7:57pm - 8:53pm This ETA will become more …" at bounding box center [670, 523] width 1341 height 1046
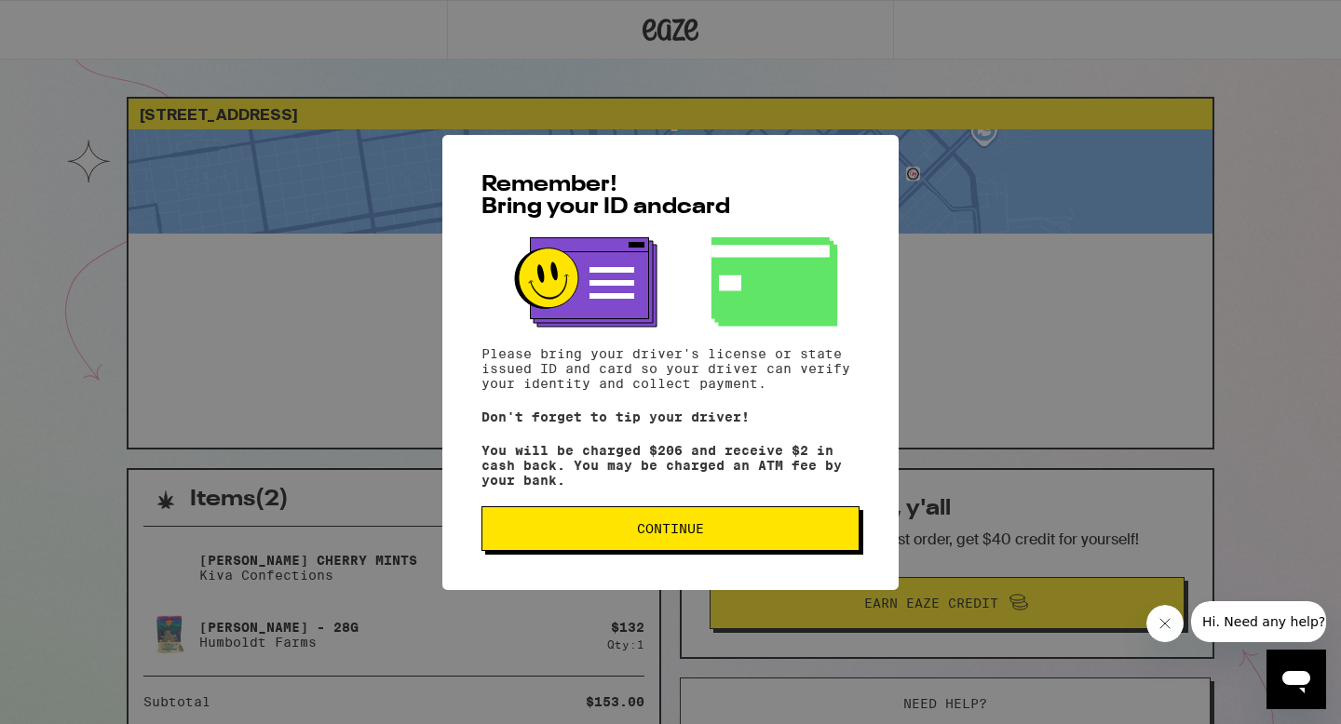
click at [753, 525] on button "Continue" at bounding box center [670, 528] width 378 height 45
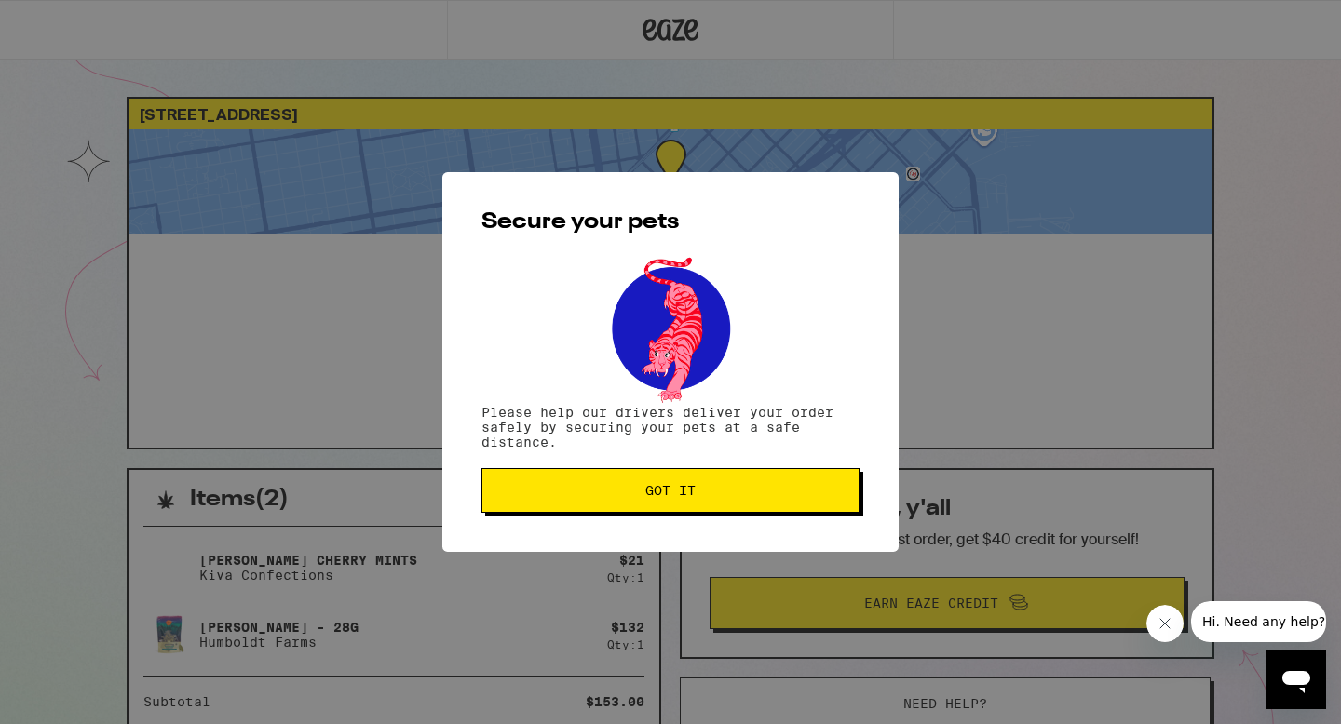
click at [737, 505] on button "Got it" at bounding box center [670, 490] width 378 height 45
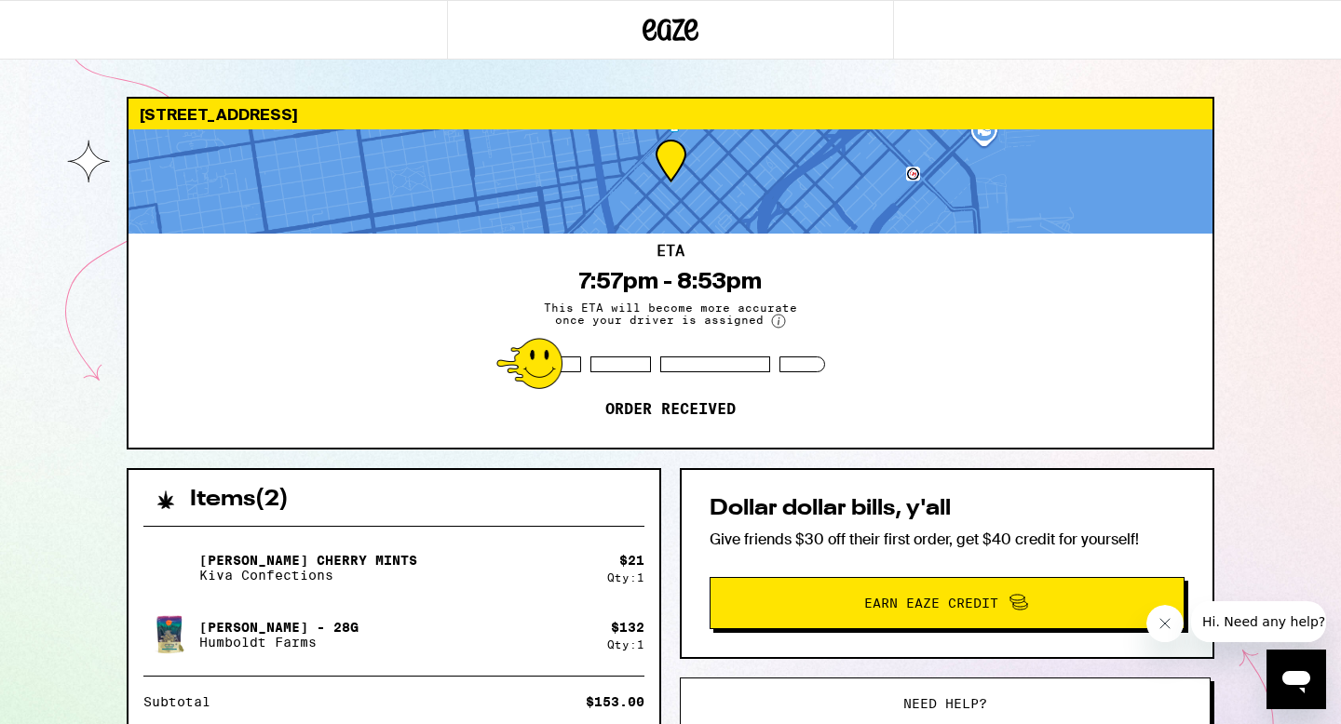
click at [1314, 182] on div "786 Minna St San Francisco 94103 ETA 7:57pm - 8:53pm This ETA will become more …" at bounding box center [670, 513] width 1341 height 1027
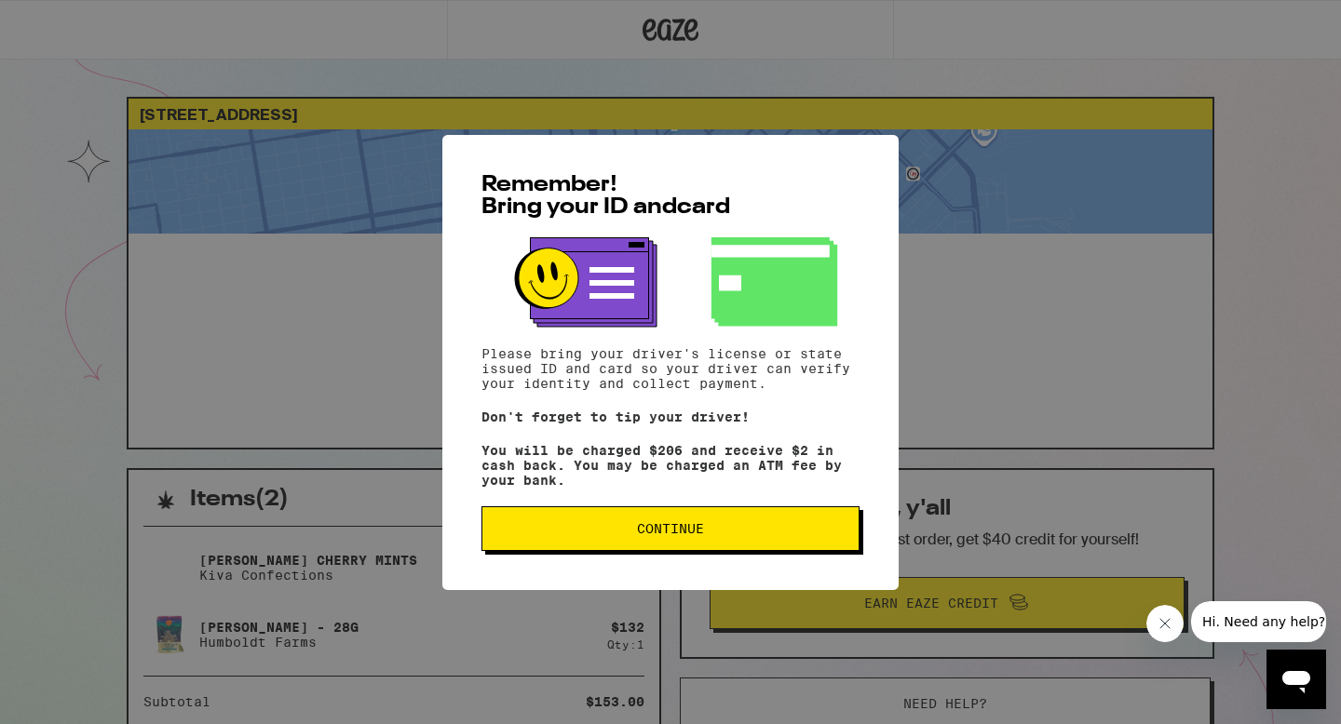
click at [728, 545] on button "Continue" at bounding box center [670, 528] width 378 height 45
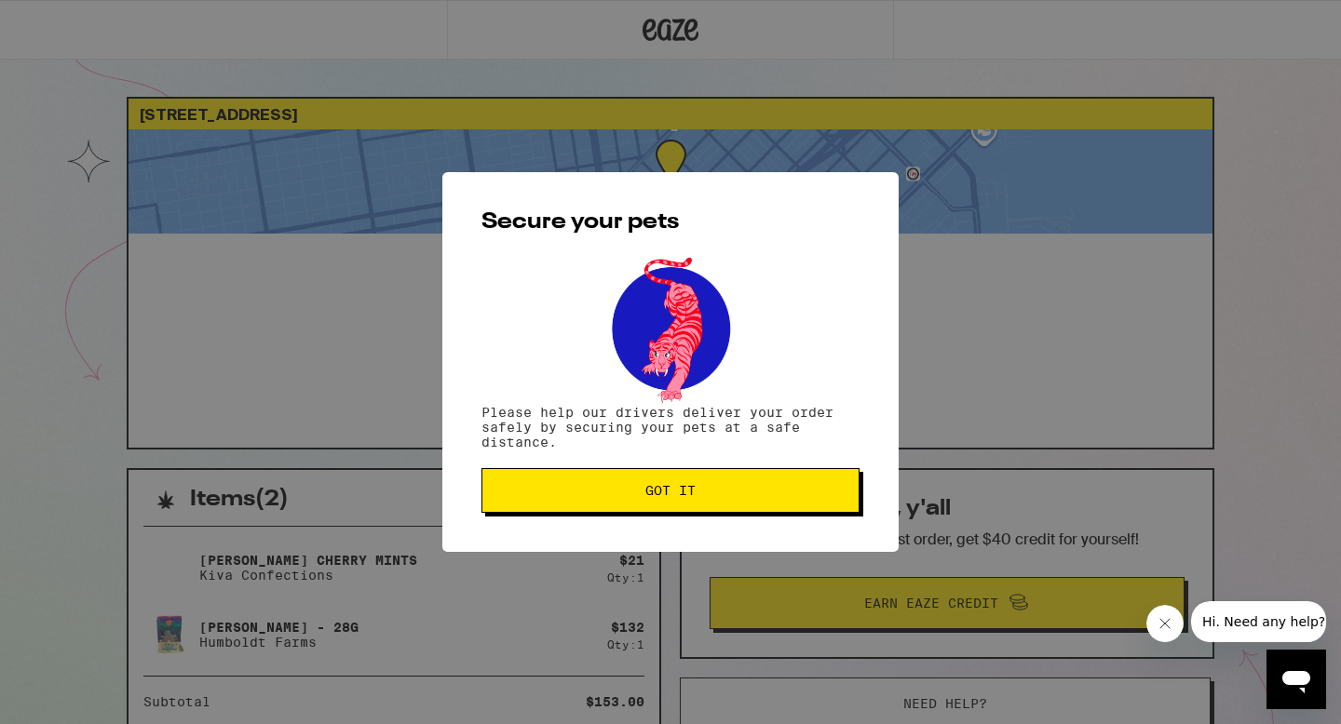
click at [678, 493] on span "Got it" at bounding box center [670, 490] width 50 height 13
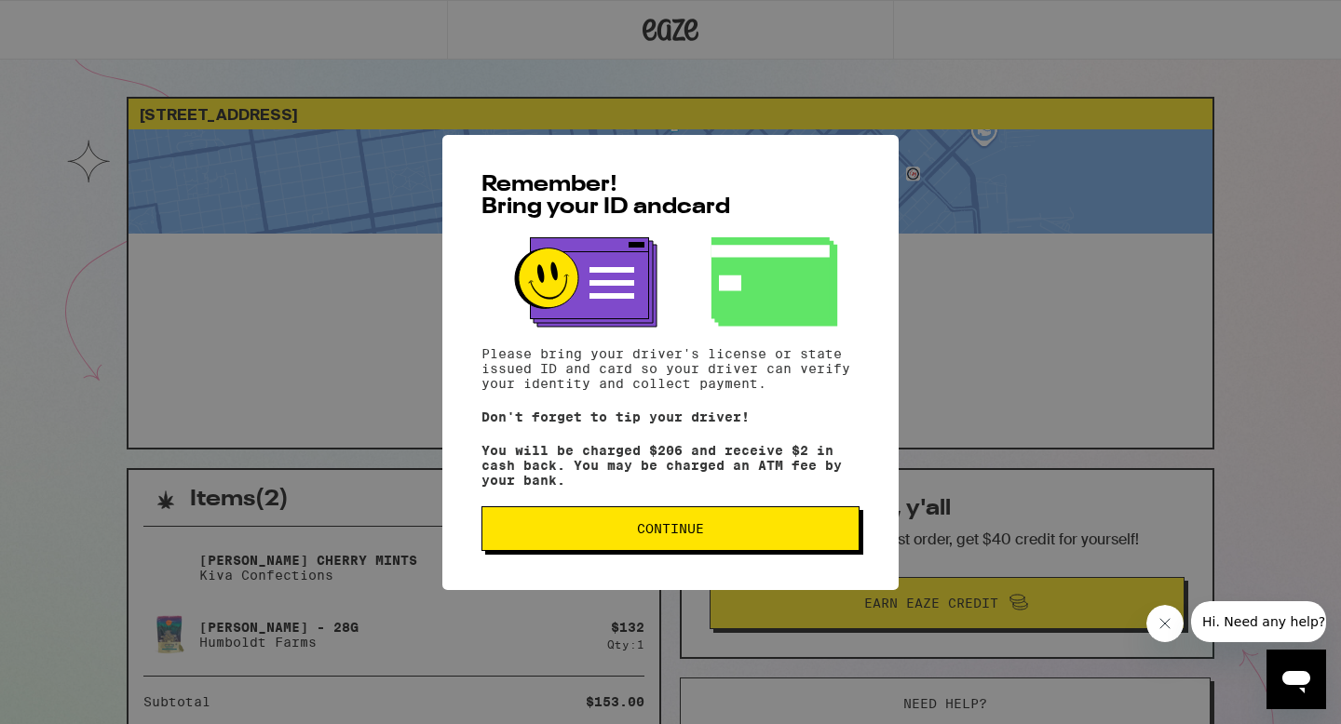
click at [706, 544] on button "Continue" at bounding box center [670, 528] width 378 height 45
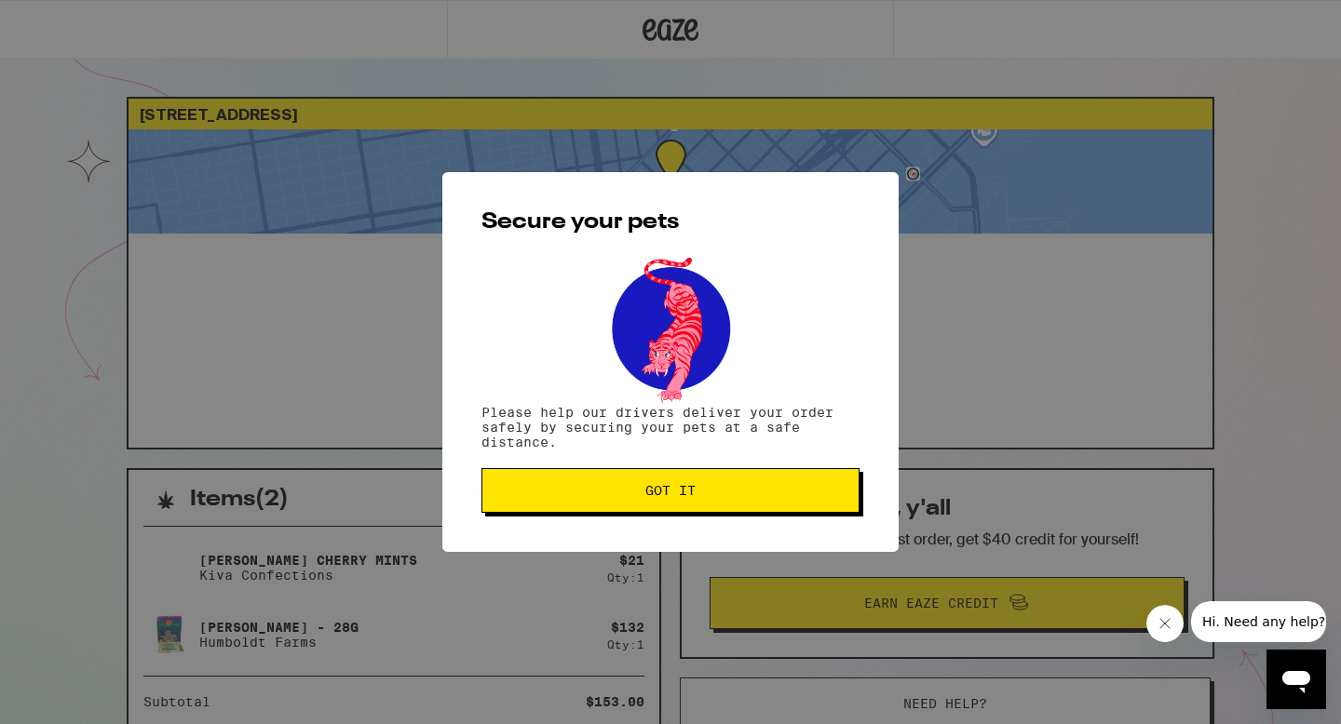
click at [638, 513] on button "Got it" at bounding box center [670, 490] width 378 height 45
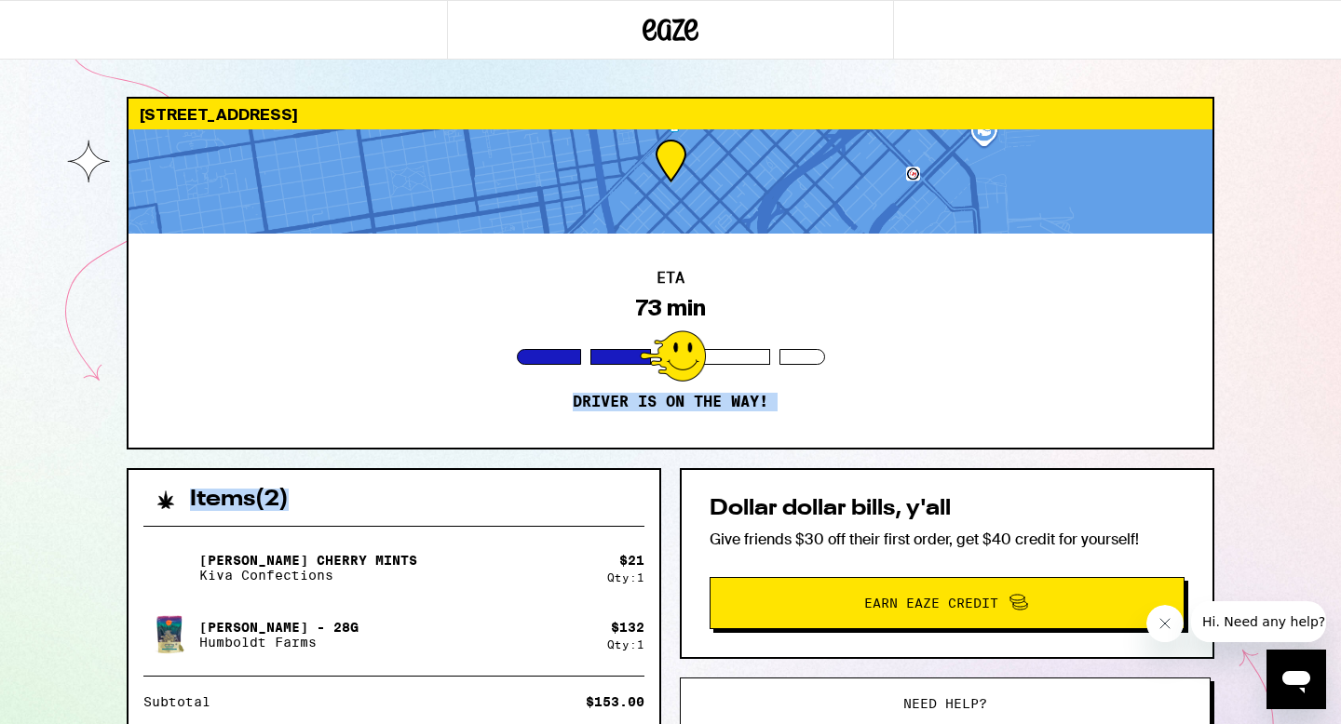
drag, startPoint x: 638, startPoint y: 513, endPoint x: 424, endPoint y: 356, distance: 265.7
click at [424, 356] on div "786 Minna St San Francisco 94103 ETA 73 min Driver is on the way! Items ( 2 ) P…" at bounding box center [670, 562] width 1117 height 930
click at [419, 356] on div "ETA 73 min Driver is on the way!" at bounding box center [670, 341] width 1084 height 214
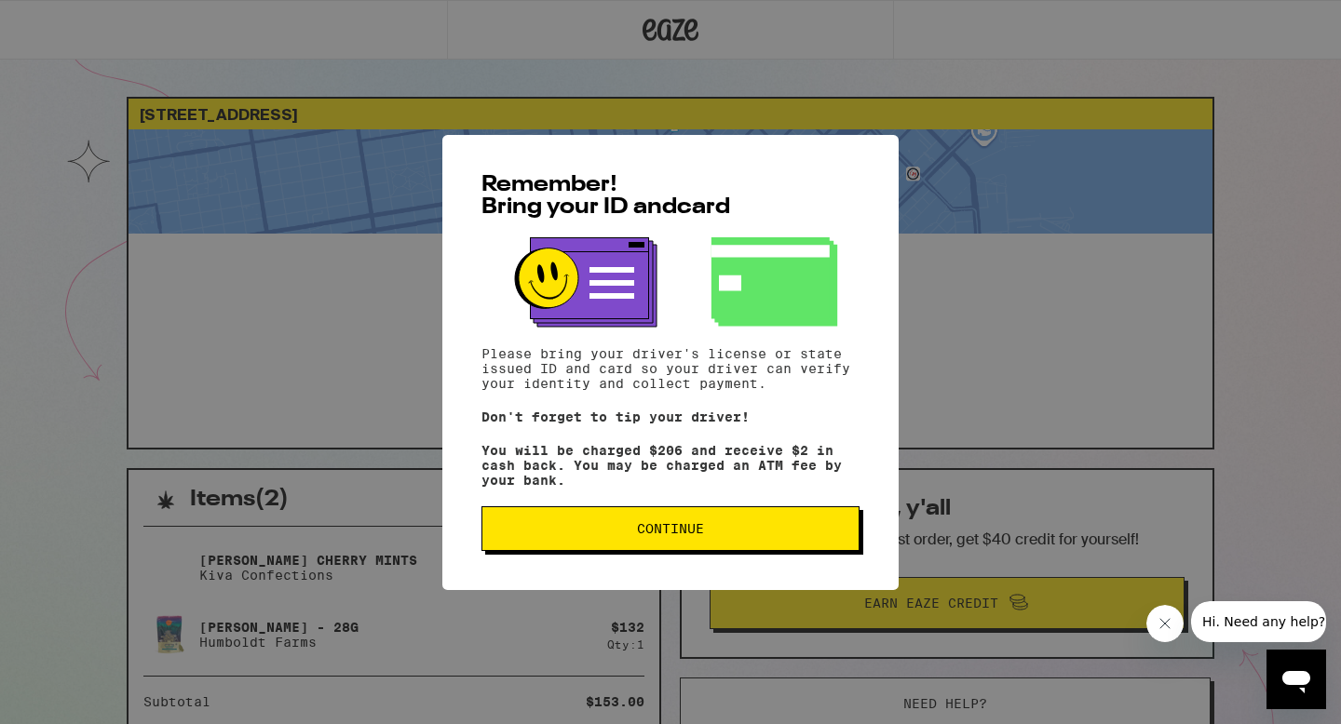
click at [610, 560] on div "Remember! Bring your ID and card Please bring your driver's license or state is…" at bounding box center [670, 362] width 456 height 455
click at [610, 534] on span "Continue" at bounding box center [670, 528] width 346 height 13
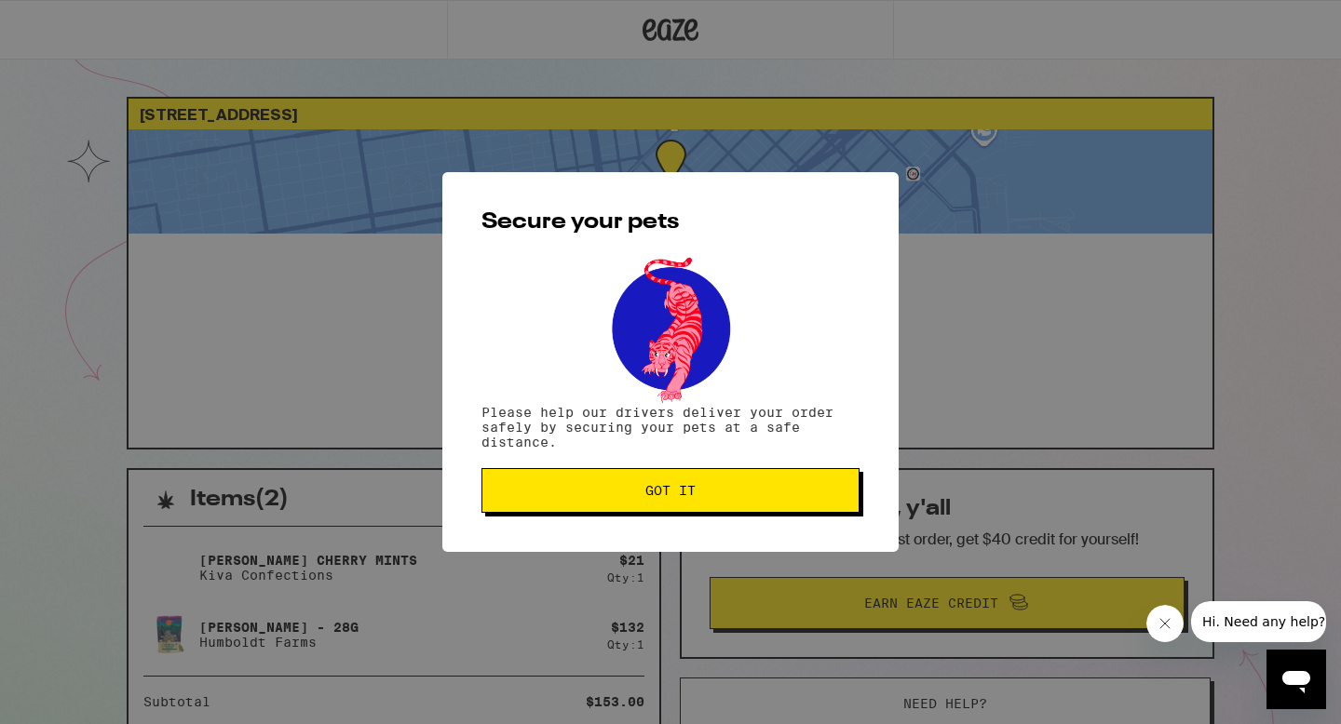
click at [554, 475] on button "Got it" at bounding box center [670, 490] width 378 height 45
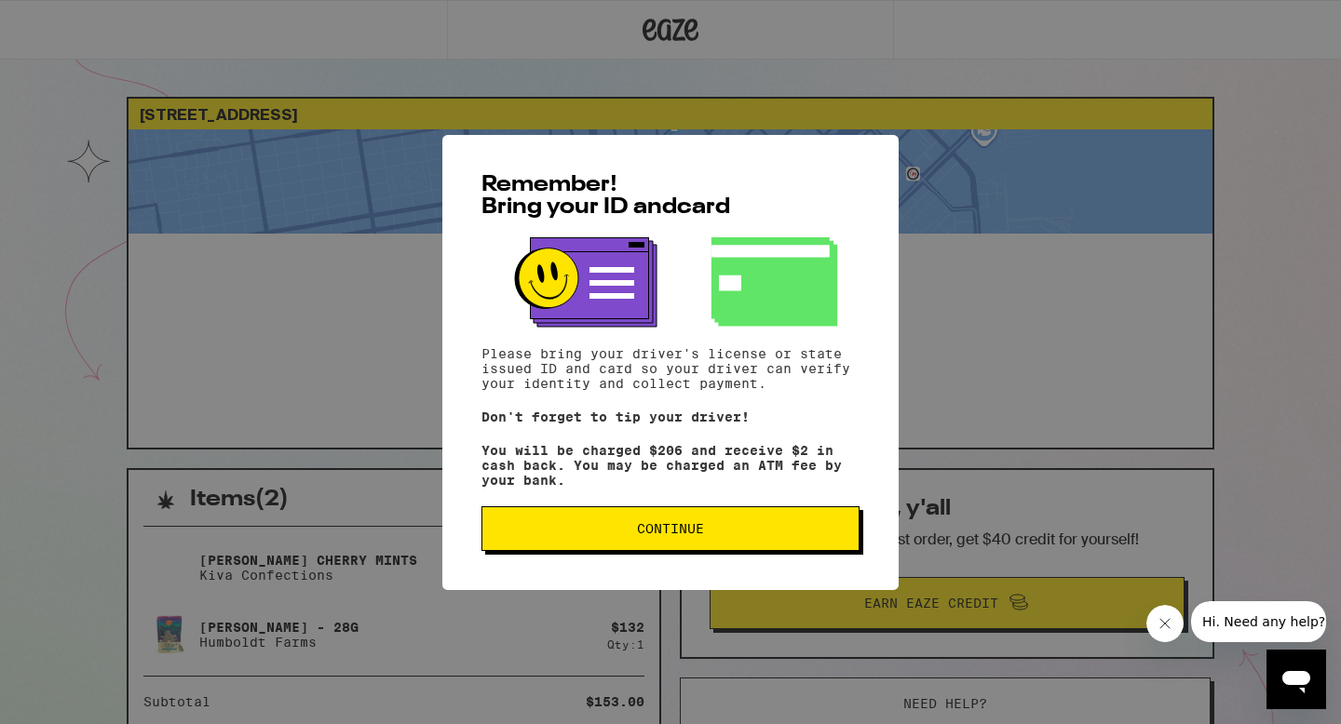
click at [565, 535] on span "Continue" at bounding box center [670, 528] width 346 height 13
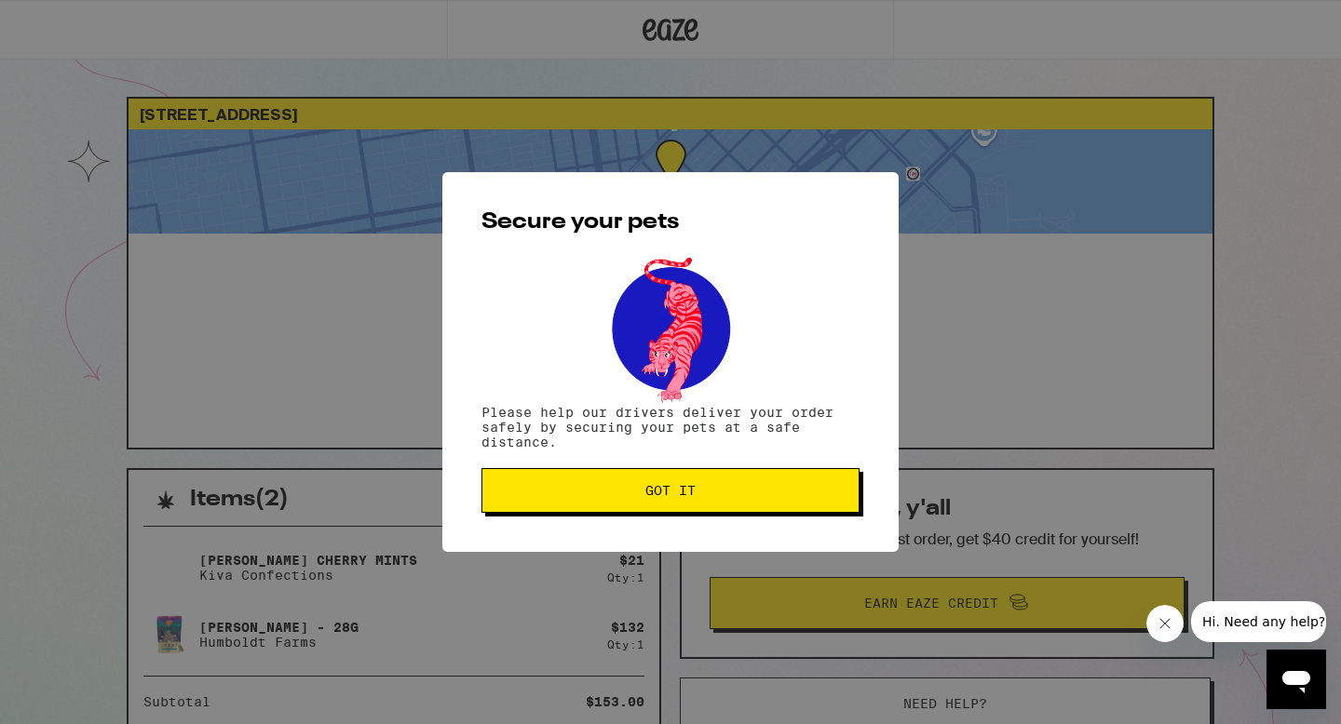
click at [600, 485] on button "Got it" at bounding box center [670, 490] width 378 height 45
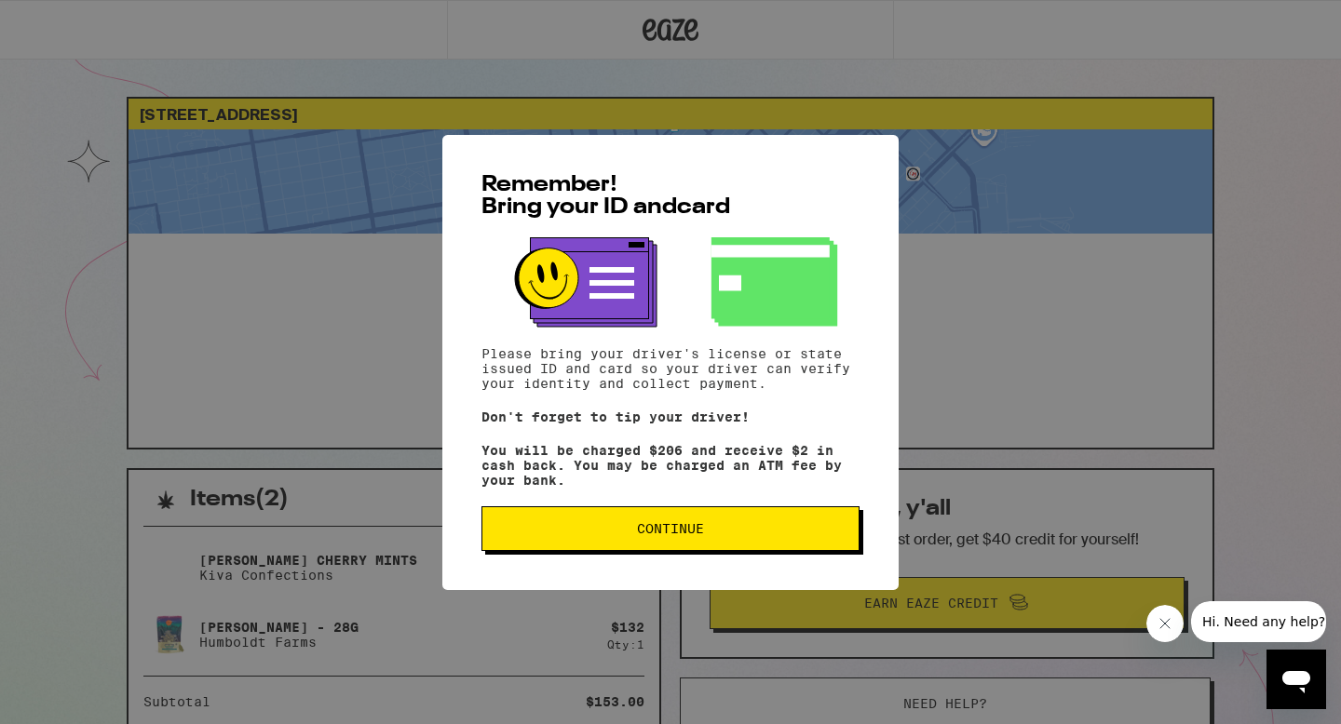
click at [588, 535] on span "Continue" at bounding box center [670, 528] width 346 height 13
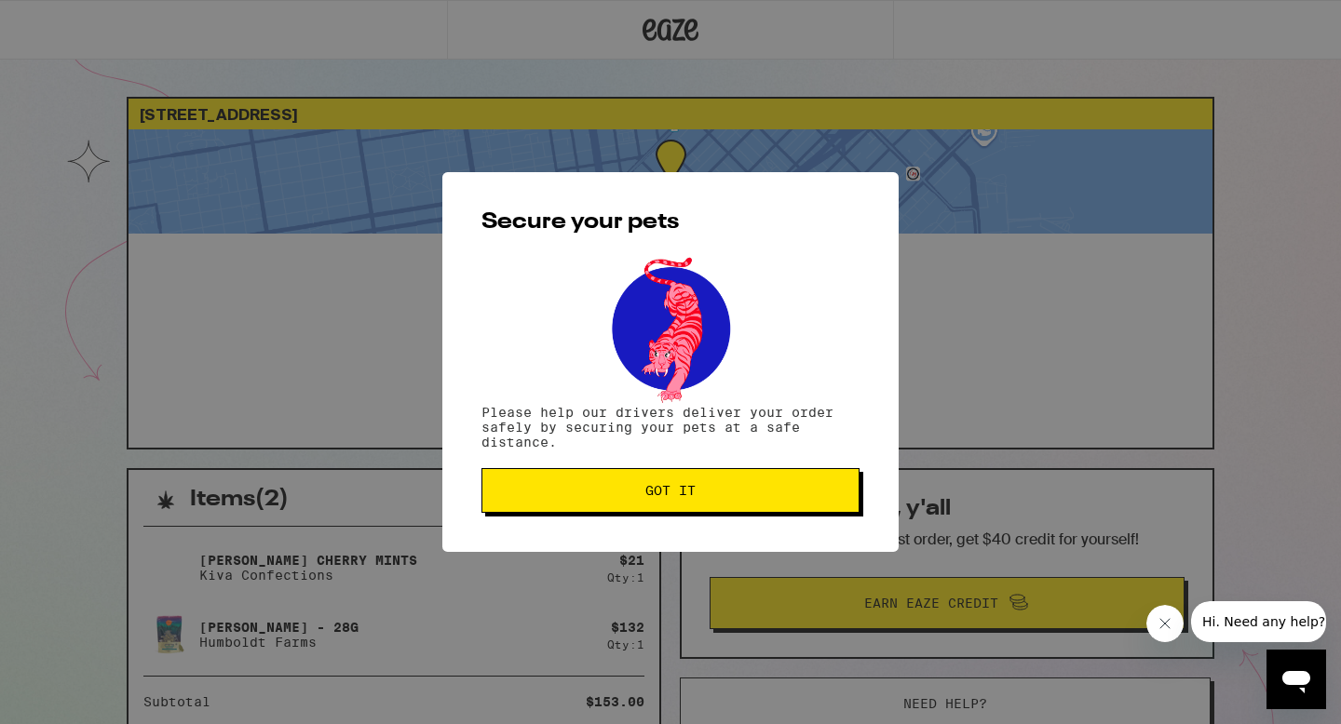
click at [1160, 631] on button "Close message from company" at bounding box center [1164, 623] width 37 height 37
click at [836, 501] on button "Got it" at bounding box center [670, 490] width 378 height 45
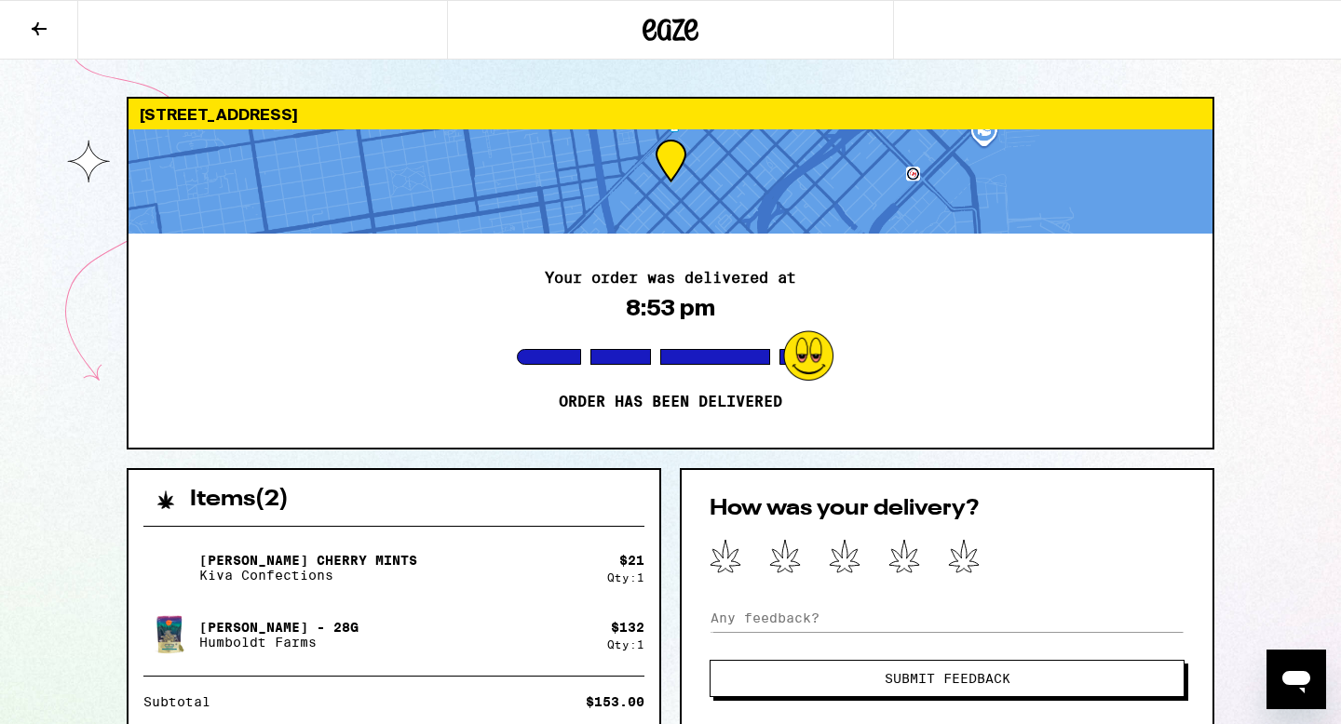
click at [971, 570] on icon at bounding box center [964, 556] width 32 height 34
click at [953, 690] on button "Submit Feedback" at bounding box center [946, 678] width 475 height 37
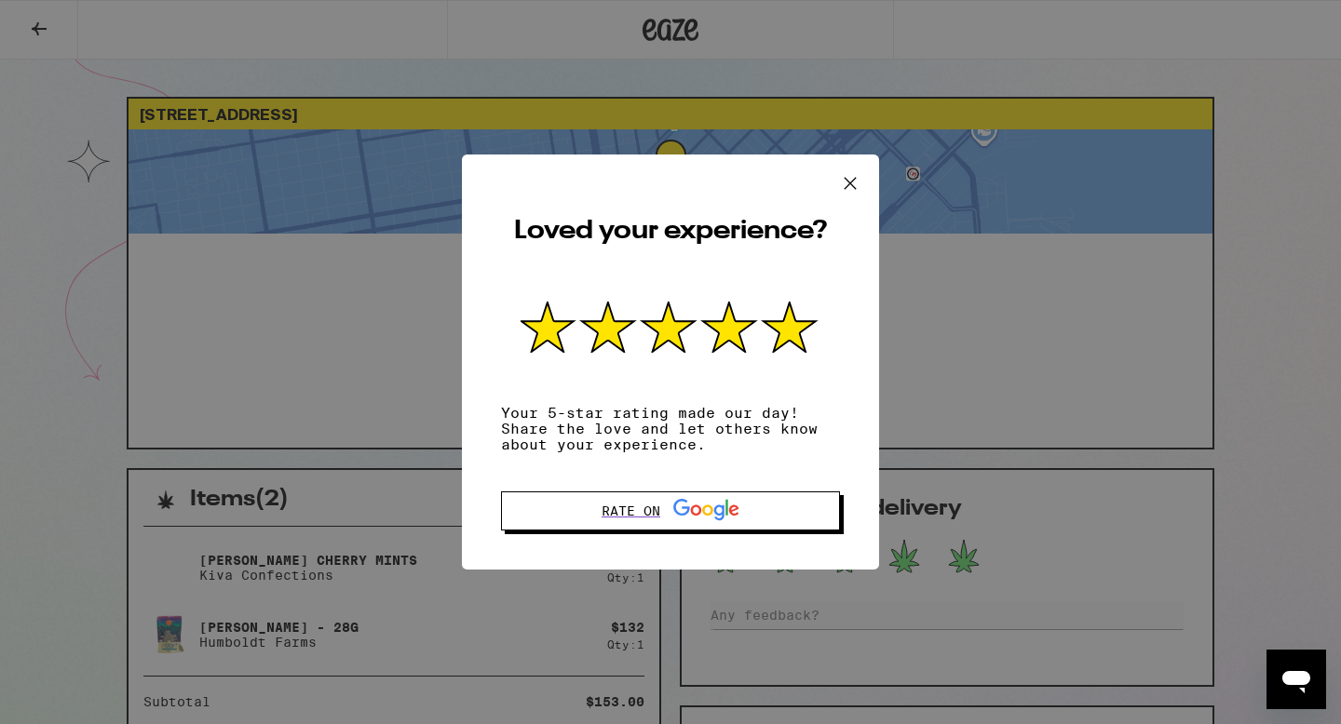
click at [851, 194] on button at bounding box center [850, 185] width 58 height 60
